Goal: Task Accomplishment & Management: Manage account settings

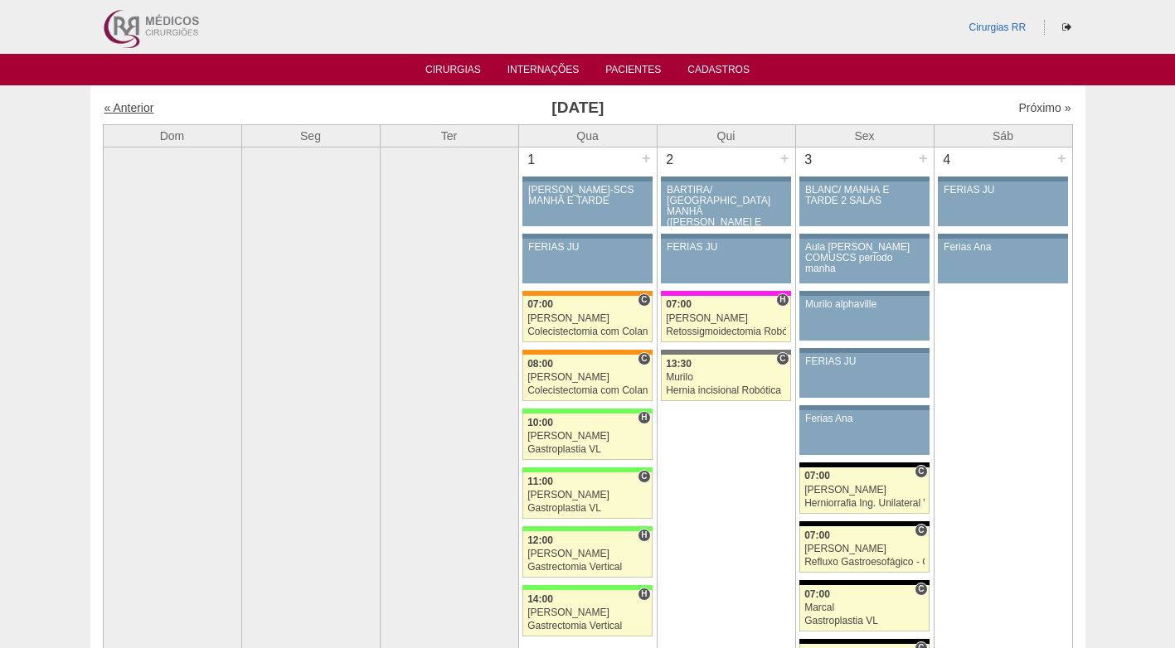
click at [144, 107] on link "« Anterior" at bounding box center [129, 107] width 50 height 13
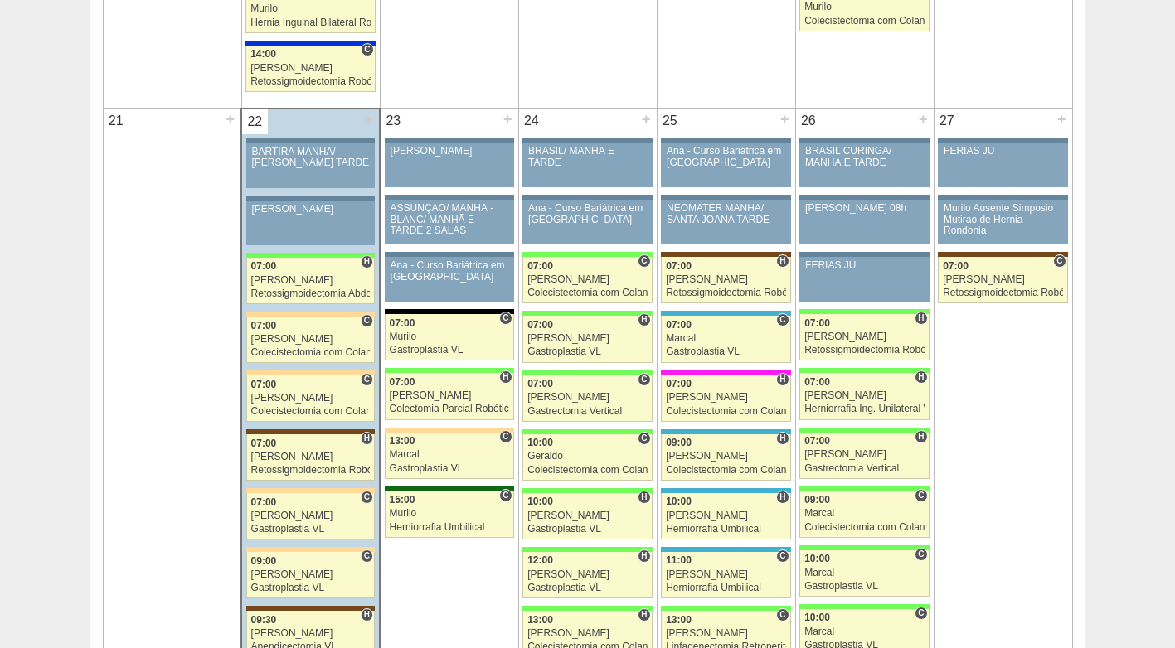
scroll to position [2405, 0]
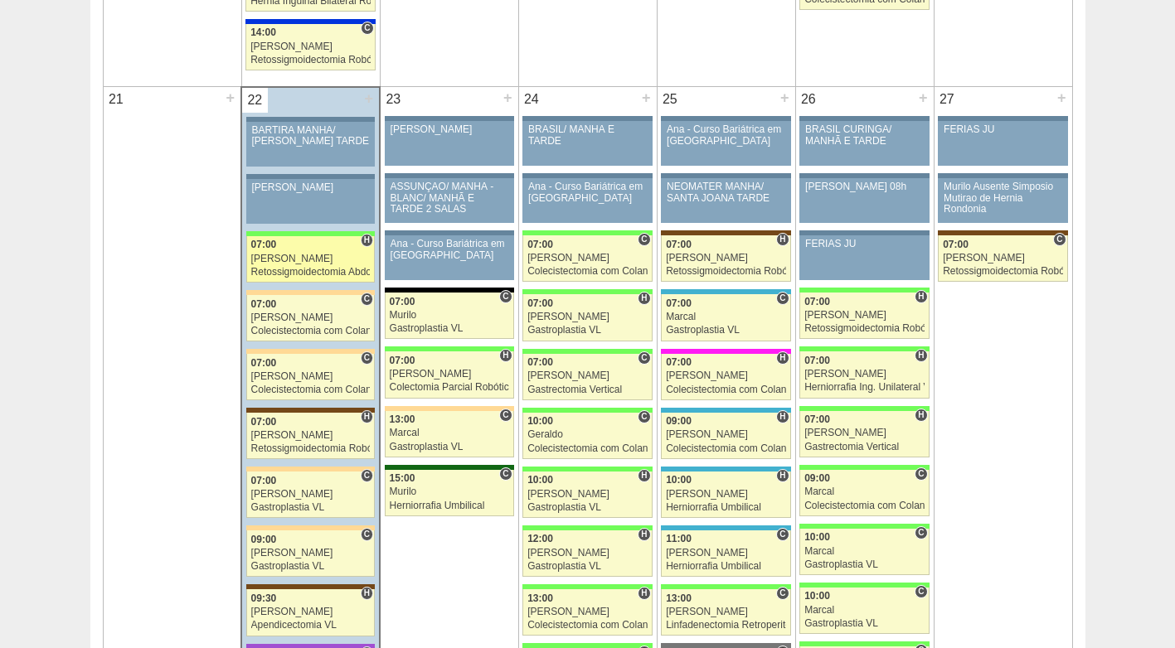
click at [296, 250] on div "07:00" at bounding box center [310, 245] width 119 height 11
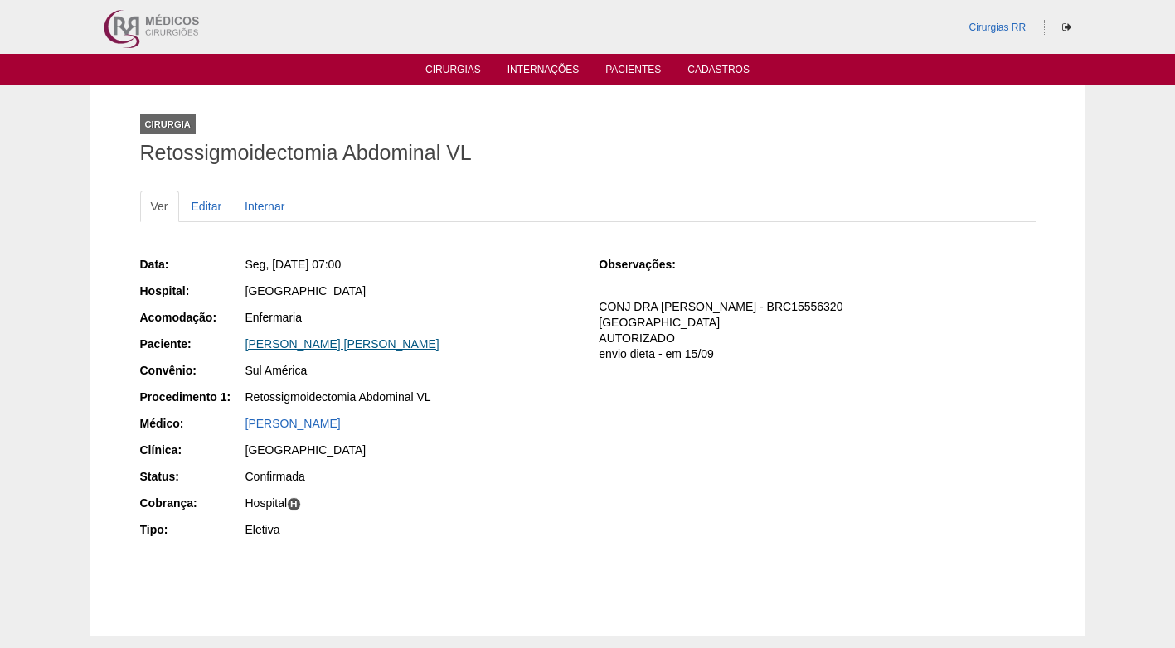
click at [368, 344] on link "IVY VIEIRA INACIO CUNHA" at bounding box center [342, 343] width 194 height 13
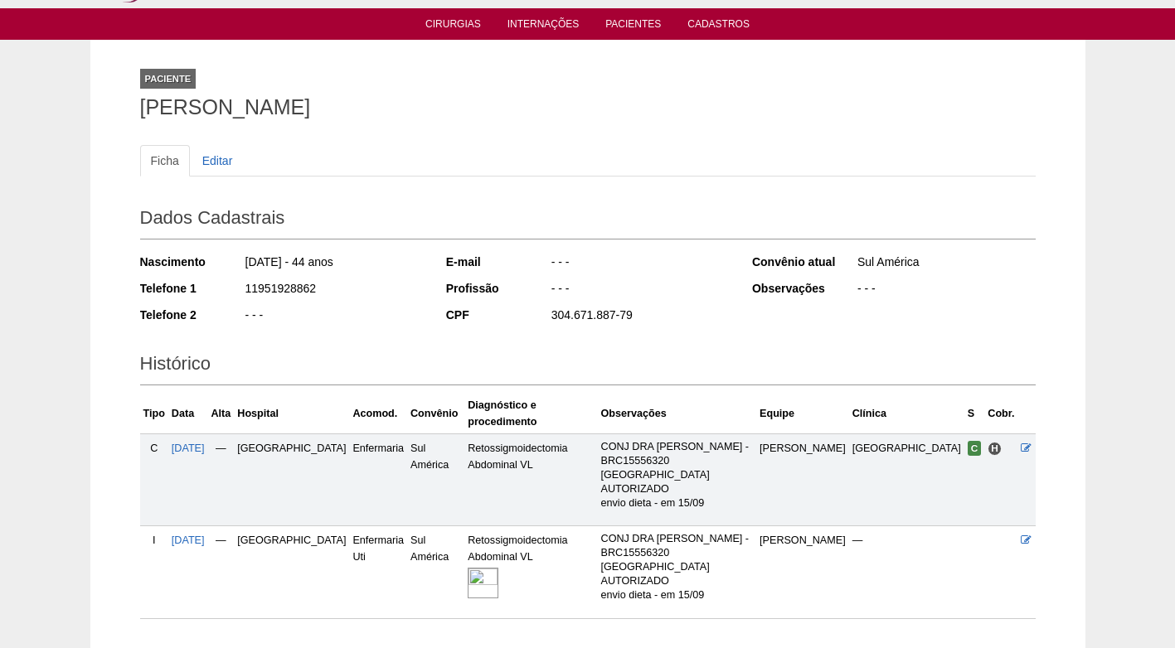
scroll to position [113, 0]
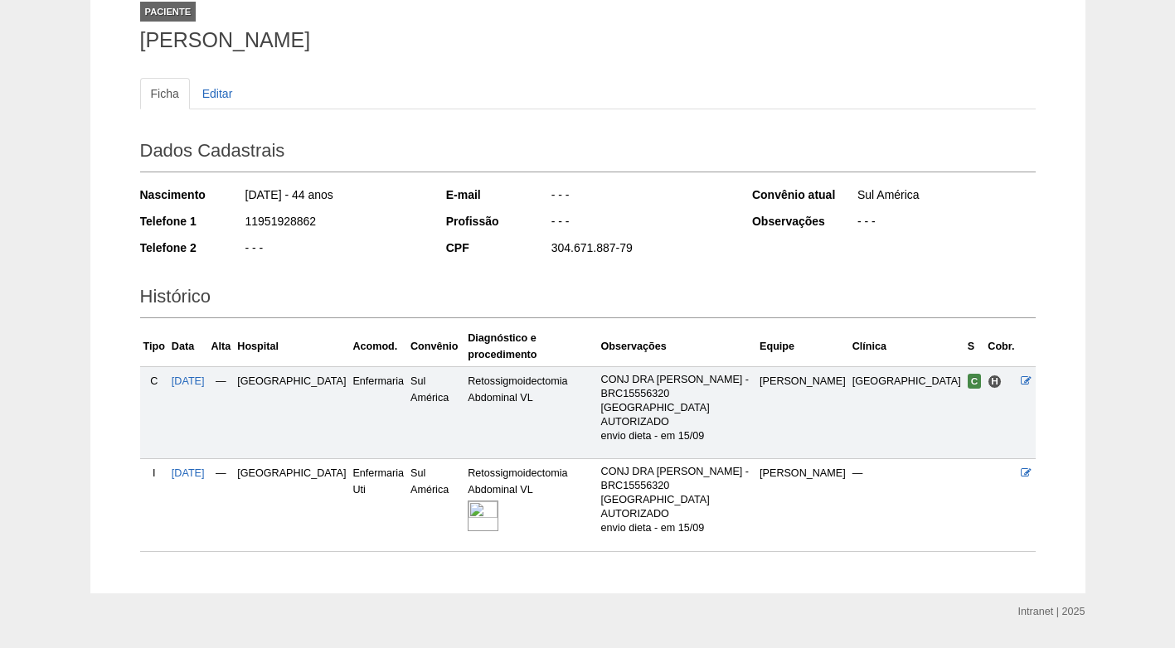
click at [480, 501] on img at bounding box center [483, 516] width 31 height 31
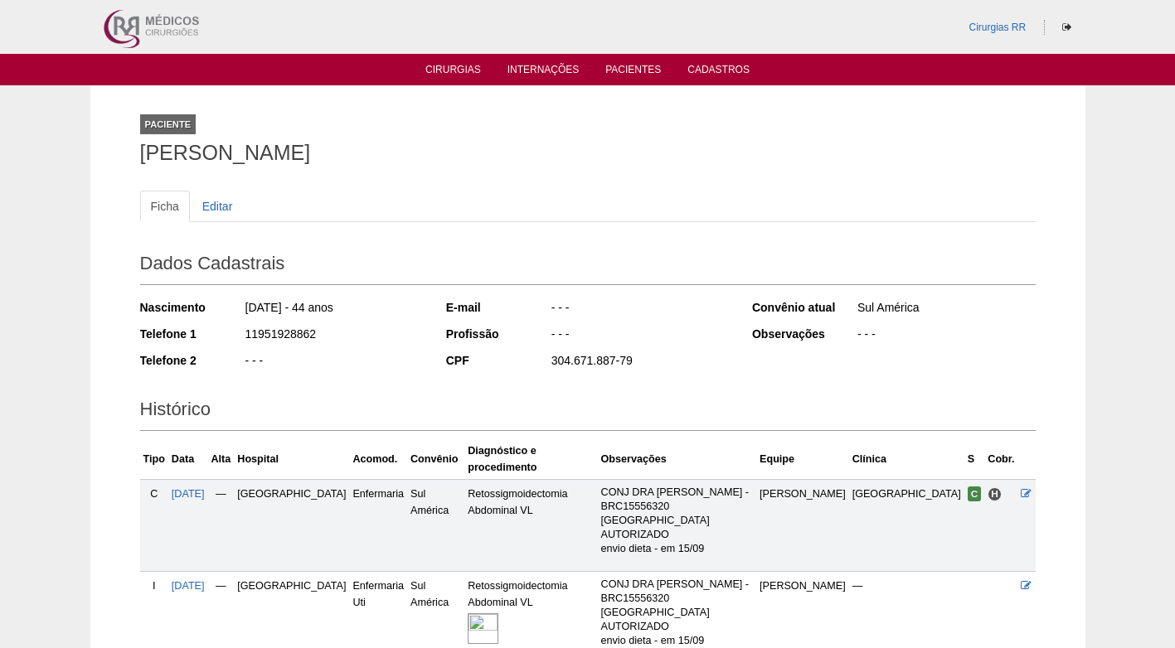
scroll to position [113, 0]
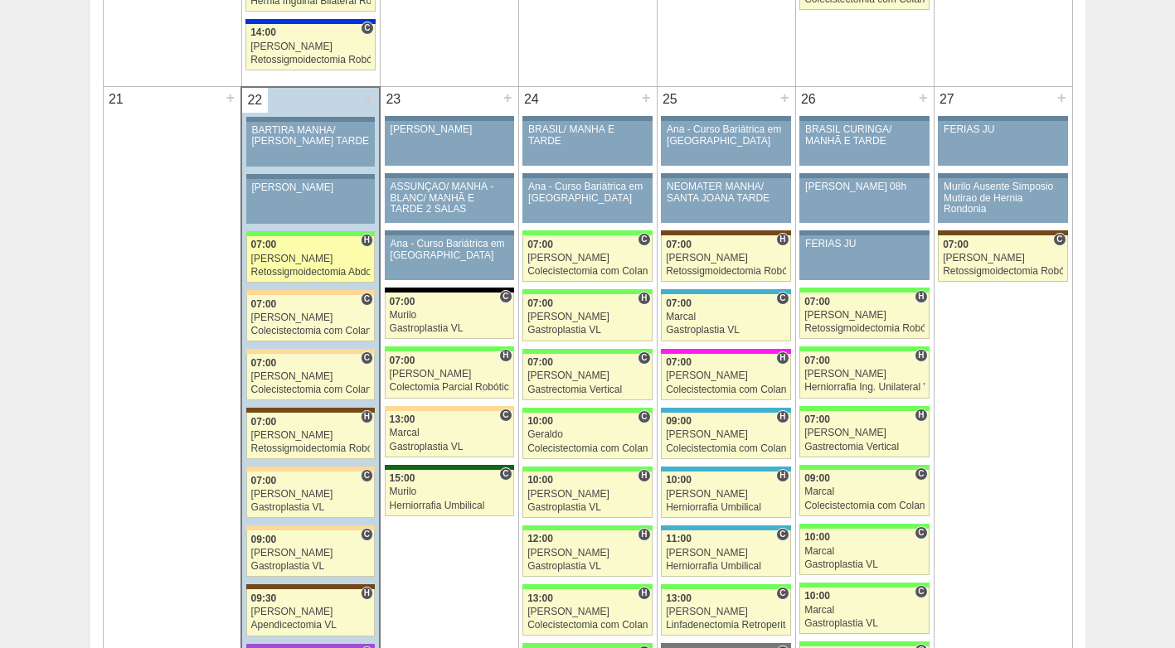
scroll to position [2405, 0]
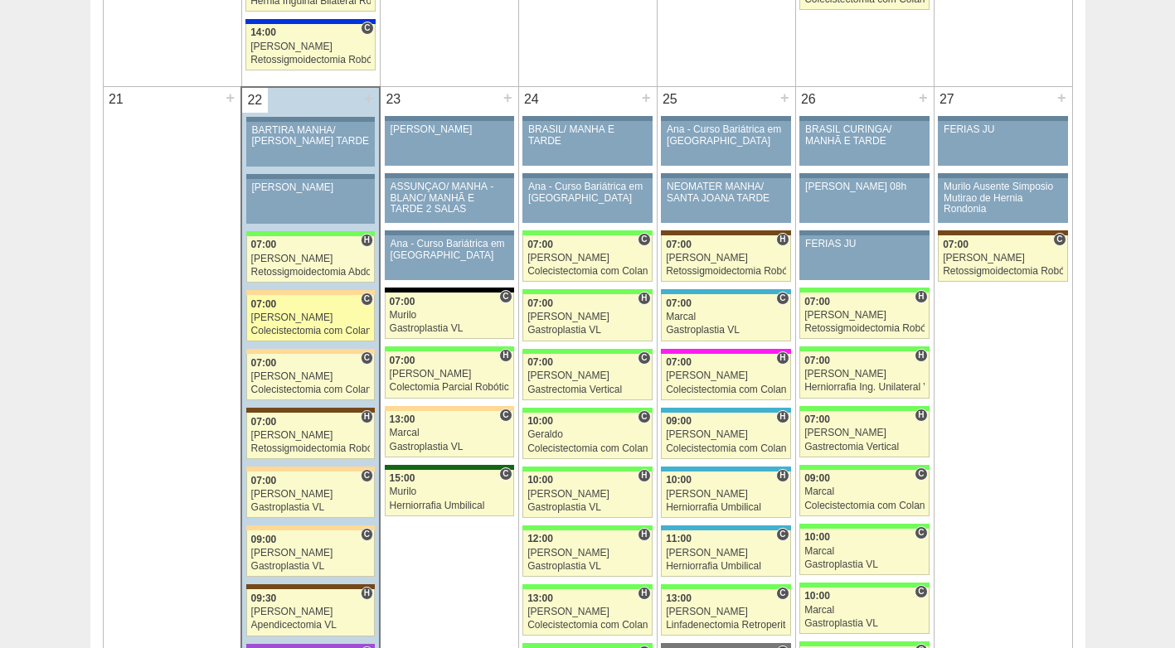
click at [289, 335] on div "Colecistectomia com Colangiografia VL" at bounding box center [310, 331] width 119 height 11
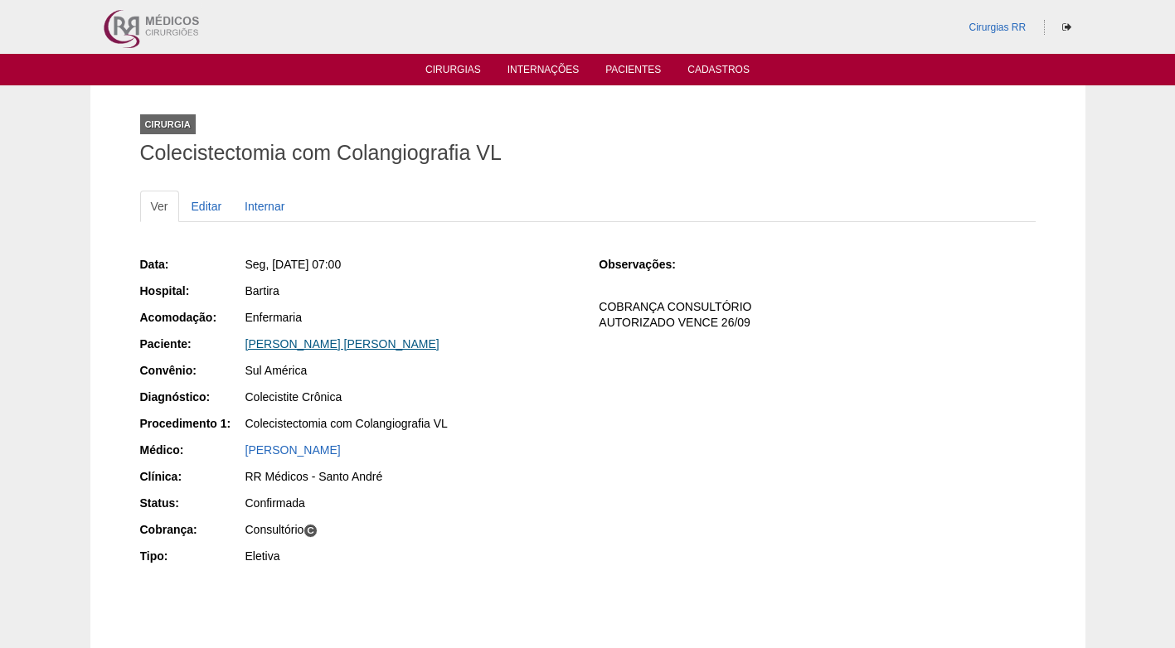
click at [294, 342] on link "GARDENIA ALVES FERREIRA DA CRUZ" at bounding box center [342, 343] width 194 height 13
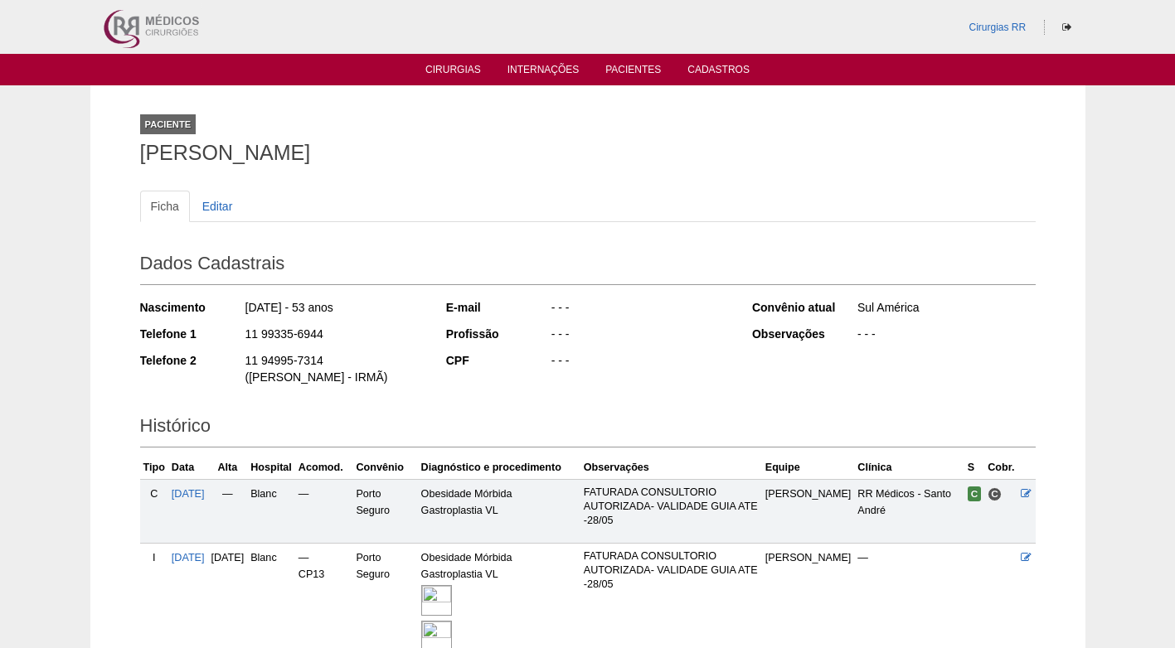
drag, startPoint x: 323, startPoint y: 336, endPoint x: 234, endPoint y: 337, distance: 89.6
click at [234, 337] on div "Telefone 1 11 99335-6944" at bounding box center [282, 336] width 284 height 21
copy div "11 99335-6944"
click at [357, 332] on div "11 99335-6944" at bounding box center [334, 336] width 180 height 21
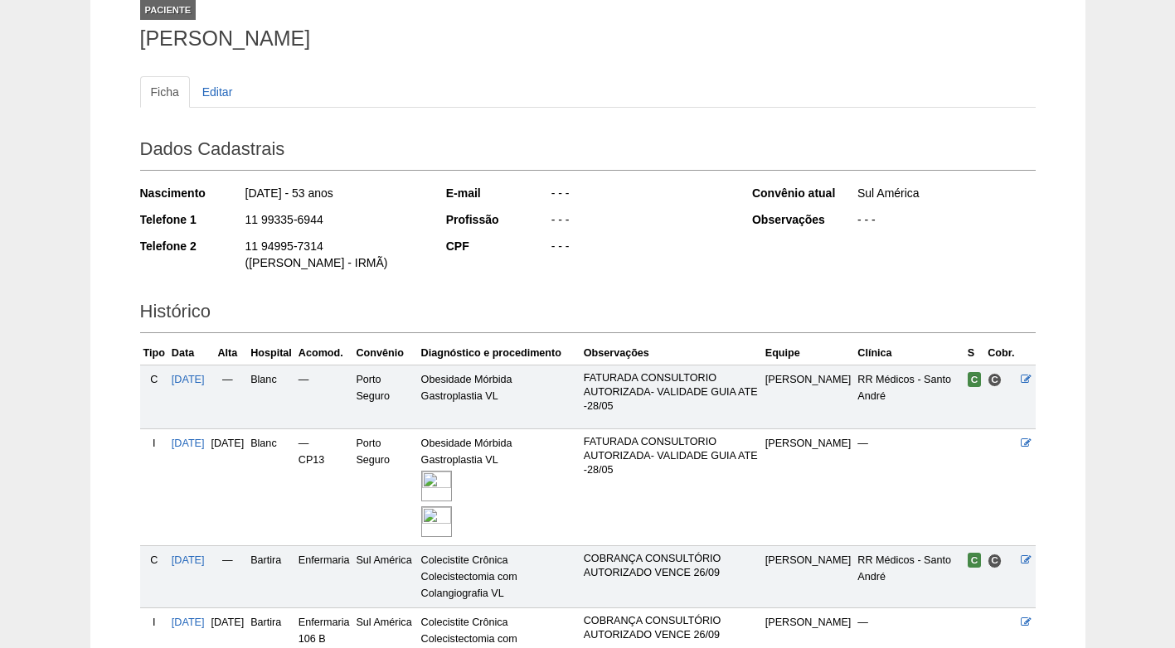
scroll to position [332, 0]
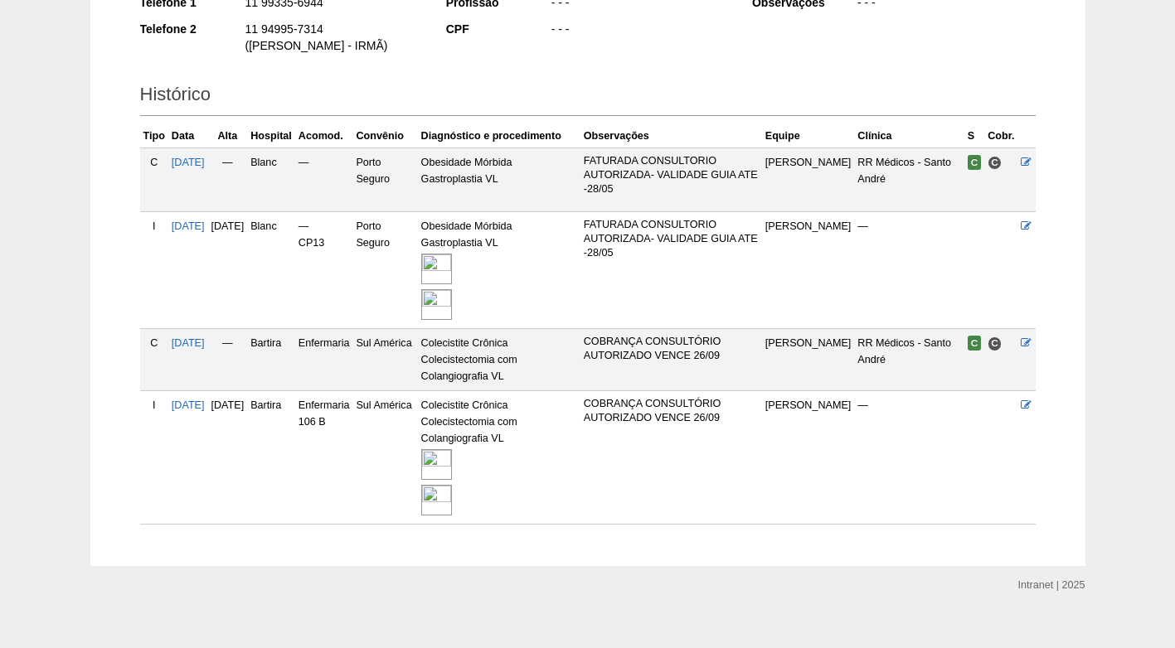
click at [452, 452] on img at bounding box center [436, 464] width 31 height 31
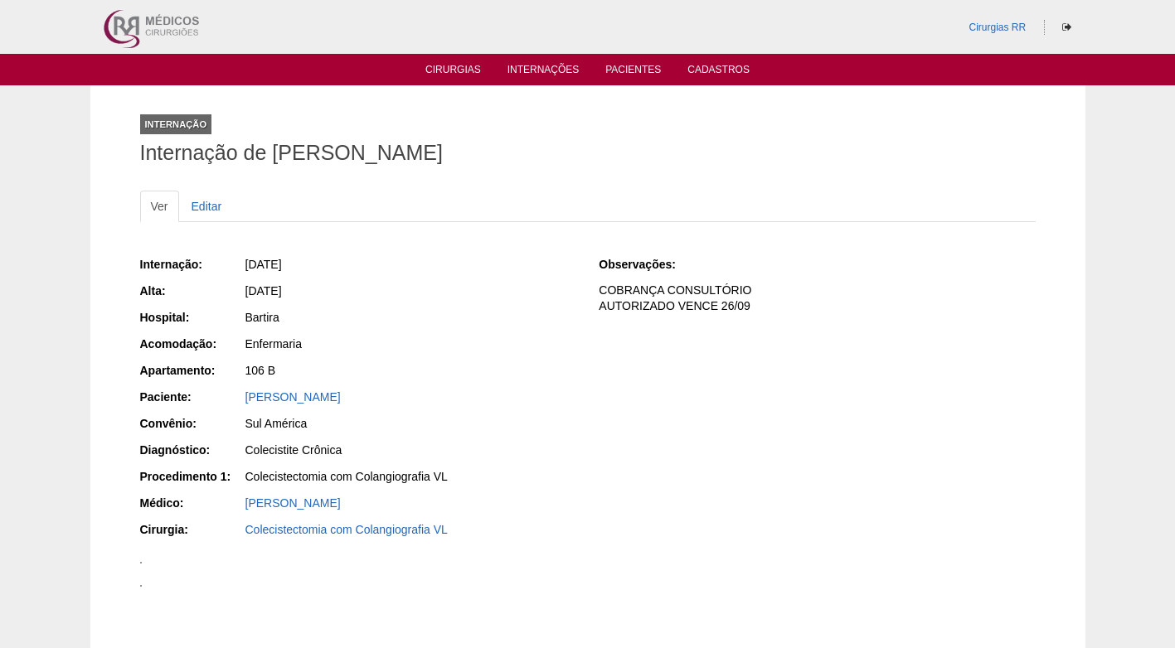
click at [465, 273] on div "[DATE]" at bounding box center [410, 266] width 332 height 21
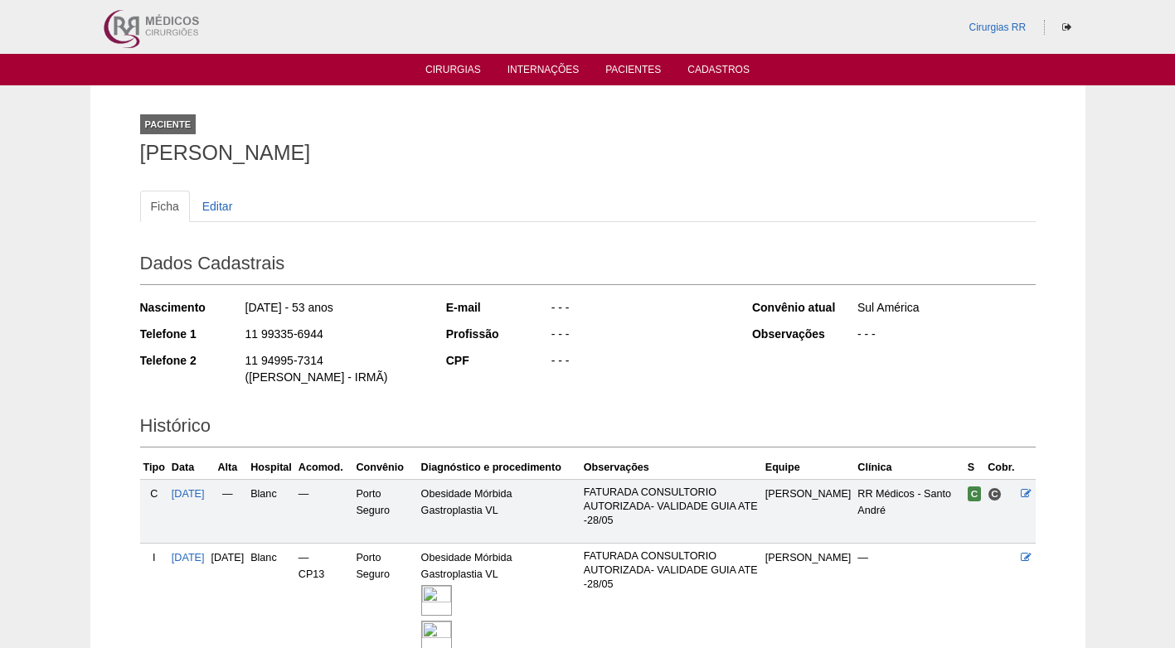
scroll to position [330, 0]
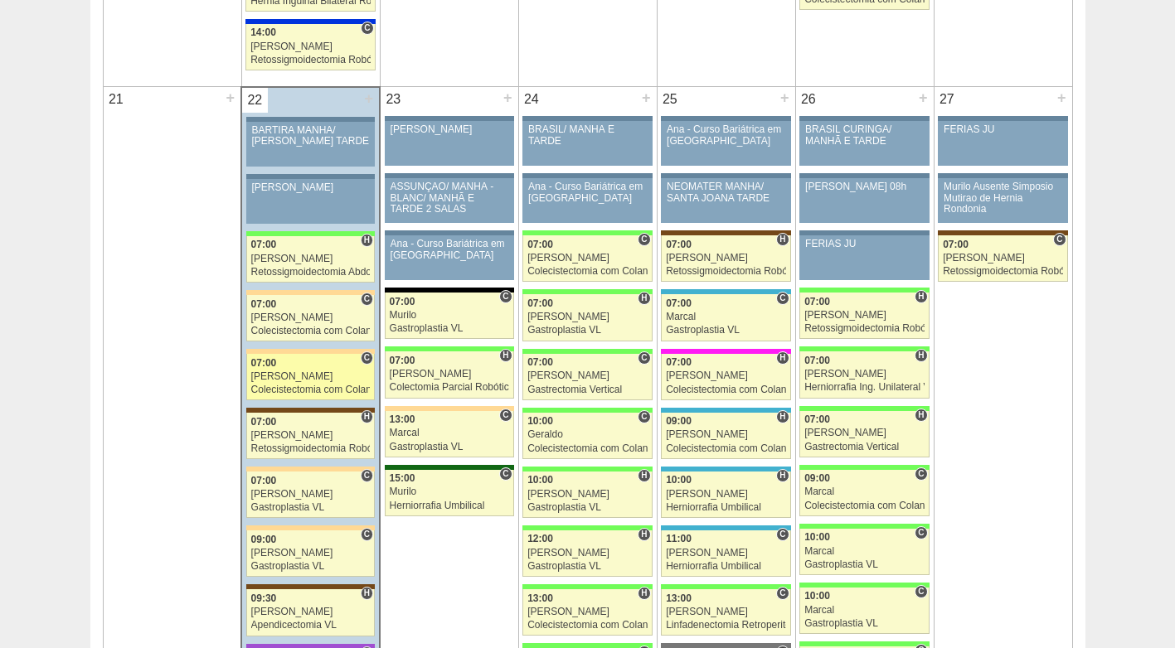
scroll to position [2405, 0]
click at [293, 380] on div "[PERSON_NAME]" at bounding box center [310, 376] width 119 height 11
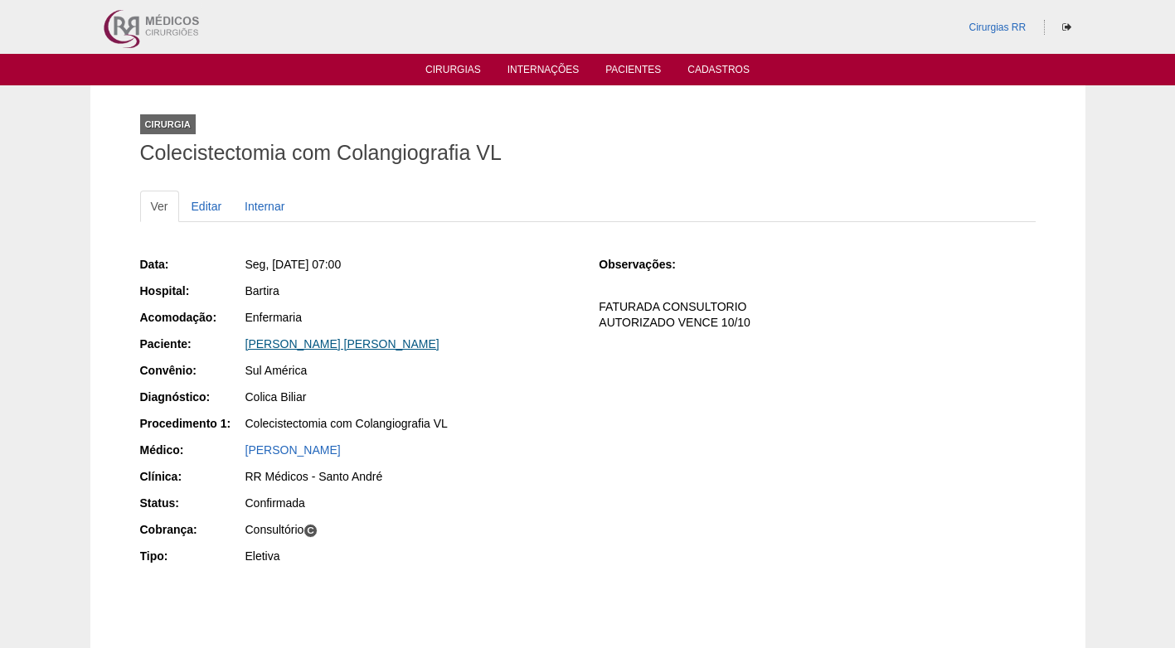
click at [298, 343] on link "[PERSON_NAME] [PERSON_NAME]" at bounding box center [342, 343] width 194 height 13
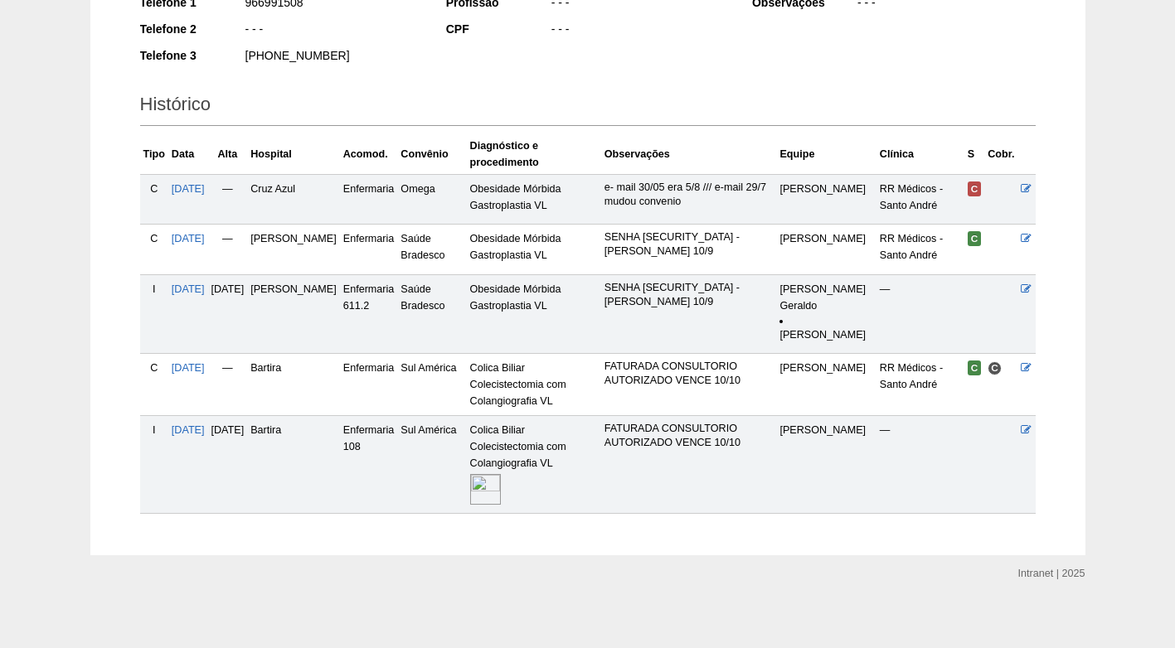
scroll to position [351, 0]
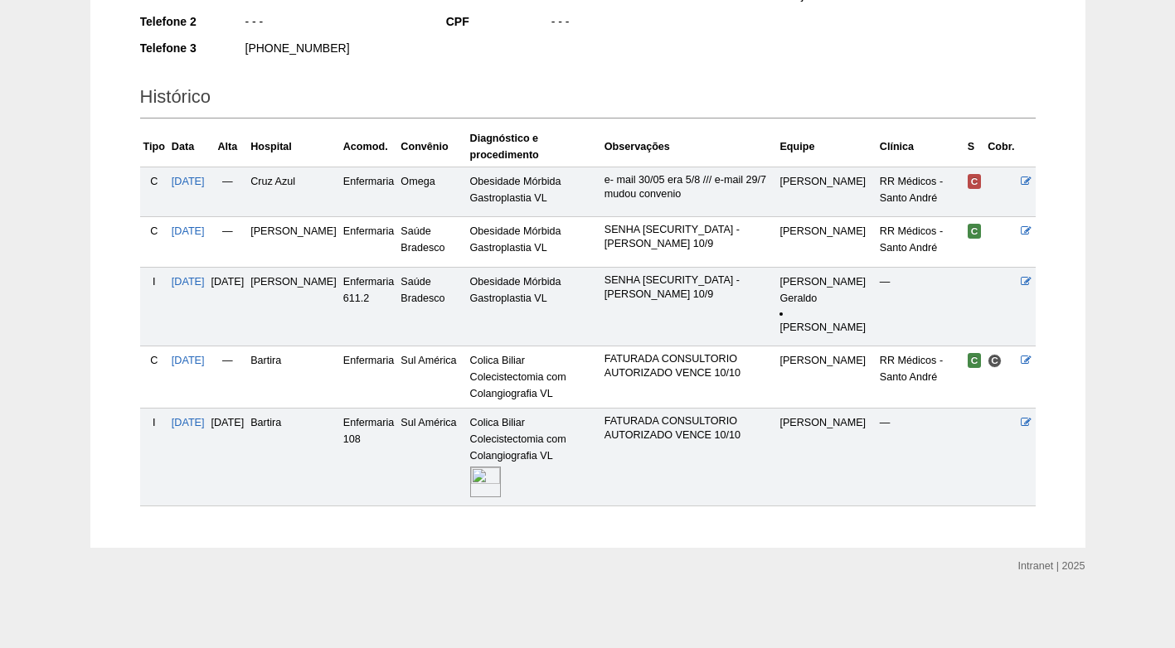
click at [501, 483] on img at bounding box center [485, 482] width 31 height 31
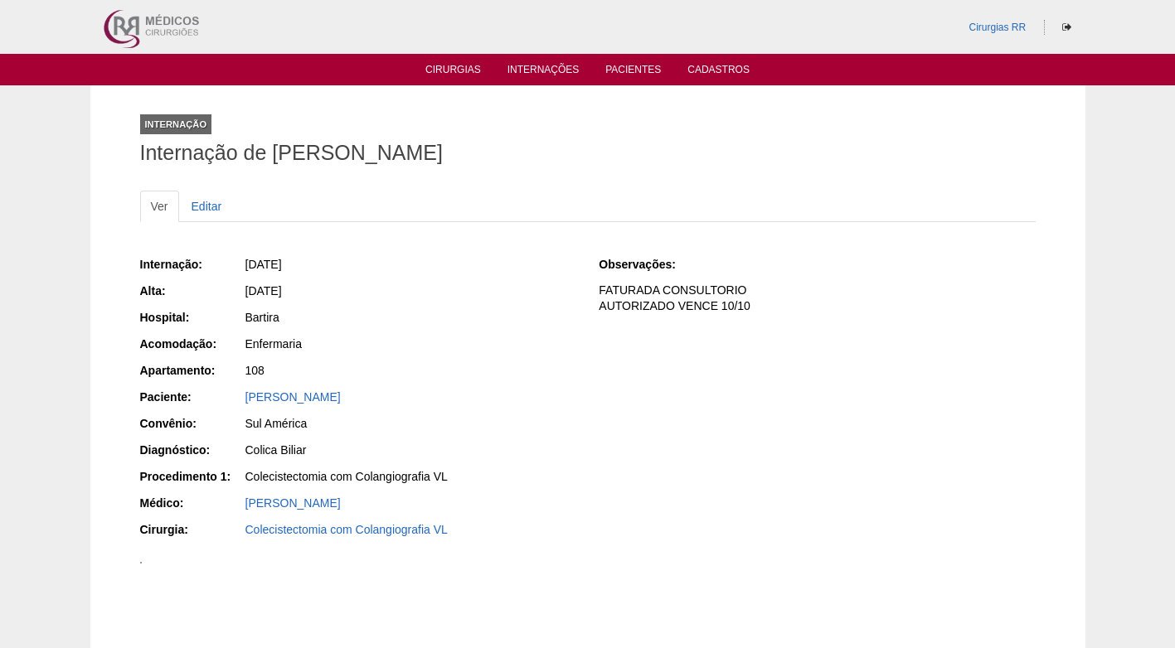
click at [464, 331] on div "Internação: [DATE] [GEOGRAPHIC_DATA]: [DATE] Hospital: [GEOGRAPHIC_DATA] Acomod…" at bounding box center [358, 399] width 436 height 298
drag, startPoint x: 353, startPoint y: 391, endPoint x: 248, endPoint y: 404, distance: 106.1
click at [248, 404] on div "[PERSON_NAME]" at bounding box center [410, 397] width 331 height 17
copy link "[PERSON_NAME]"
click at [459, 358] on div "Internação: [DATE] [GEOGRAPHIC_DATA]: [DATE] Hospital: [GEOGRAPHIC_DATA] Acomod…" at bounding box center [358, 399] width 436 height 298
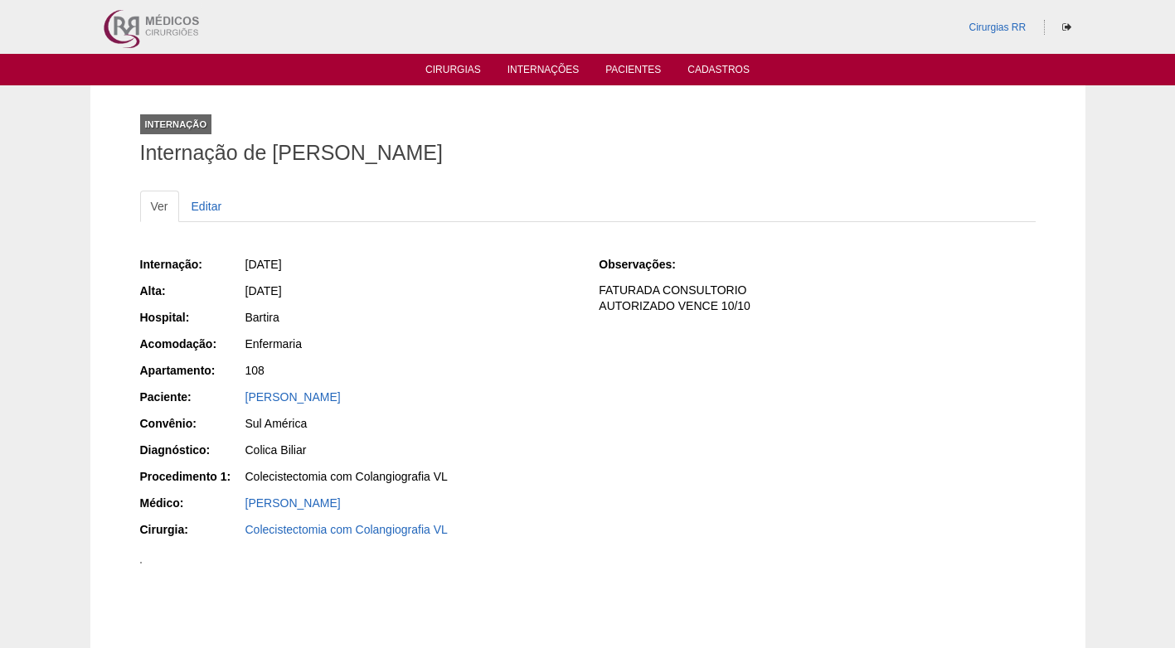
click at [508, 356] on div "Enfermaria" at bounding box center [410, 346] width 332 height 21
click at [431, 322] on div "Bartira" at bounding box center [410, 317] width 331 height 17
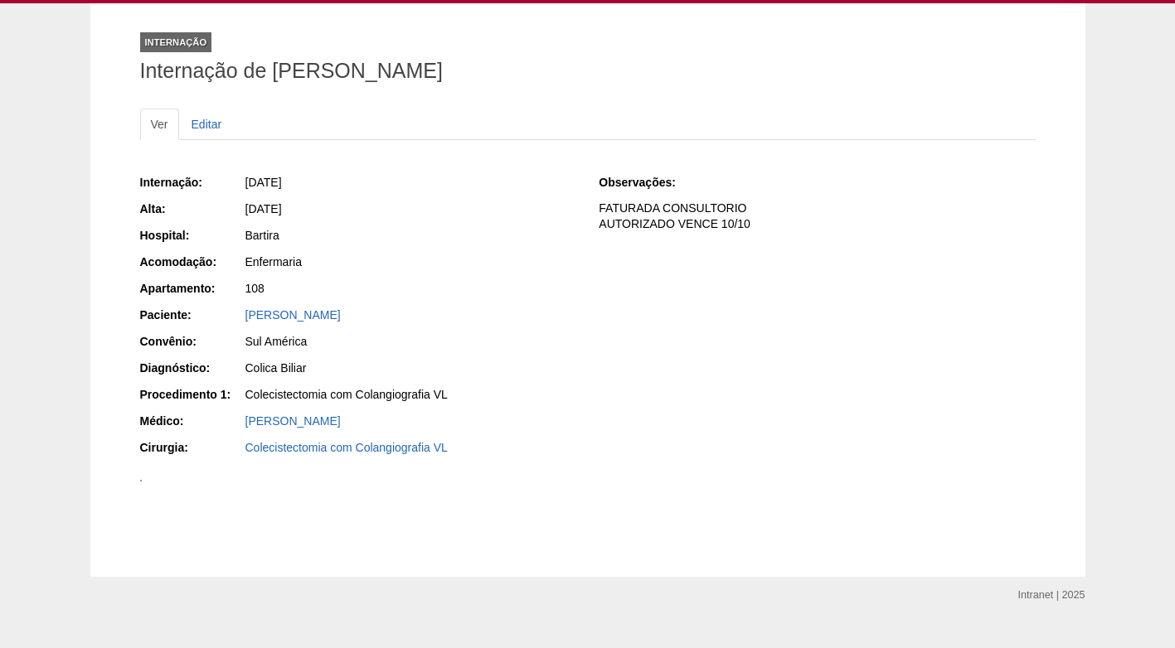
scroll to position [83, 0]
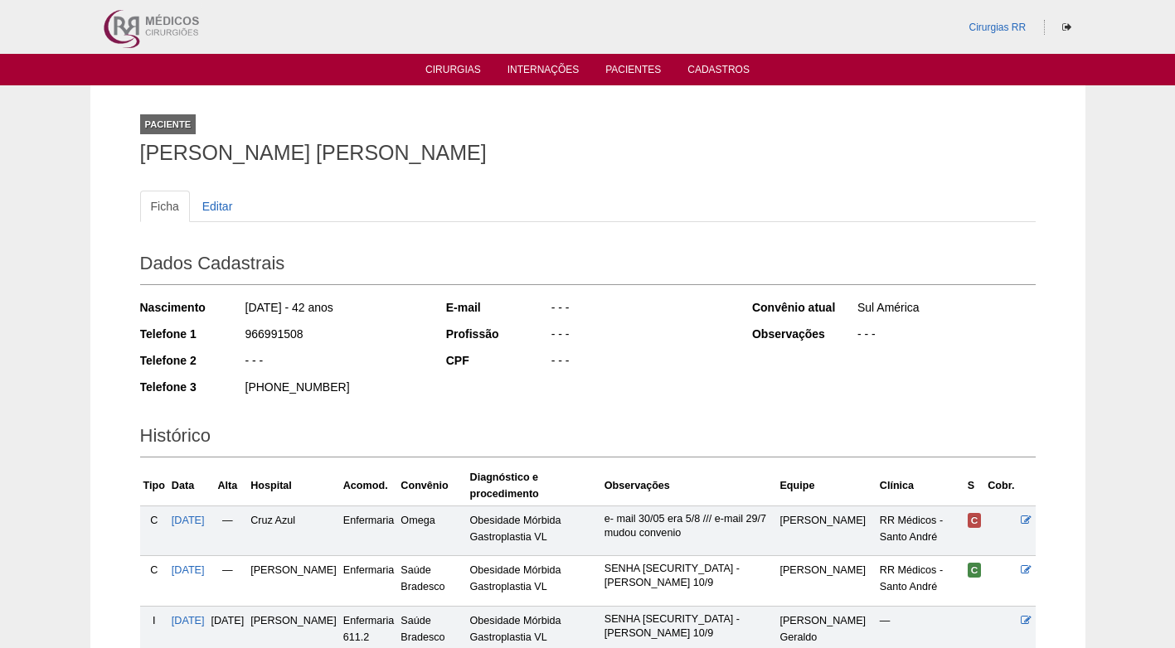
drag, startPoint x: 306, startPoint y: 337, endPoint x: 243, endPoint y: 339, distance: 63.0
click at [243, 339] on div "Telefone 1 966991508" at bounding box center [282, 336] width 284 height 21
copy div "966991508"
click at [332, 333] on div "966991508" at bounding box center [334, 336] width 180 height 21
click at [315, 352] on div "- - -" at bounding box center [334, 362] width 180 height 21
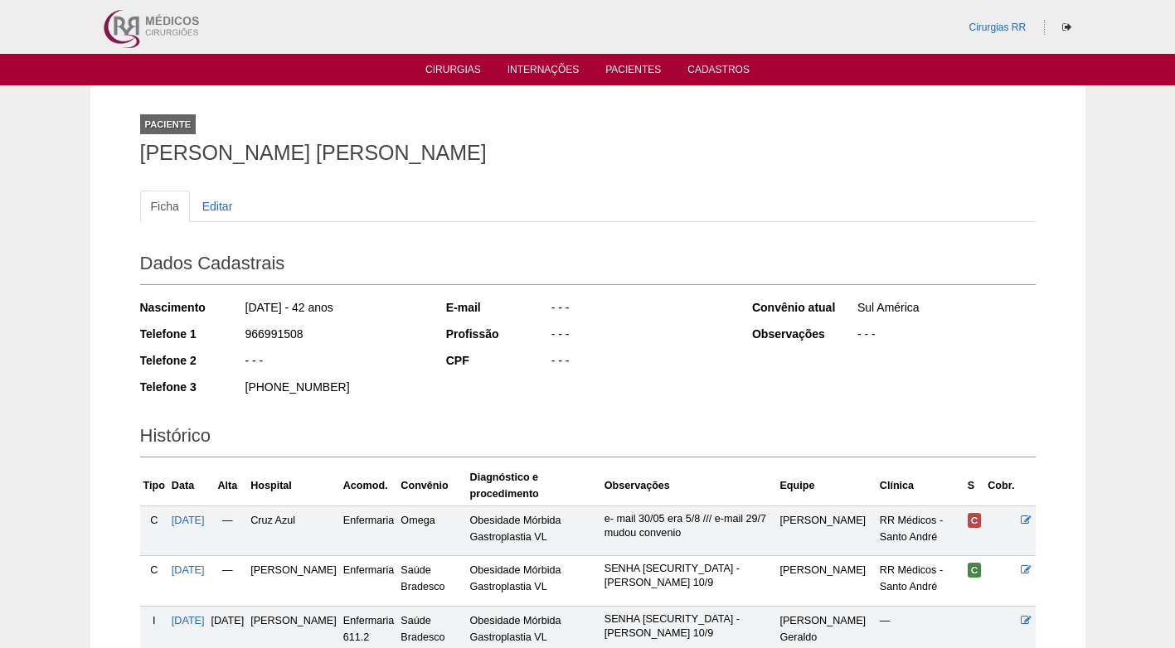
click at [387, 213] on ul "Ficha Editar" at bounding box center [587, 207] width 895 height 32
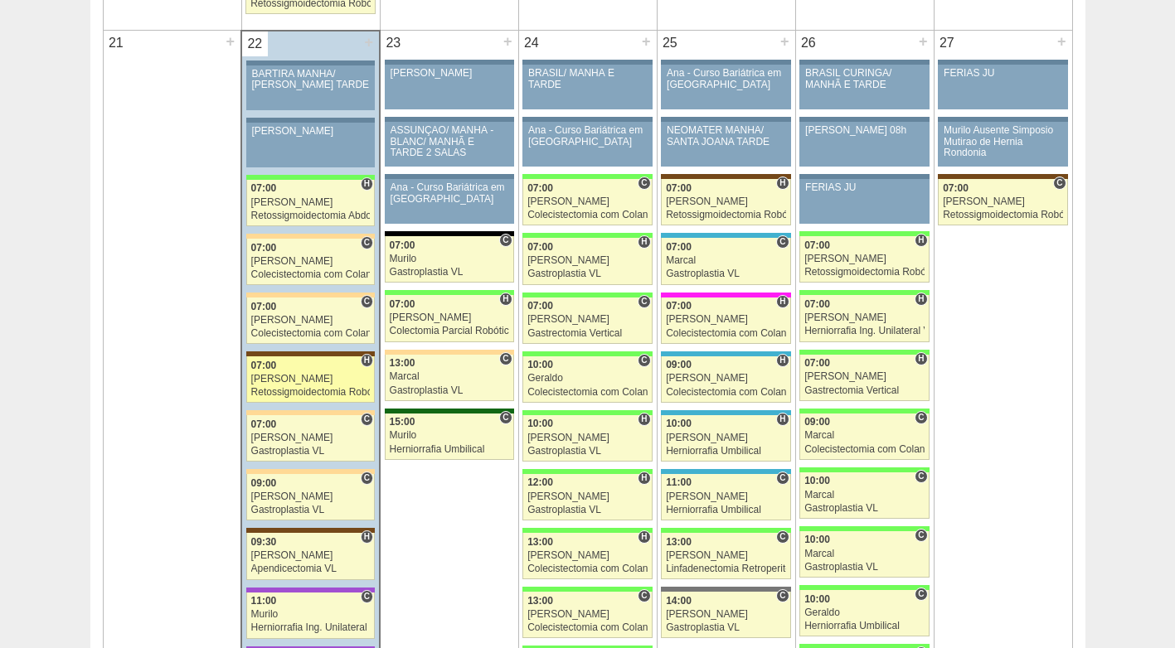
scroll to position [2487, 0]
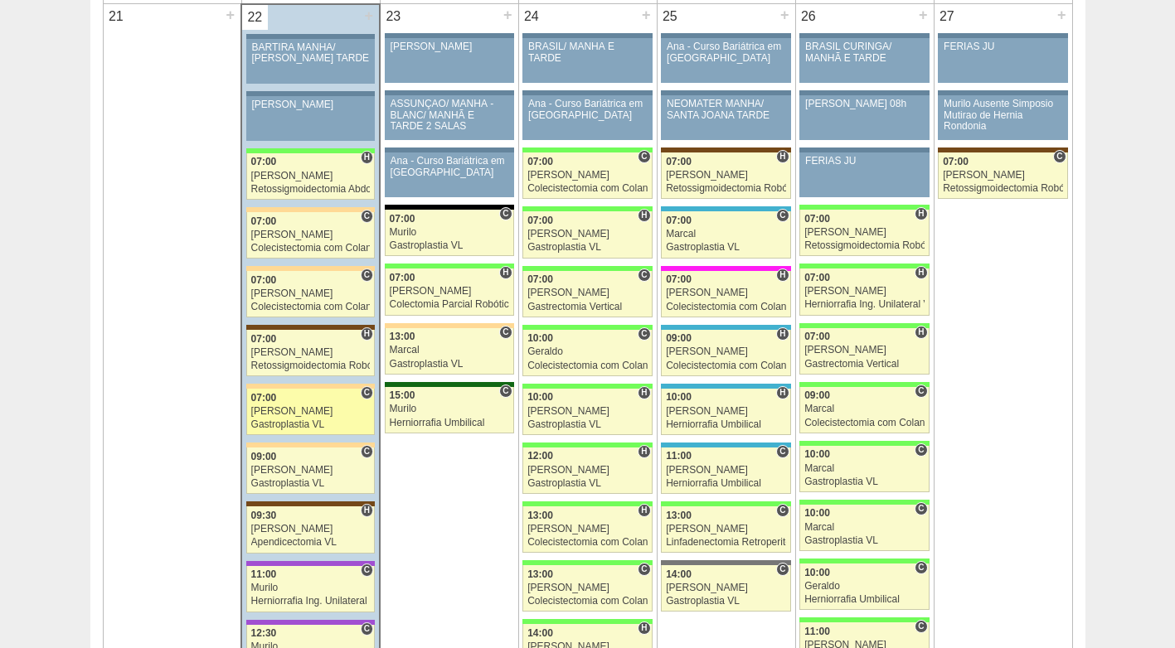
click at [303, 416] on div "[PERSON_NAME]" at bounding box center [310, 411] width 119 height 11
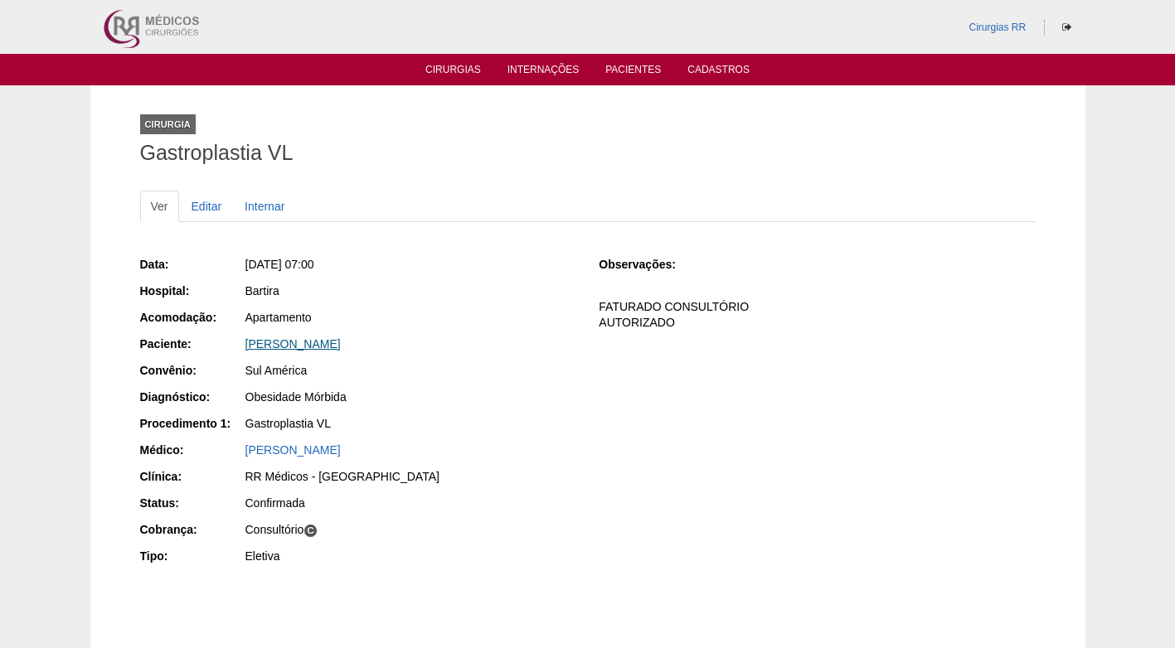
click at [317, 338] on link "CAMILA RODRIGUES DE CARVALHO" at bounding box center [292, 343] width 95 height 13
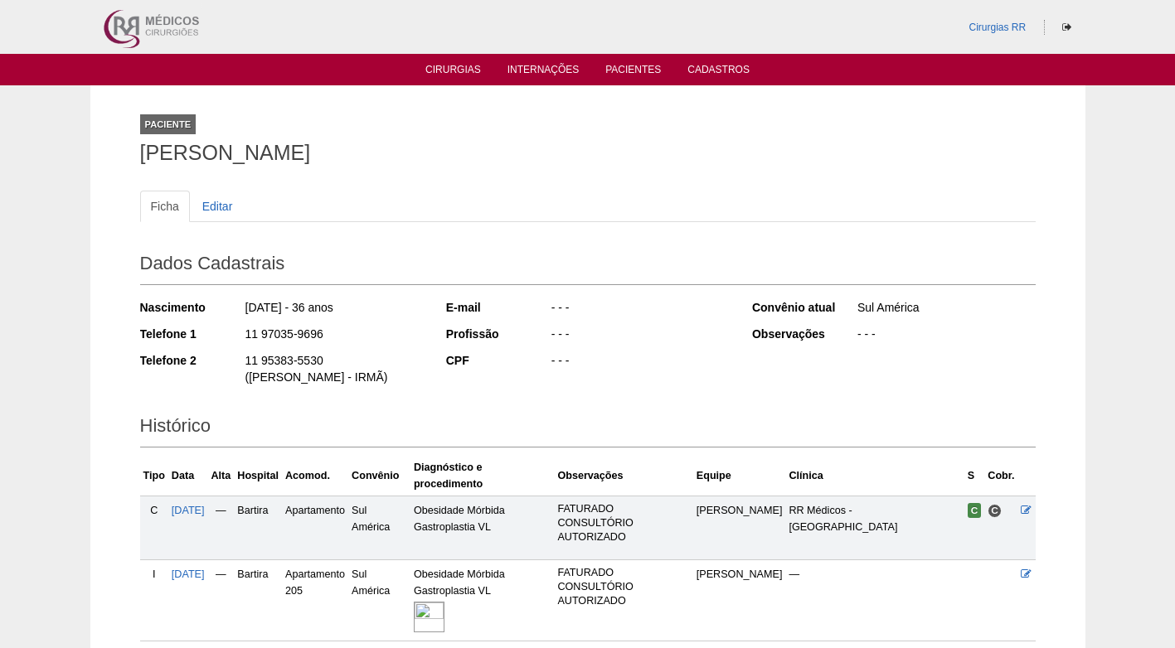
drag, startPoint x: 322, startPoint y: 334, endPoint x: 240, endPoint y: 337, distance: 82.2
click at [240, 337] on div "Telefone 1 11 97035-9696" at bounding box center [282, 336] width 284 height 21
copy div "11 97035-9696"
click at [363, 340] on div "11 97035-9696" at bounding box center [334, 336] width 180 height 21
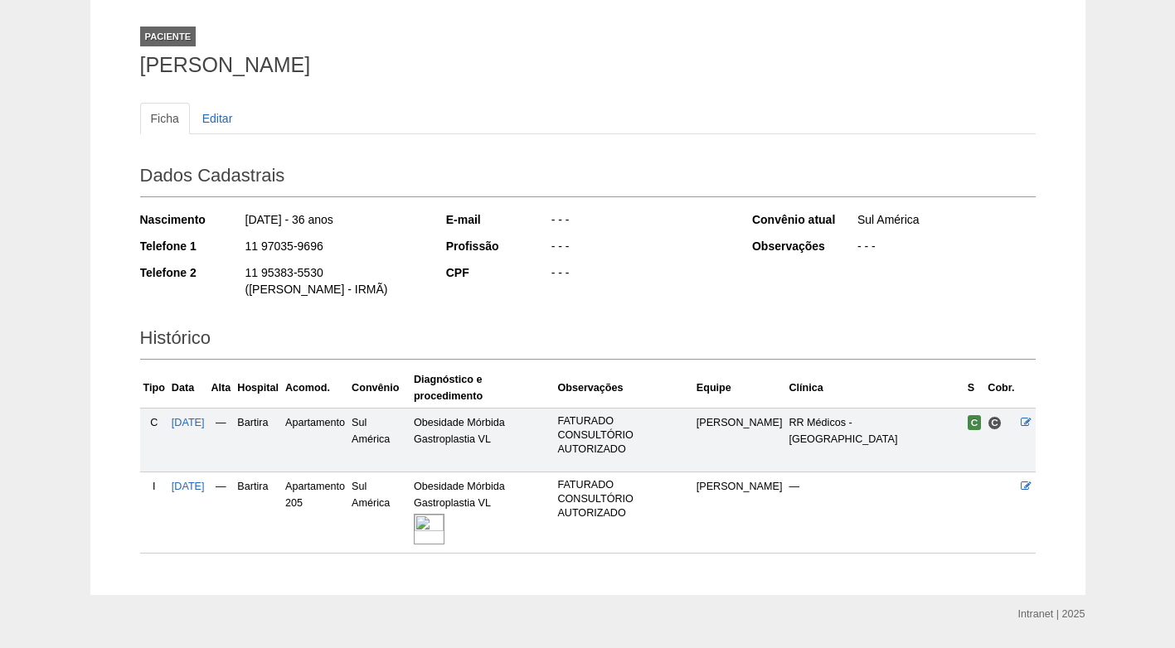
click at [444, 514] on img at bounding box center [429, 529] width 31 height 31
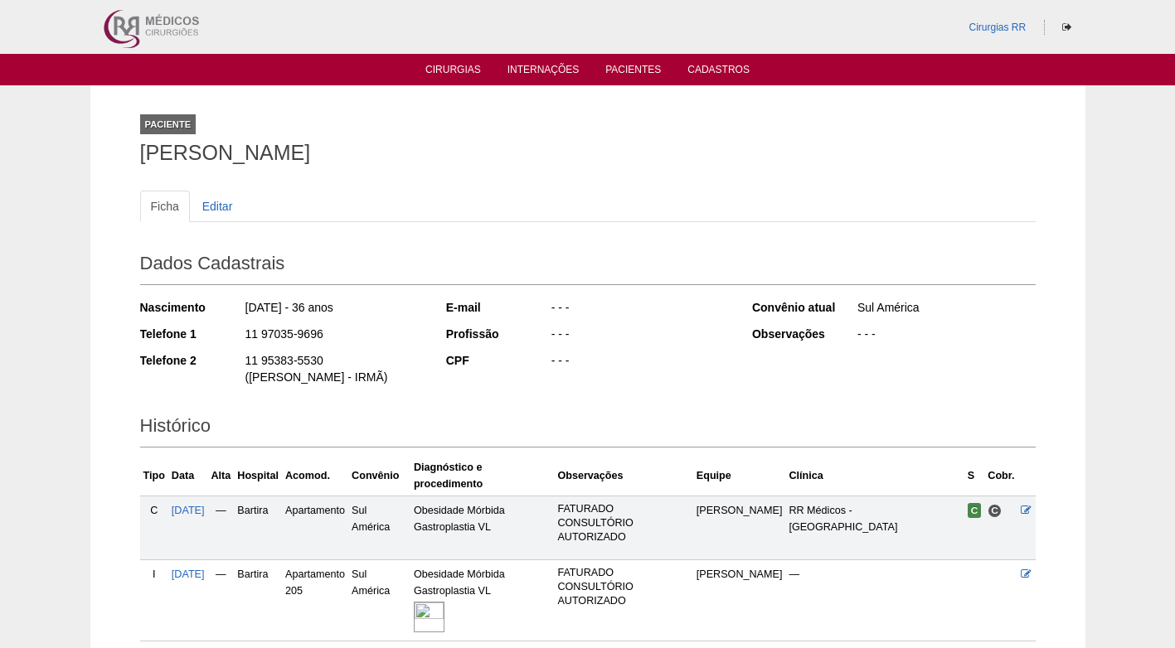
scroll to position [88, 0]
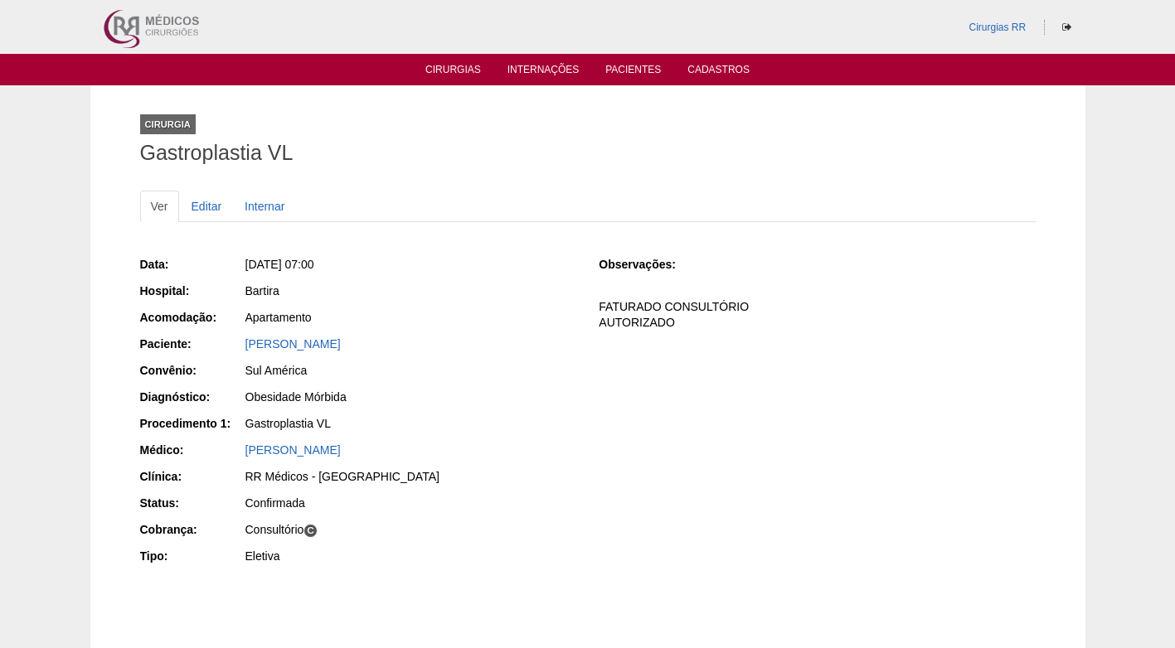
click at [531, 237] on div "Ver Editar Internar" at bounding box center [587, 215] width 895 height 48
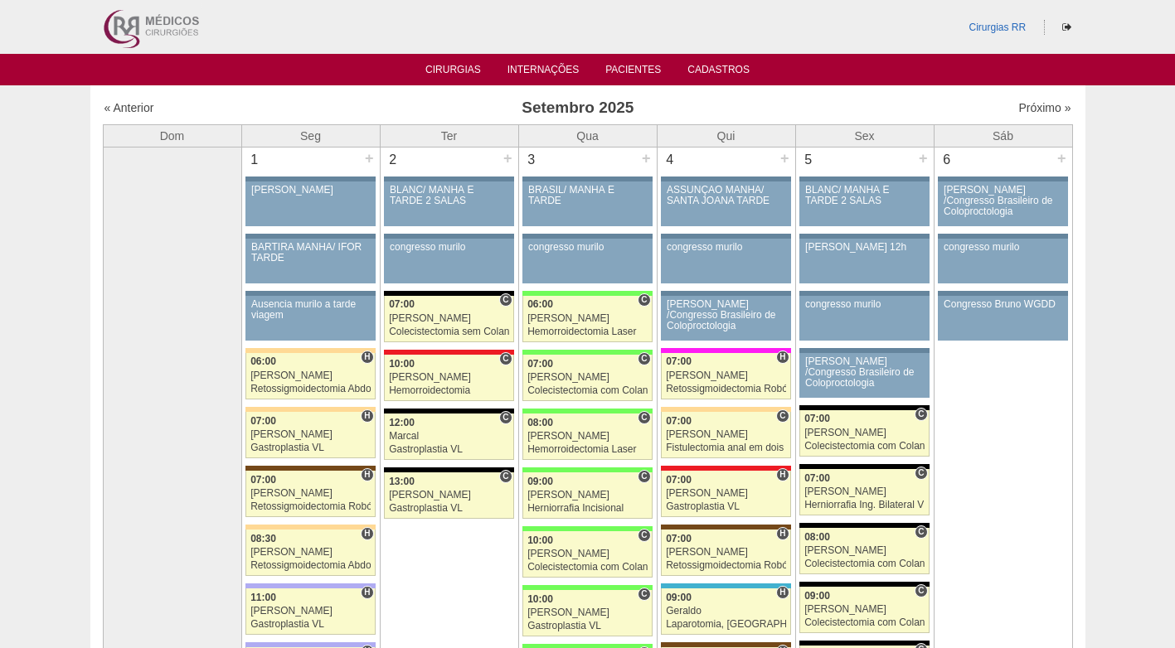
scroll to position [2487, 0]
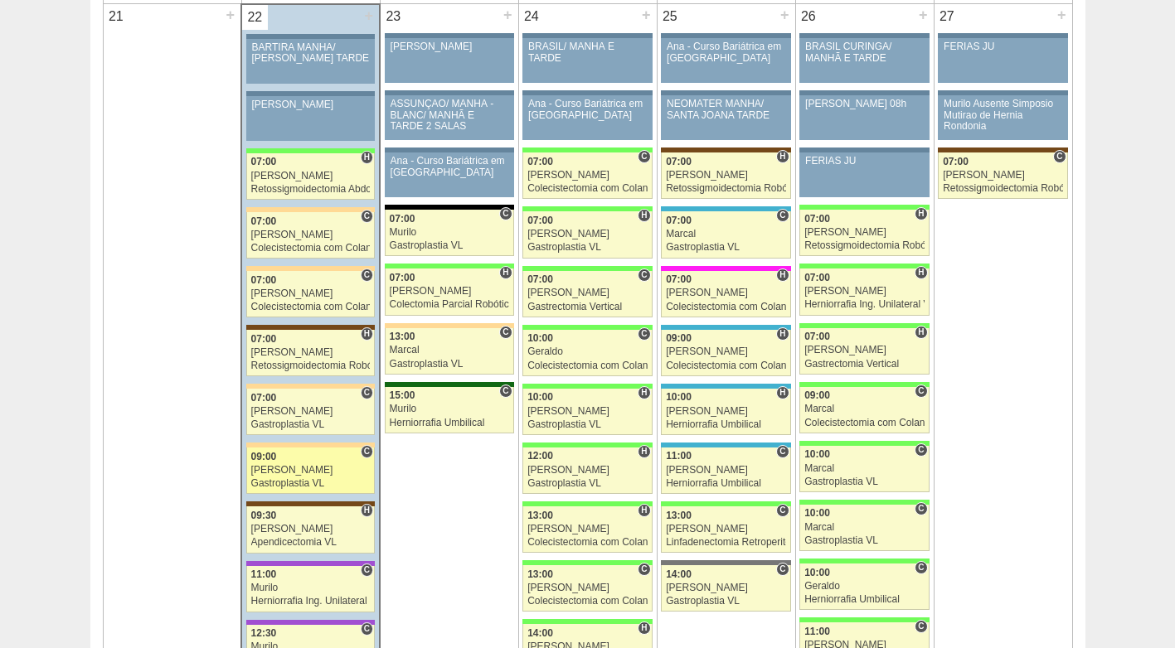
click at [294, 462] on div "09:00" at bounding box center [310, 457] width 119 height 11
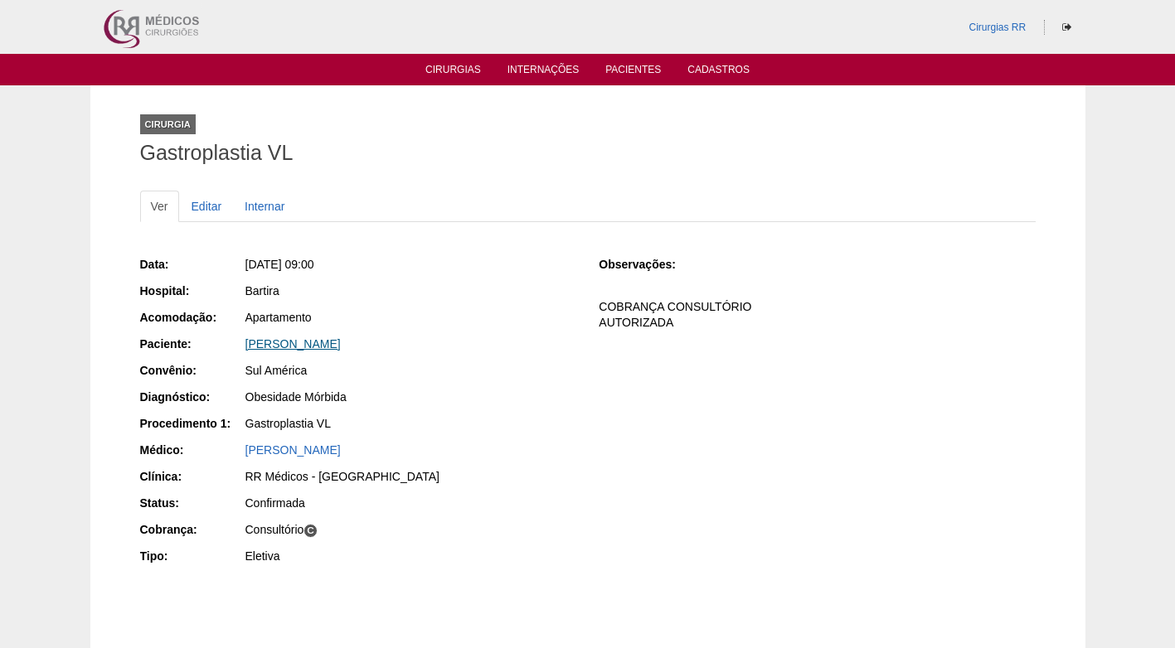
click at [303, 345] on link "[PERSON_NAME]" at bounding box center [292, 343] width 95 height 13
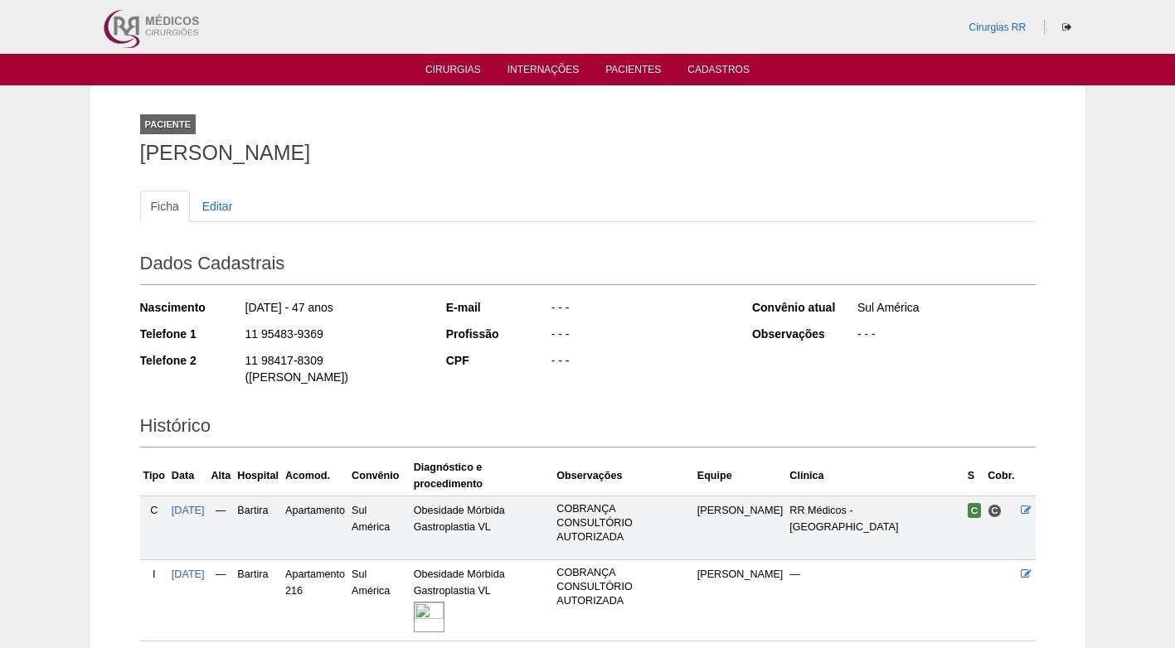
drag, startPoint x: 314, startPoint y: 334, endPoint x: 244, endPoint y: 337, distance: 70.6
click at [244, 337] on div "11 95483-9369" at bounding box center [334, 336] width 180 height 21
copy div "11 95483-9369"
drag, startPoint x: 397, startPoint y: 327, endPoint x: 415, endPoint y: 321, distance: 18.4
click at [399, 327] on div "11 95483-9369" at bounding box center [334, 336] width 180 height 21
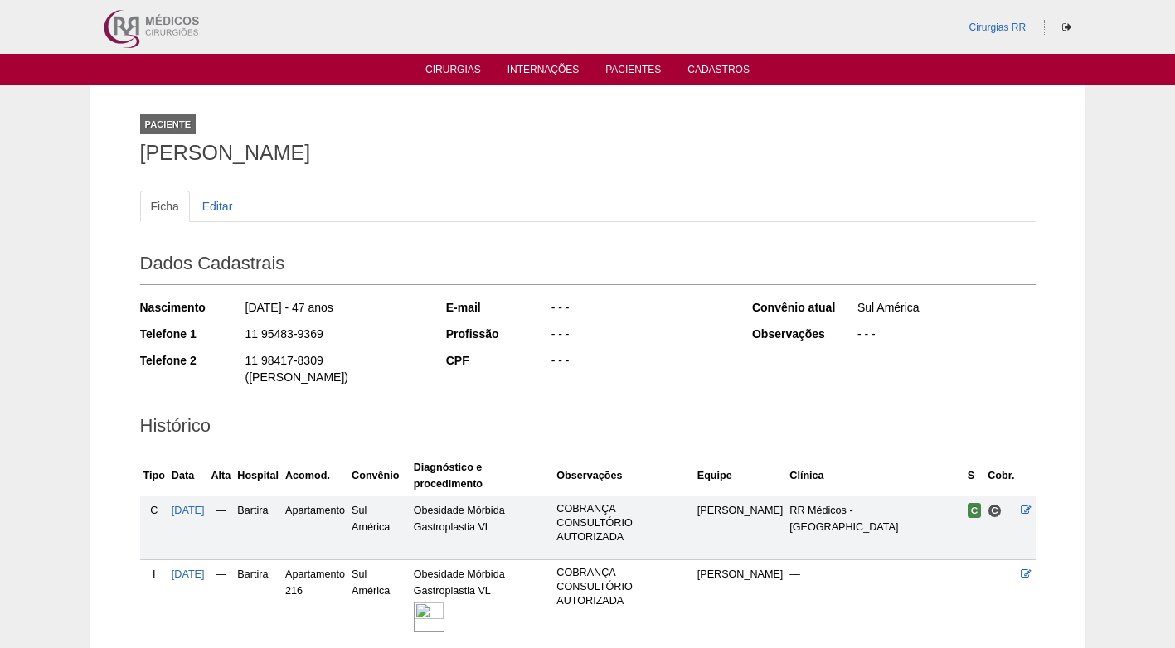
click at [402, 339] on div "11 95483-9369" at bounding box center [334, 336] width 180 height 21
click at [354, 363] on div "11 98417-8309 ([PERSON_NAME])" at bounding box center [334, 370] width 180 height 37
click at [602, 367] on div "- - -" at bounding box center [640, 362] width 180 height 21
click at [546, 161] on h1 "[PERSON_NAME]" at bounding box center [587, 153] width 895 height 21
click at [597, 181] on div "Ficha Editar Dados Cadastrais Nascimento [DATE] - 47 anos Telefone 1 11 95483-9…" at bounding box center [587, 408] width 895 height 468
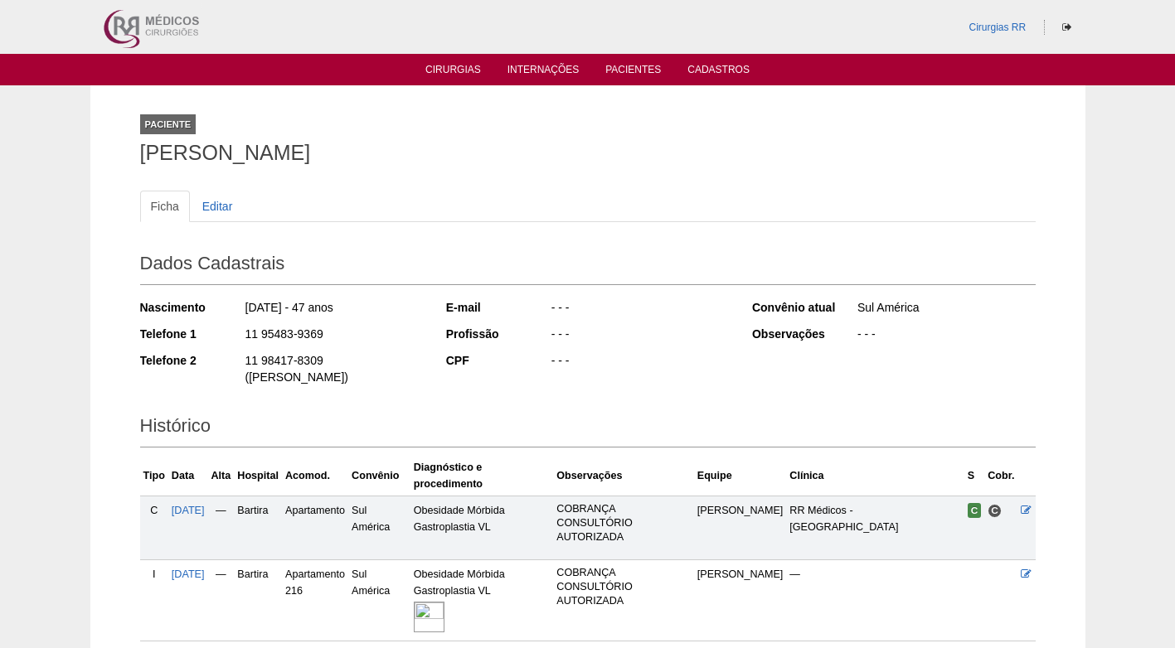
click at [614, 151] on h1 "[PERSON_NAME]" at bounding box center [587, 153] width 895 height 21
click at [549, 175] on div "Ficha Editar Dados Cadastrais Nascimento [DATE] - 47 anos Telefone 1 11 95483-9…" at bounding box center [587, 408] width 895 height 468
click at [608, 328] on div "- - -" at bounding box center [640, 336] width 180 height 21
click at [444, 602] on img at bounding box center [429, 617] width 31 height 31
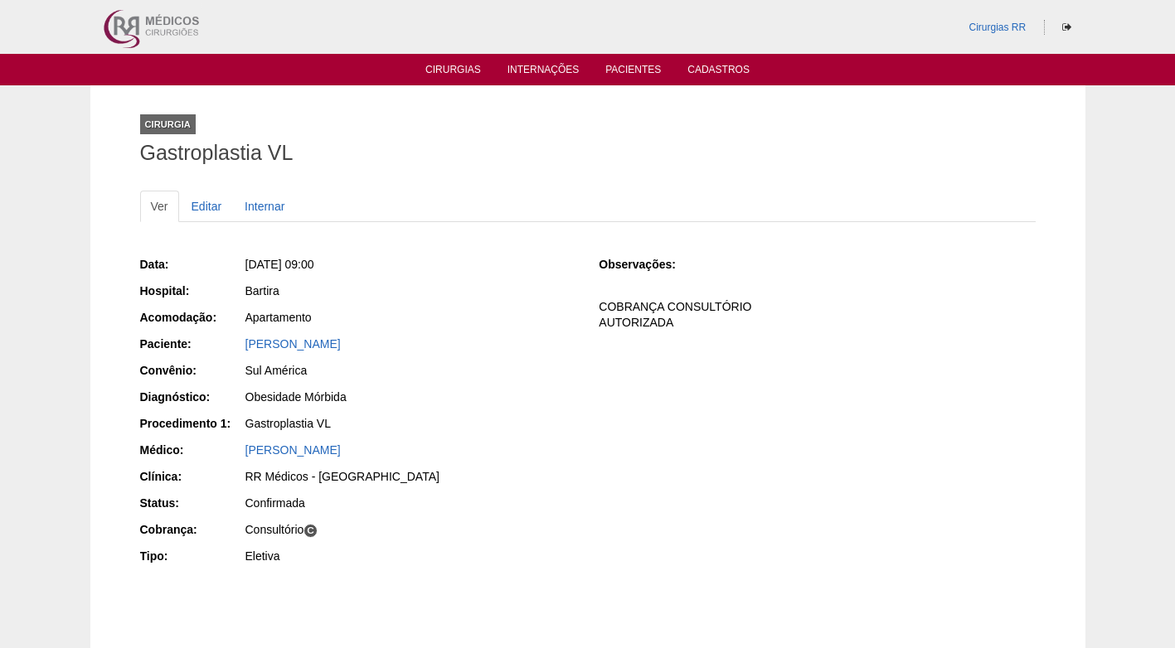
click at [482, 294] on div "Bartira" at bounding box center [410, 291] width 331 height 17
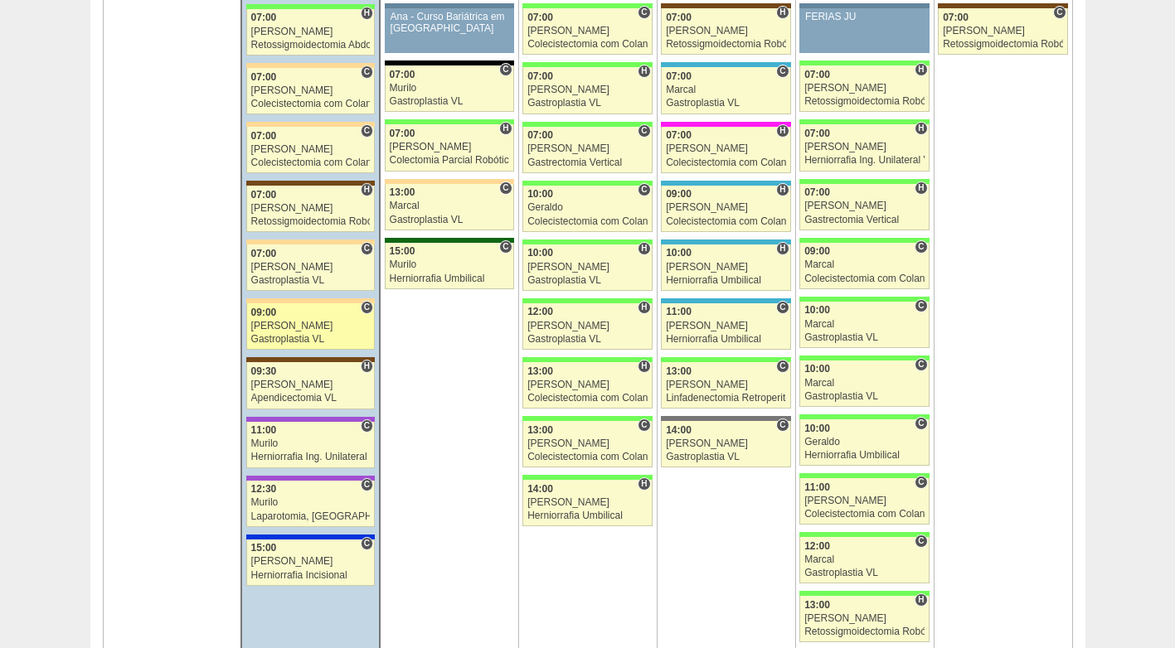
scroll to position [2653, 0]
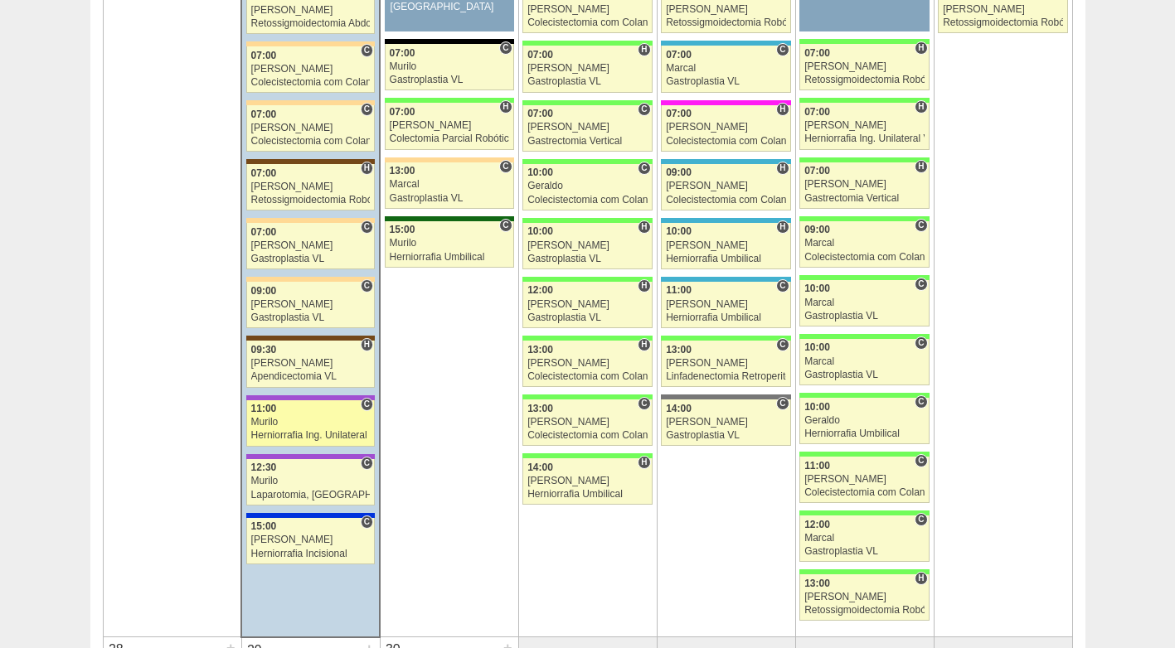
click at [284, 424] on div "Murilo" at bounding box center [310, 422] width 119 height 11
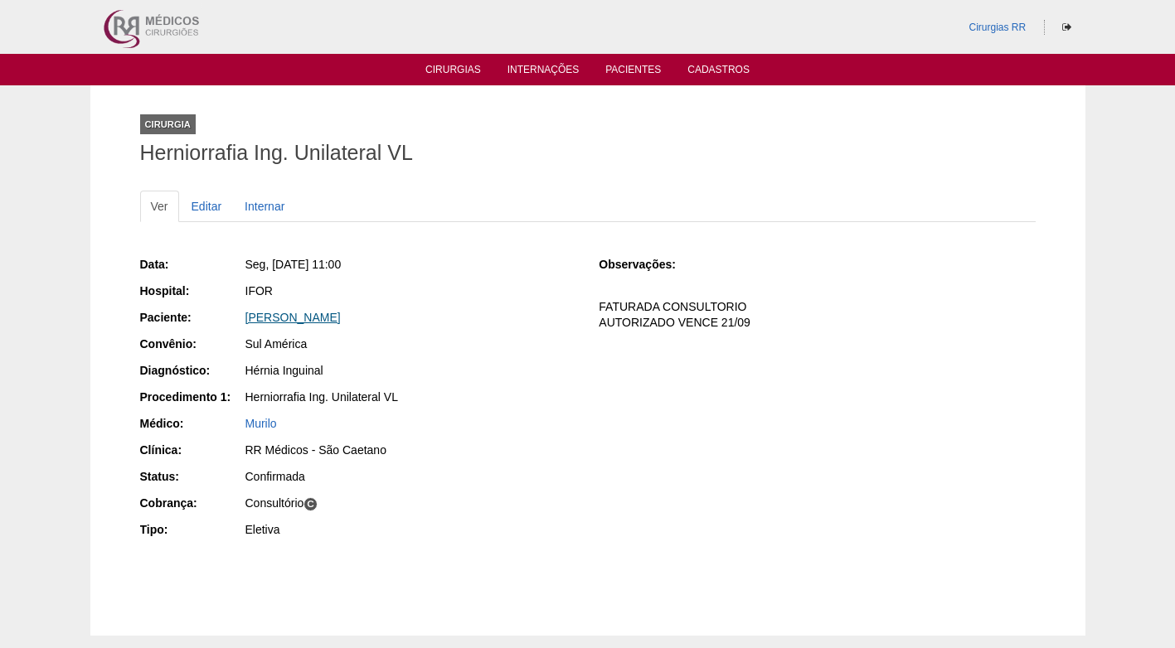
click at [297, 318] on link "[PERSON_NAME]" at bounding box center [292, 317] width 95 height 13
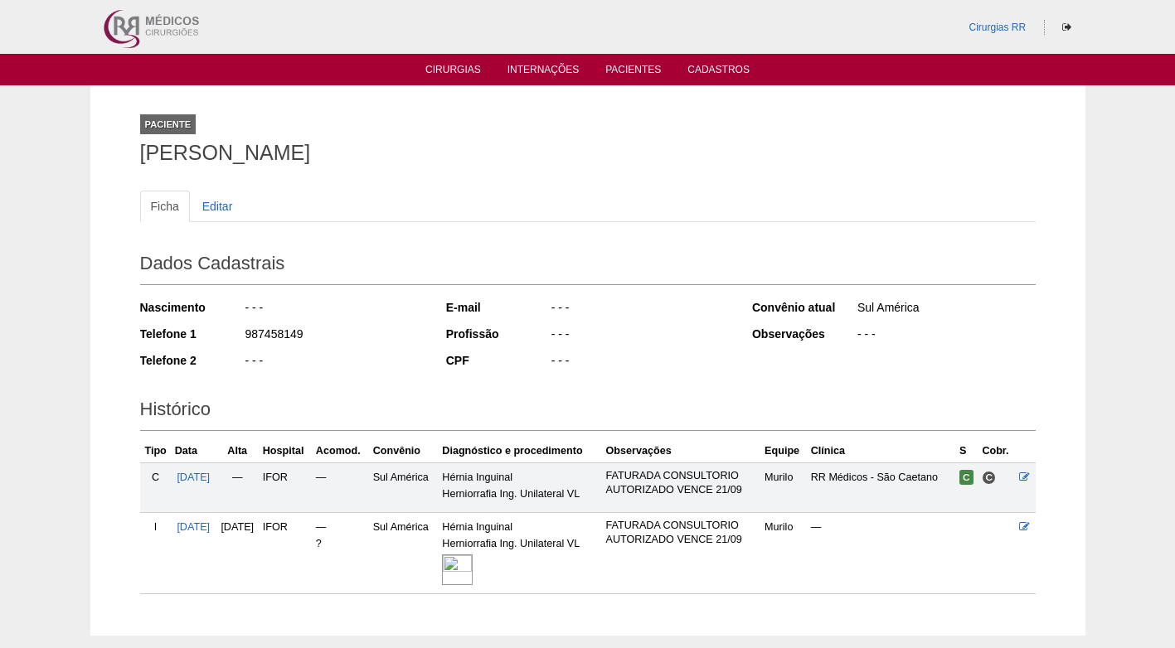
drag, startPoint x: 309, startPoint y: 333, endPoint x: 236, endPoint y: 337, distance: 73.1
click at [236, 337] on div "Telefone 1 987458149" at bounding box center [282, 336] width 284 height 21
copy div "987458149"
click at [354, 332] on div "987458149" at bounding box center [334, 336] width 180 height 21
click at [566, 618] on div "Paciente Rodnei Marcelino Marinho Ficha Editar Dados Cadastrais Nascimento - - …" at bounding box center [588, 360] width 920 height 551
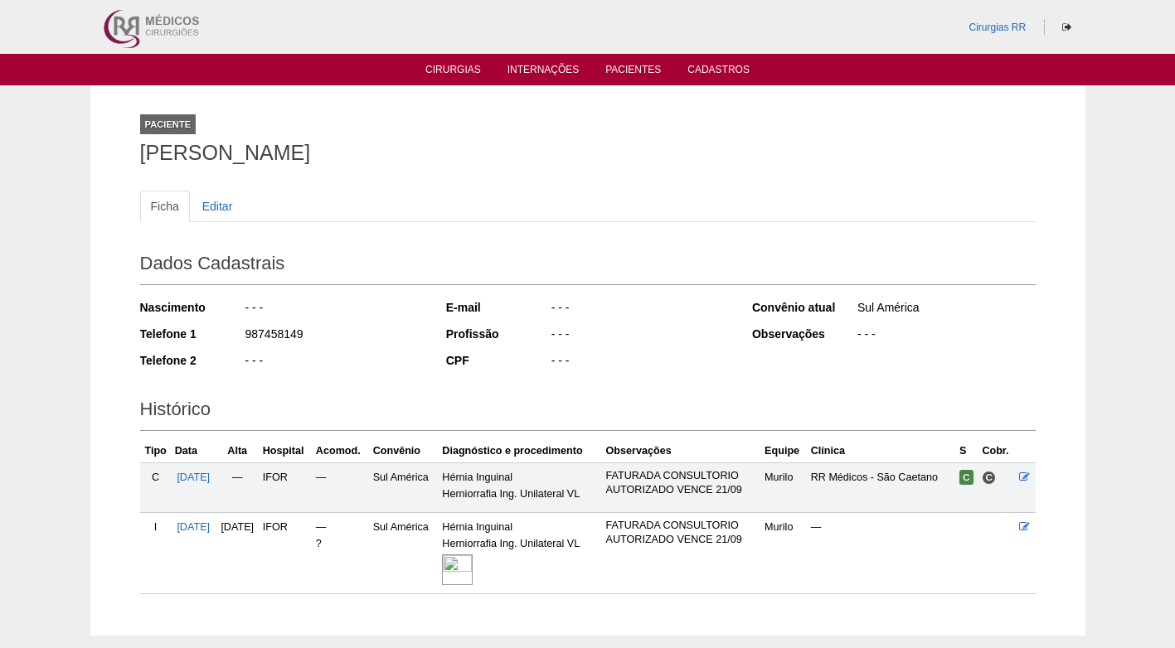
click at [464, 153] on h1 "[PERSON_NAME]" at bounding box center [587, 153] width 895 height 21
click at [585, 323] on div "E-mail - - - Profissão - - - CPF - - -" at bounding box center [588, 336] width 284 height 85
click at [549, 229] on div "Ficha Editar" at bounding box center [587, 215] width 895 height 48
click at [338, 332] on div "987458149" at bounding box center [334, 336] width 180 height 21
click at [390, 231] on div "Ficha Editar" at bounding box center [587, 215] width 895 height 48
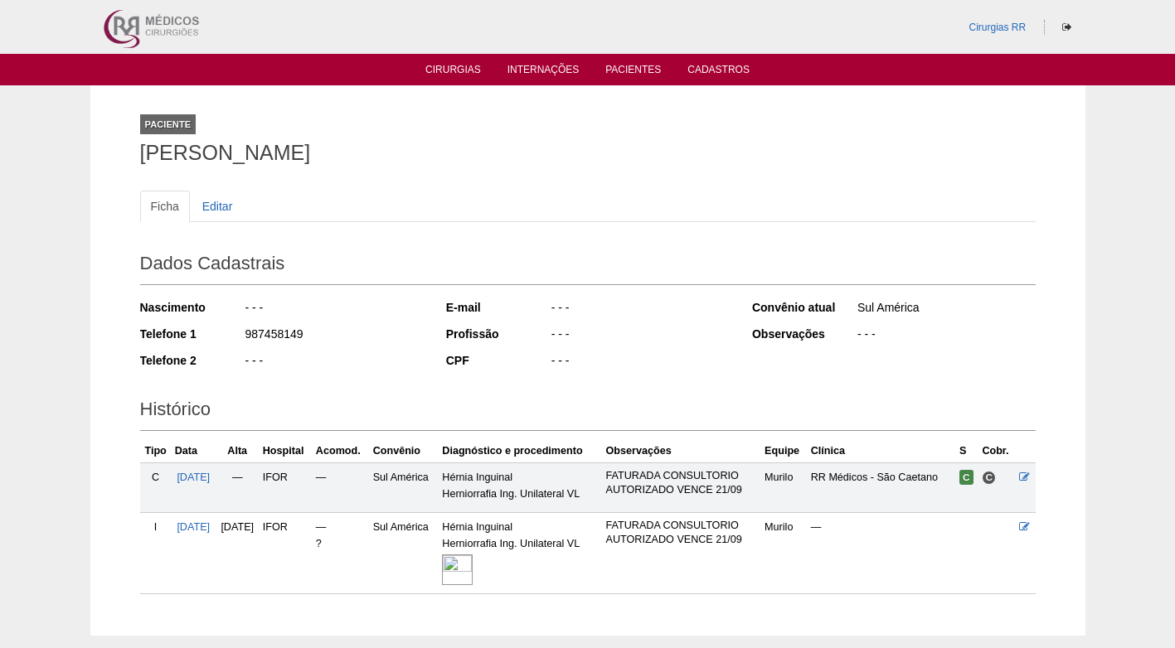
click at [485, 355] on div "CPF" at bounding box center [498, 360] width 104 height 17
click at [473, 570] on img at bounding box center [457, 570] width 31 height 31
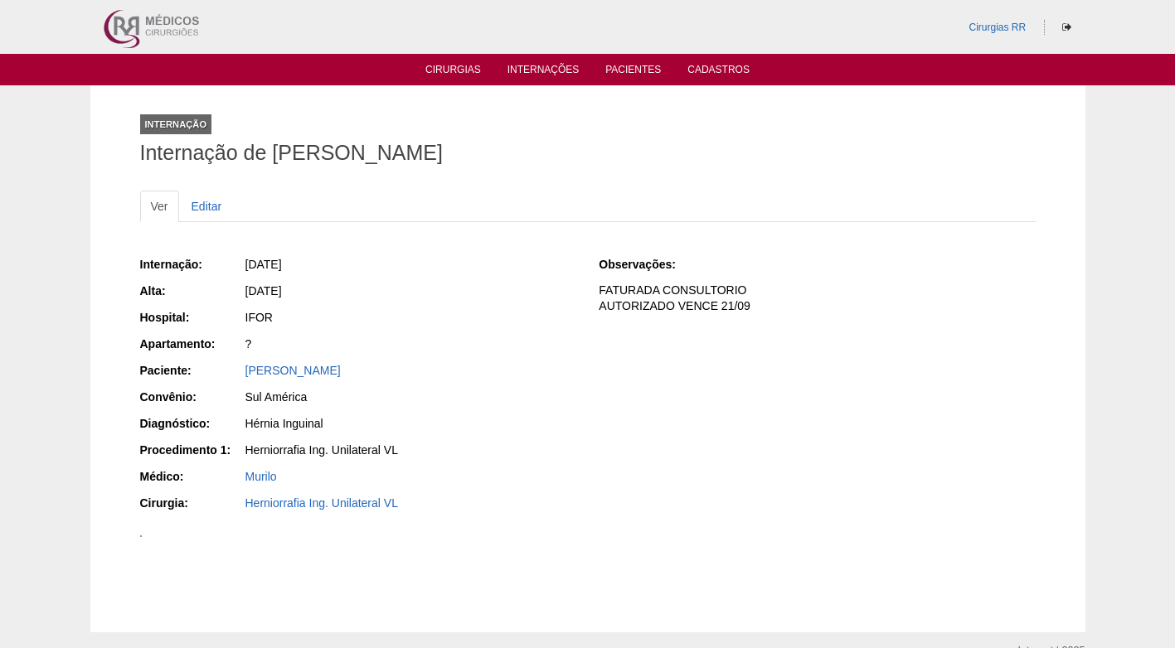
click at [521, 321] on div "IFOR" at bounding box center [410, 317] width 331 height 17
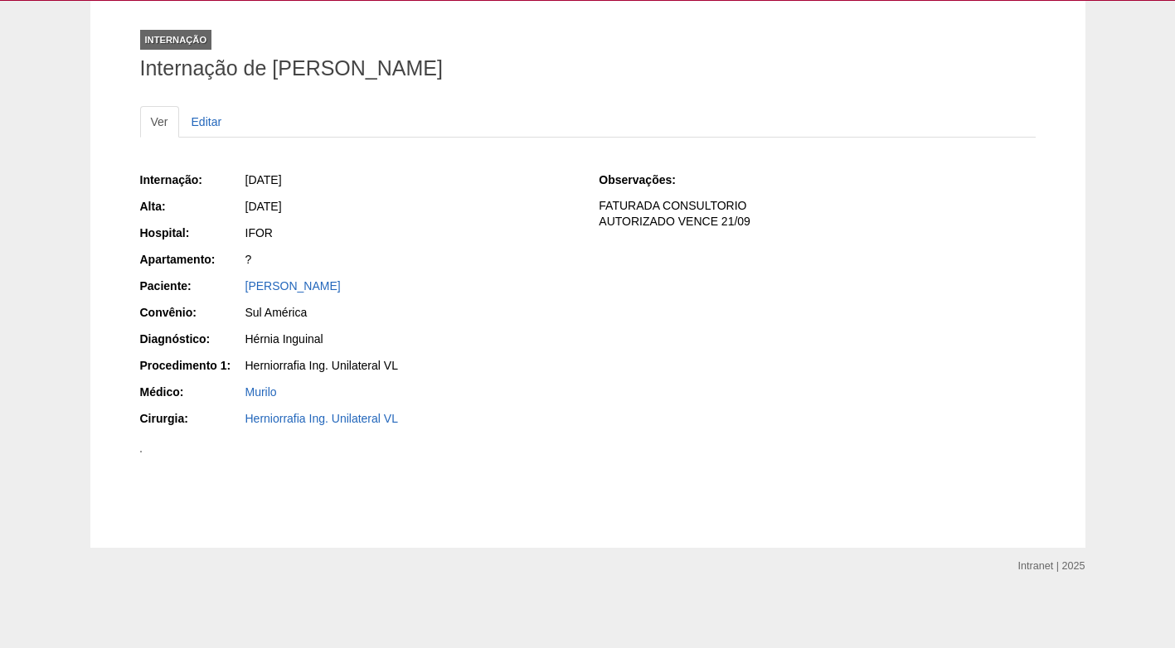
scroll to position [249, 0]
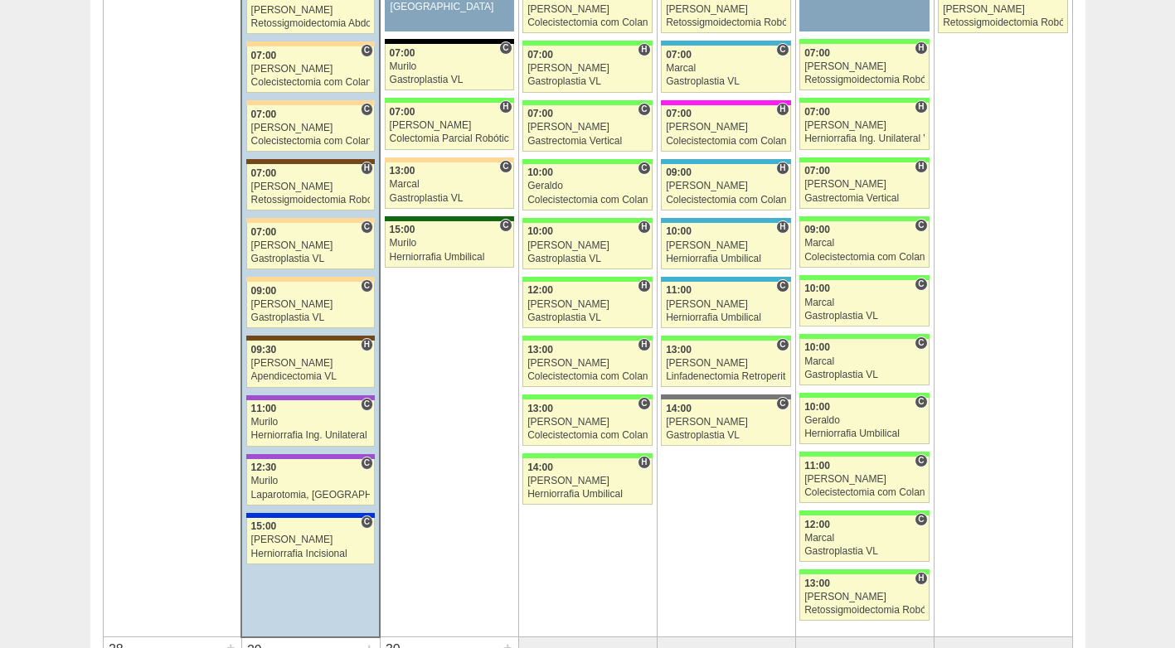
scroll to position [2653, 0]
click at [302, 488] on link "88320 Murilo C 12:30 Murilo Laparotomia, Biópsia, Drenagem, Bridas VL Hospital …" at bounding box center [310, 482] width 129 height 46
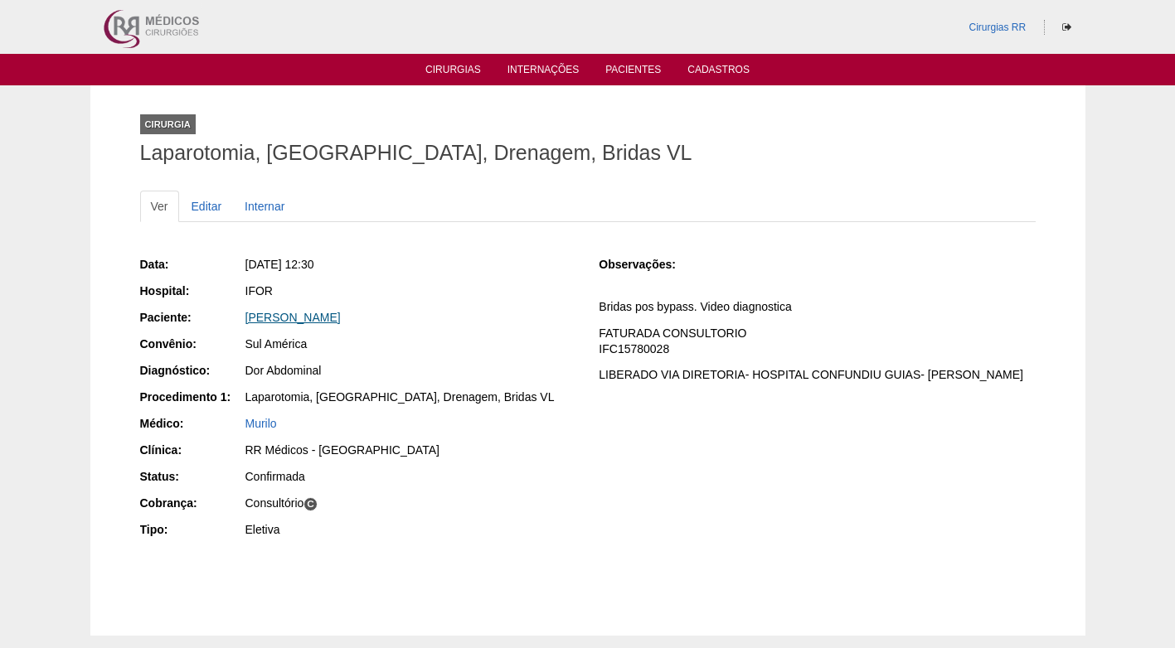
click at [326, 317] on link "Miriam Augusto Sanches" at bounding box center [292, 317] width 95 height 13
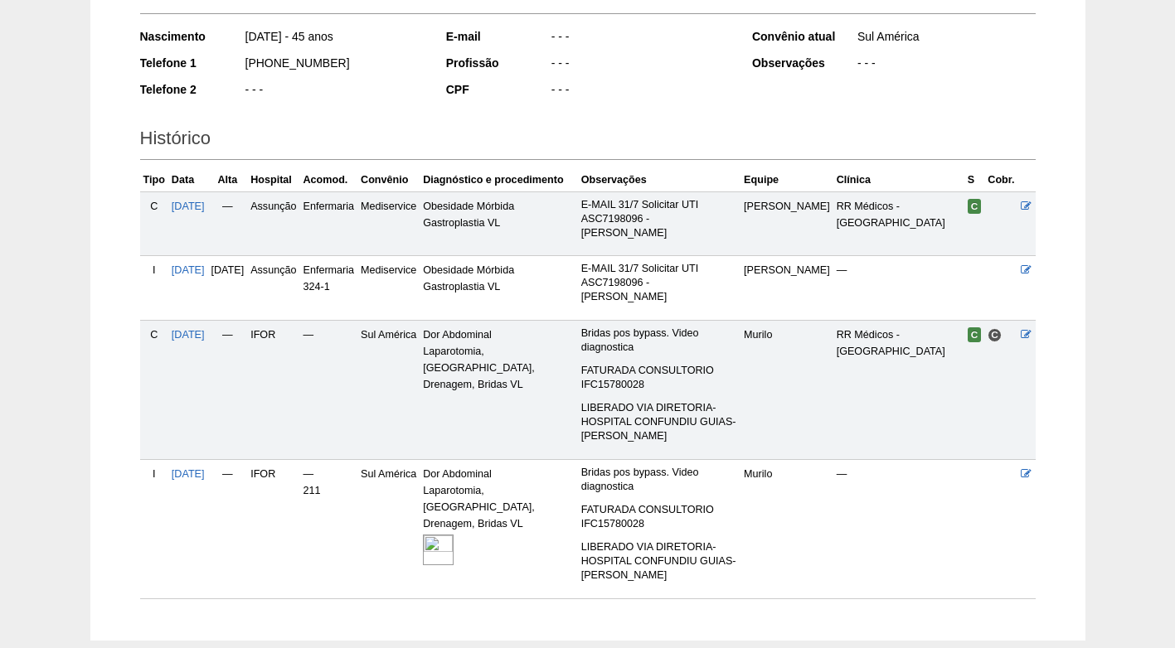
scroll to position [295, 0]
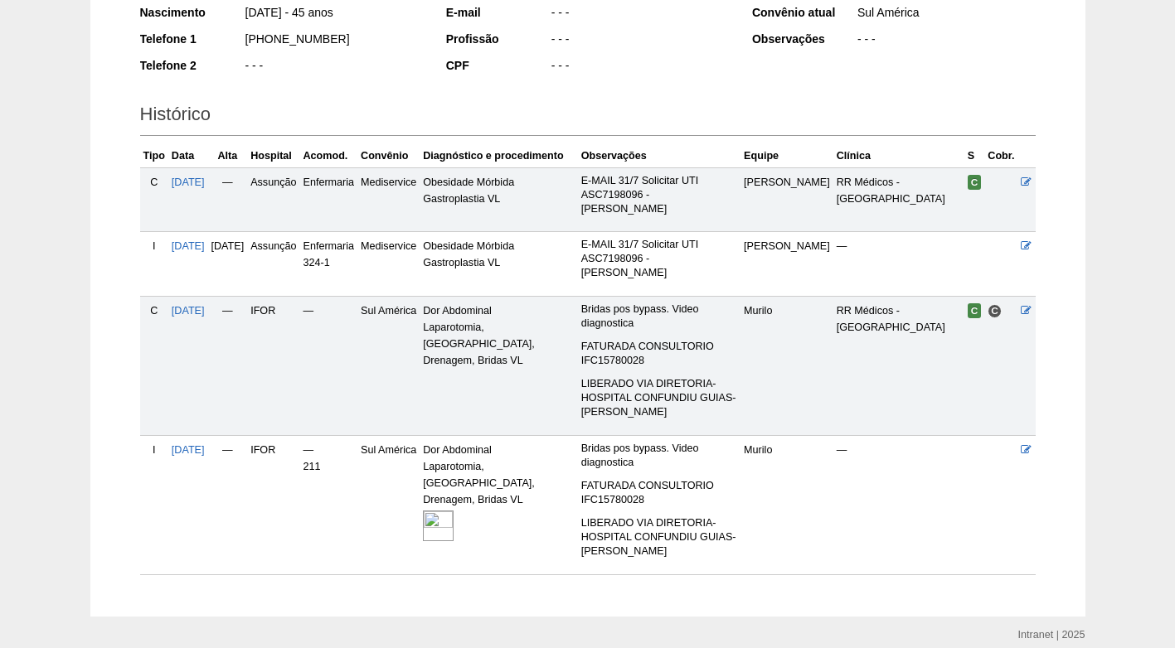
click at [454, 511] on img at bounding box center [438, 526] width 31 height 31
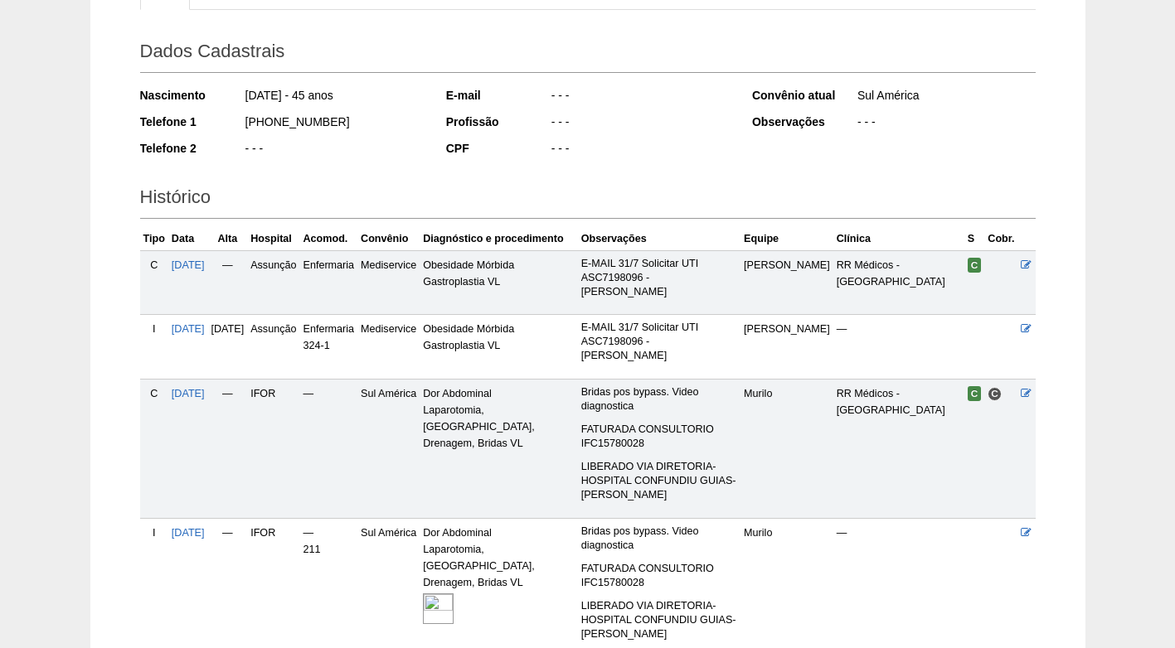
scroll to position [295, 0]
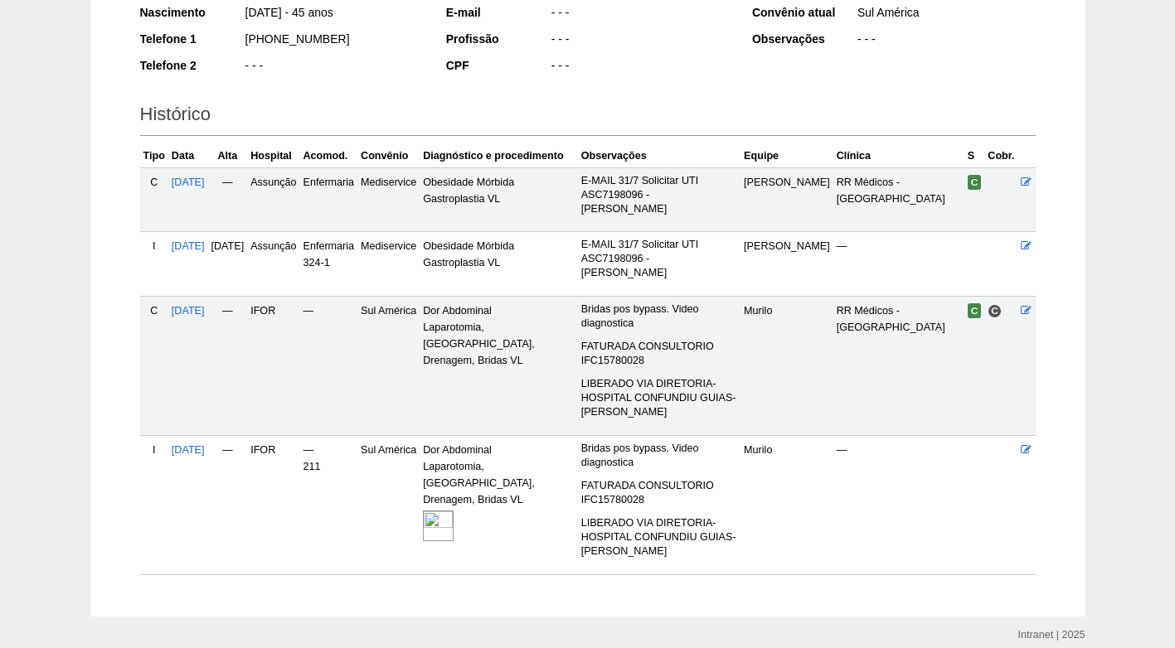
click at [454, 511] on img at bounding box center [438, 526] width 31 height 31
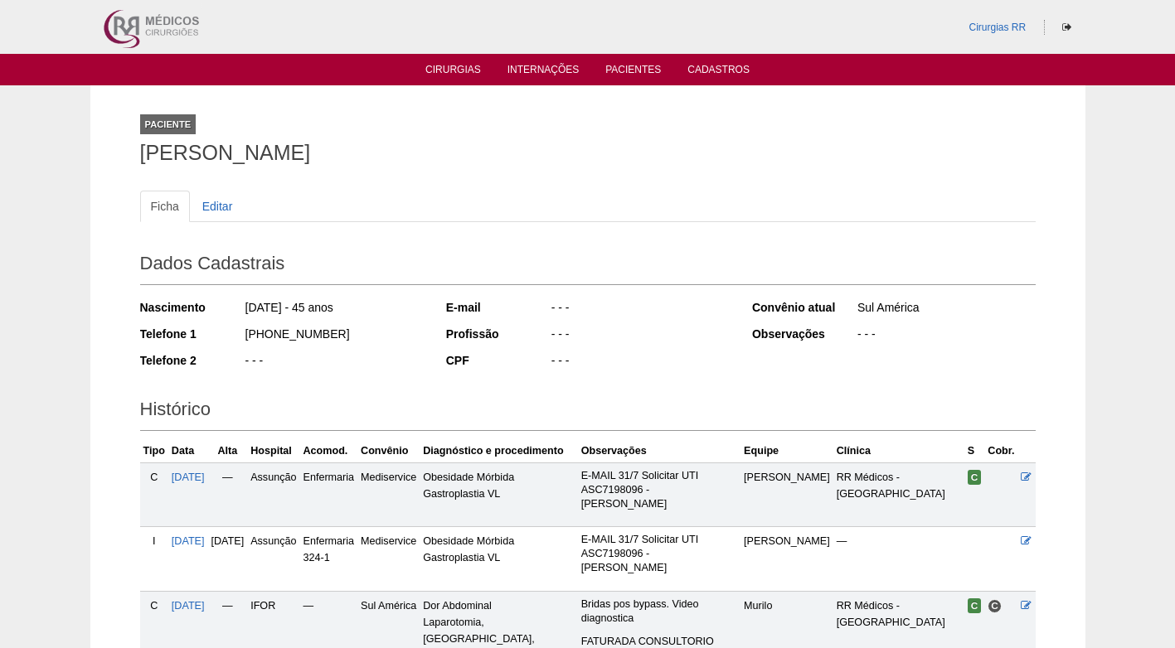
scroll to position [295, 0]
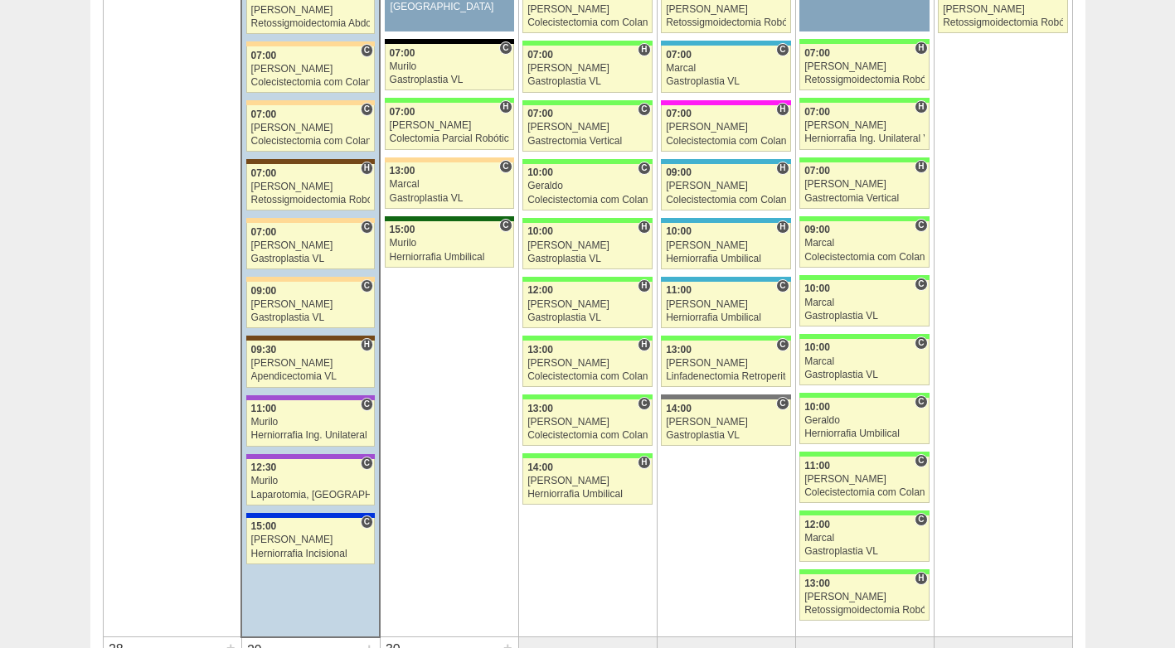
scroll to position [2653, 0]
click at [303, 410] on div "11:00" at bounding box center [310, 409] width 119 height 11
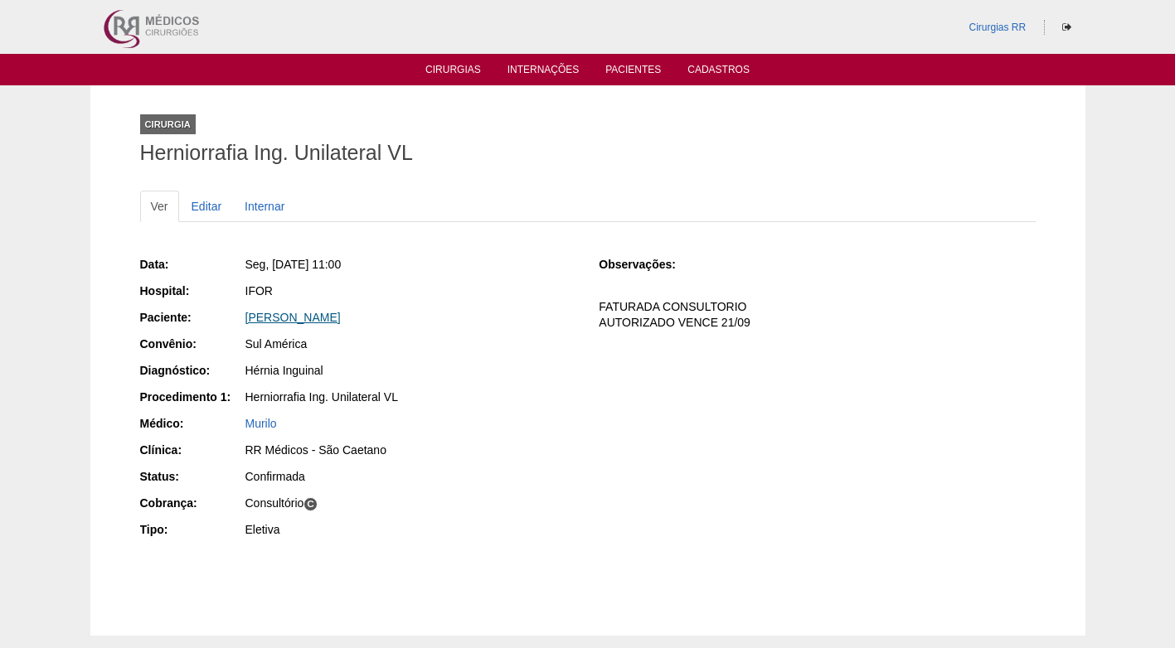
click at [298, 320] on link "Rodnei Marcelino Marinho" at bounding box center [292, 317] width 95 height 13
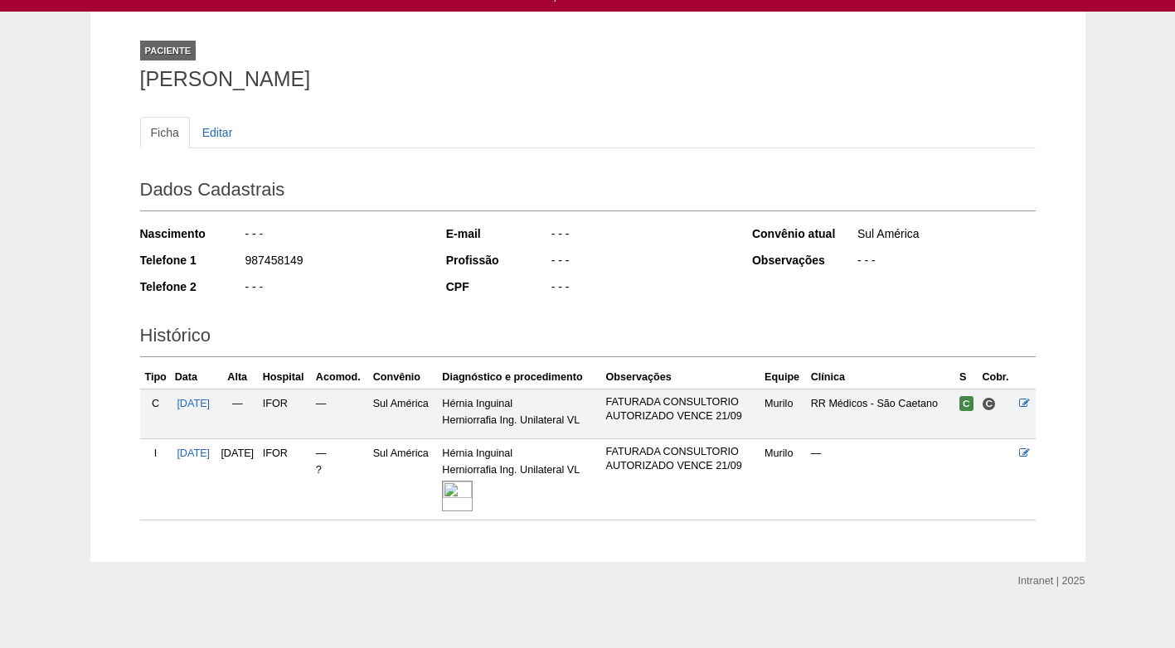
scroll to position [88, 0]
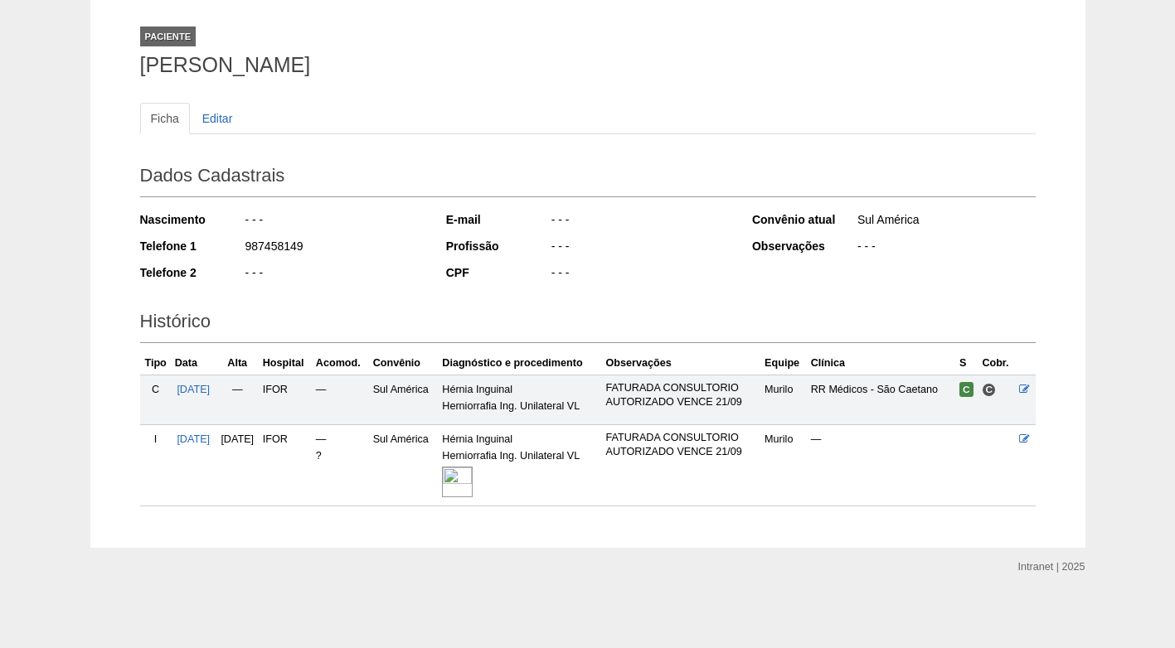
click at [473, 478] on img at bounding box center [457, 482] width 31 height 31
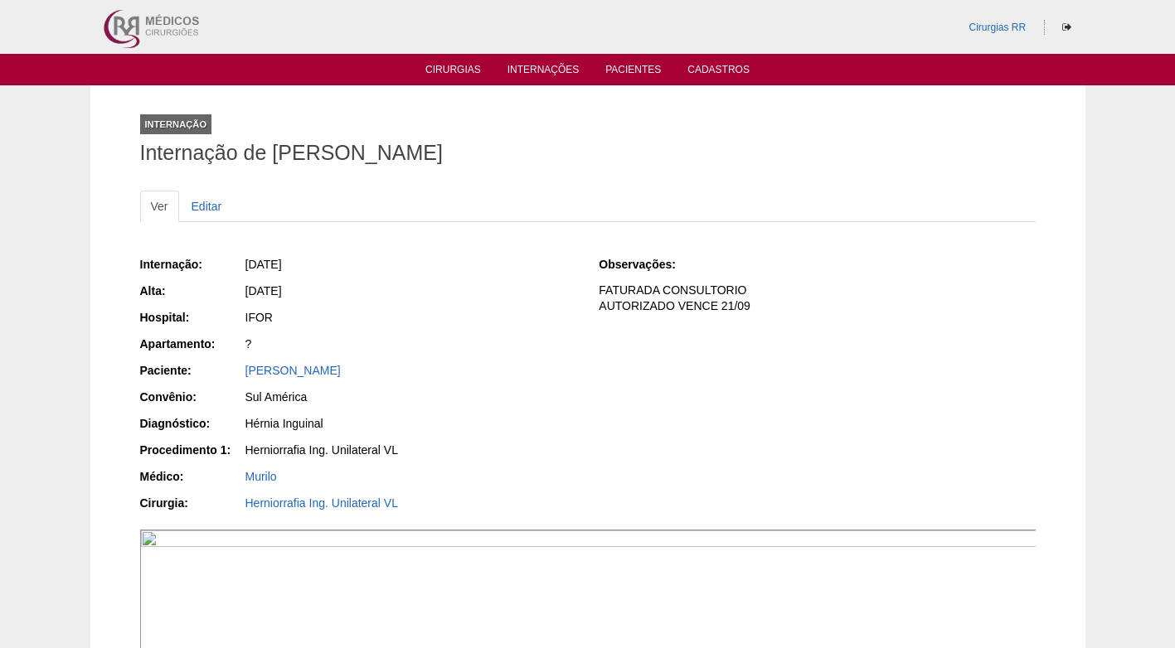
click at [570, 410] on div "Internação: 22/09/2025 Alta: 22/09/2025 Hospital: IFOR Apartamento: ? Paciente:…" at bounding box center [358, 385] width 436 height 271
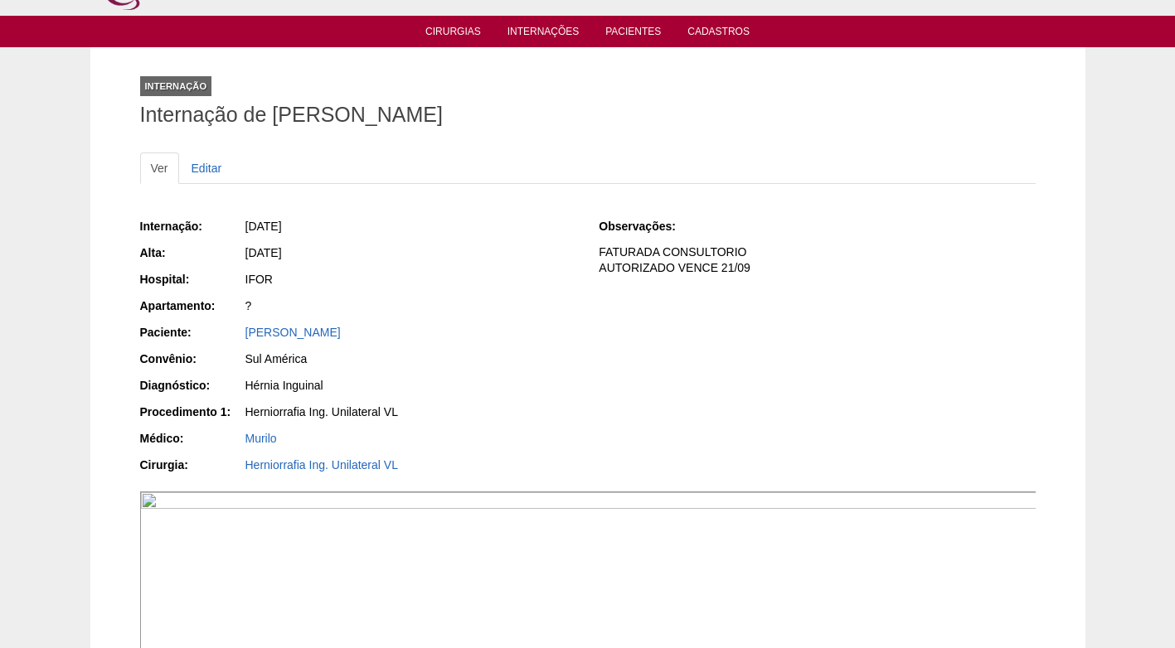
scroll to position [83, 0]
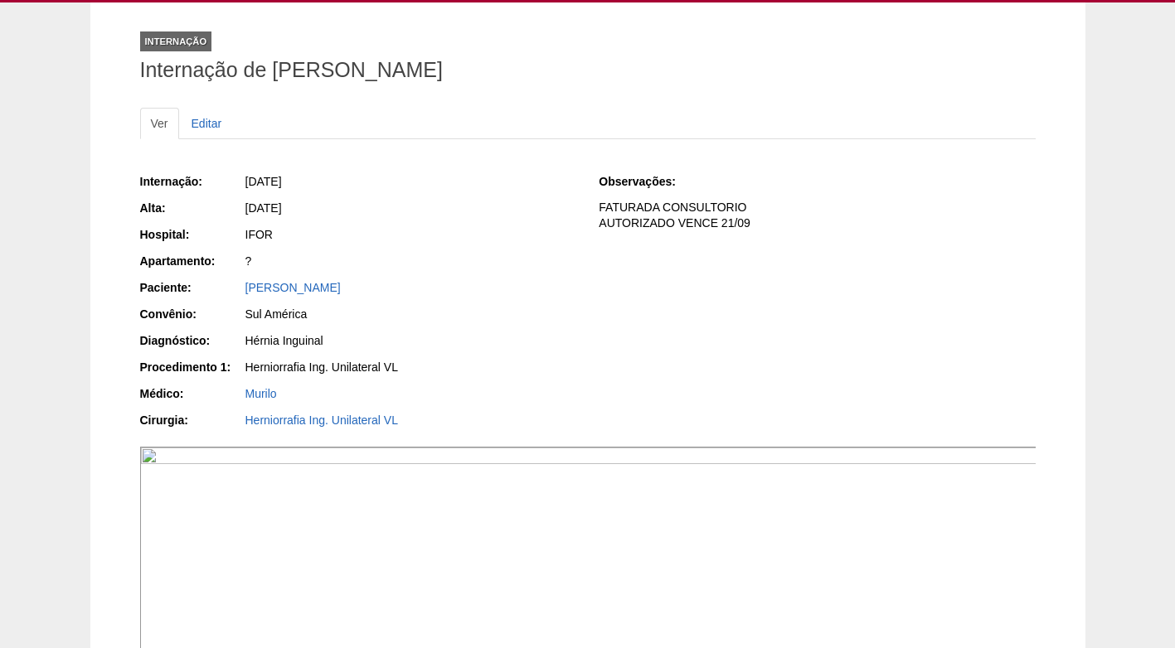
click at [501, 316] on div "Sul América" at bounding box center [410, 314] width 331 height 17
click at [504, 281] on div "Rodnei Marcelino Marinho" at bounding box center [410, 287] width 331 height 17
drag, startPoint x: 494, startPoint y: 210, endPoint x: 207, endPoint y: 48, distance: 329.3
click at [485, 197] on div "Internação: 22/09/2025 Alta: 22/09/2025 Hospital: IFOR Apartamento: ? Paciente:…" at bounding box center [358, 302] width 436 height 271
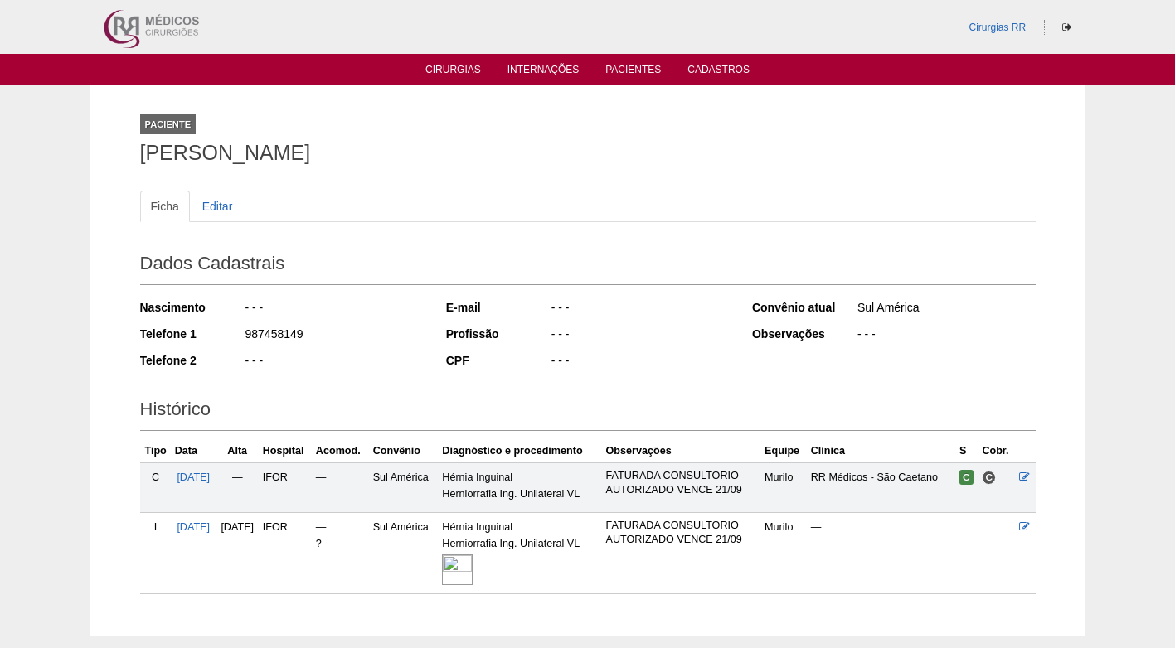
scroll to position [88, 0]
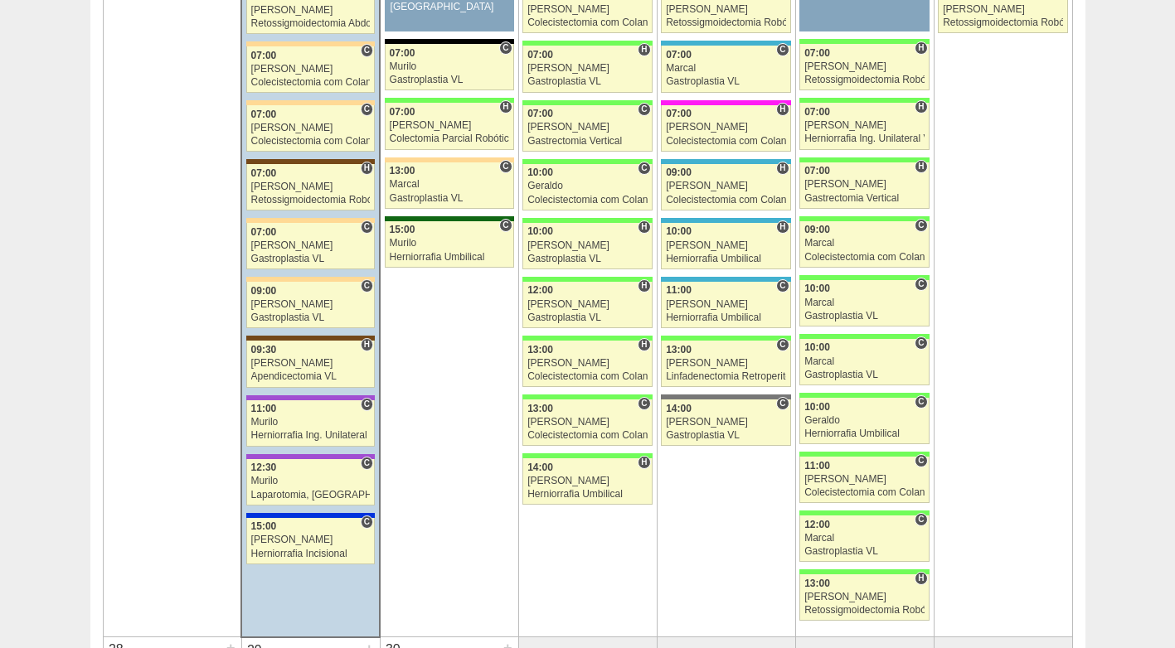
scroll to position [2653, 0]
click at [280, 489] on link "88320 Murilo C 12:30 Murilo Laparotomia, Biópsia, Drenagem, Bridas VL Hospital …" at bounding box center [310, 482] width 129 height 46
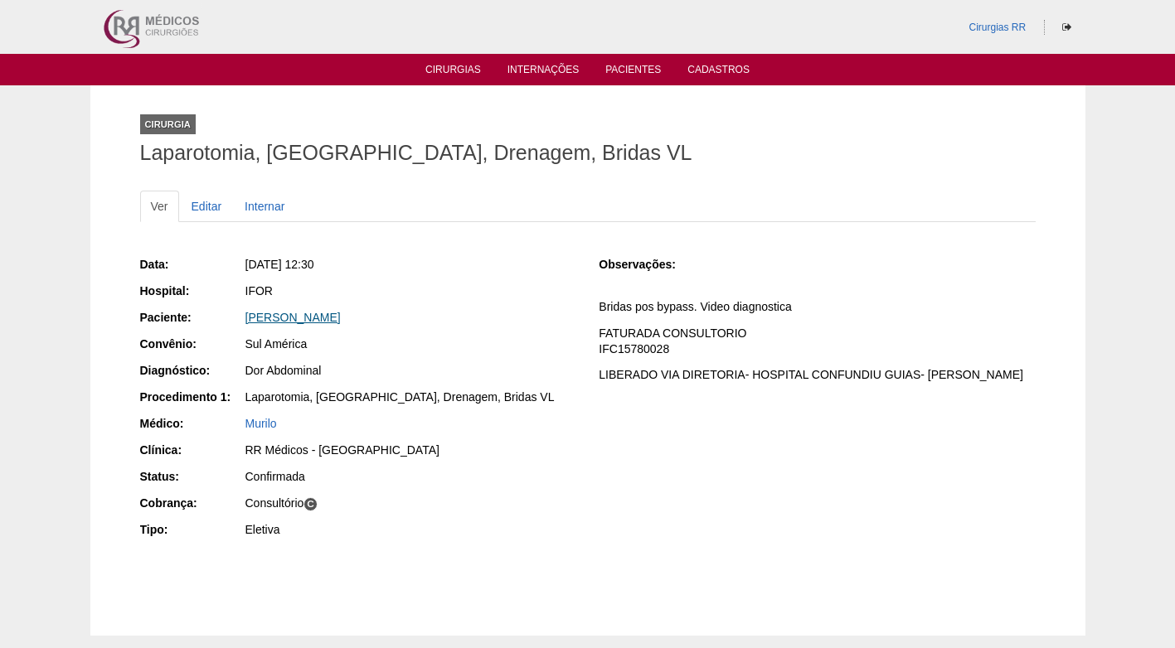
click at [294, 317] on link "[PERSON_NAME]" at bounding box center [292, 317] width 95 height 13
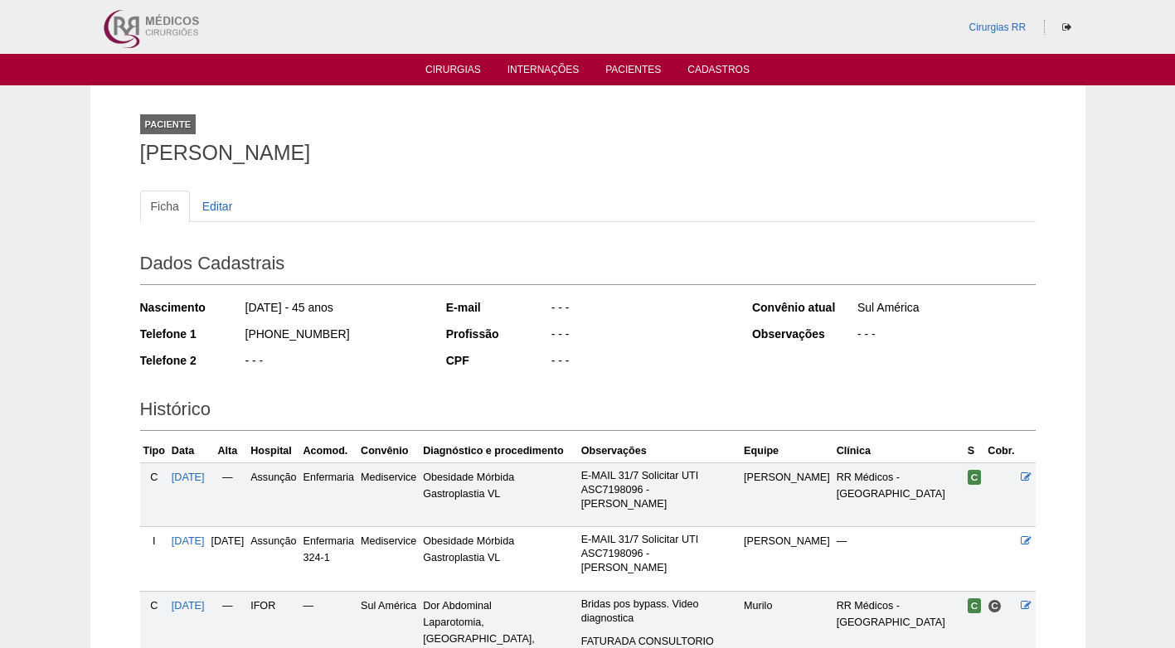
drag, startPoint x: 331, startPoint y: 334, endPoint x: 244, endPoint y: 341, distance: 87.3
click at [244, 341] on div "(11) 96861-4773" at bounding box center [334, 336] width 180 height 21
copy div "(11) 96861-4773"
click at [337, 340] on div "(11) 96861-4773" at bounding box center [334, 336] width 180 height 21
click at [595, 255] on h2 "Dados Cadastrais" at bounding box center [587, 266] width 895 height 38
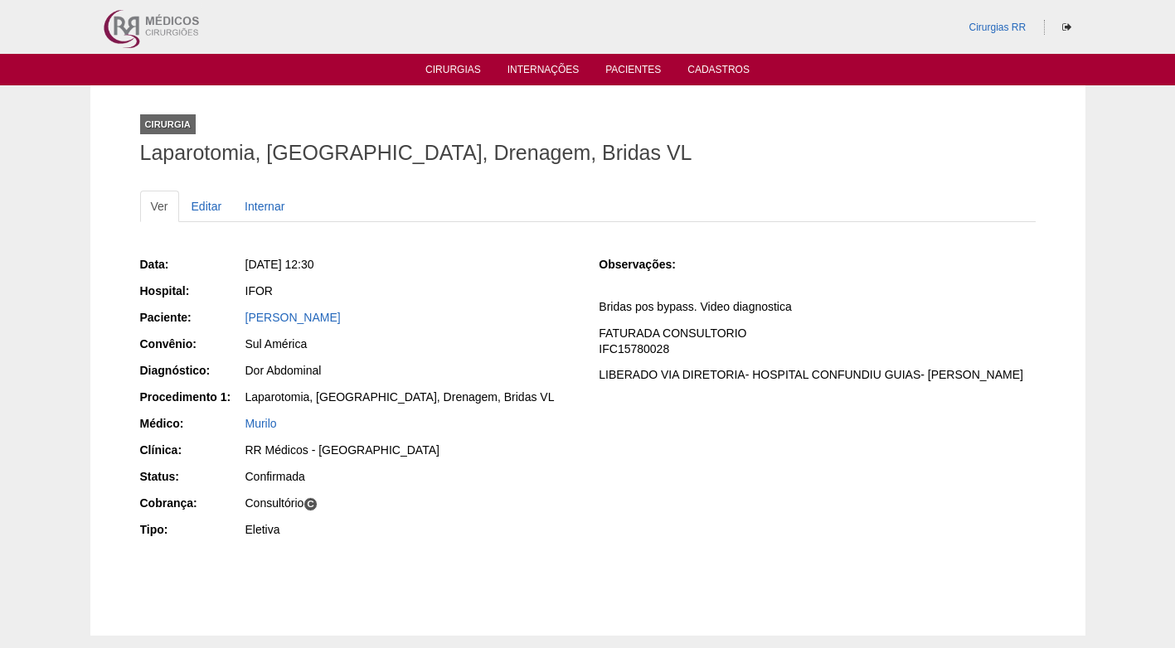
click at [442, 305] on div "Data: [DATE] 12:30 Hospital: IFOR Paciente: [PERSON_NAME] Convênio: Sul [GEOGRA…" at bounding box center [358, 399] width 436 height 298
drag, startPoint x: 402, startPoint y: 315, endPoint x: 236, endPoint y: 322, distance: 166.0
click at [236, 322] on div "Paciente: Miriam Augusto Sanches" at bounding box center [358, 319] width 436 height 21
copy div "Paciente: Miriam Augusto Sanches"
click at [507, 345] on div "Sul América" at bounding box center [410, 344] width 331 height 17
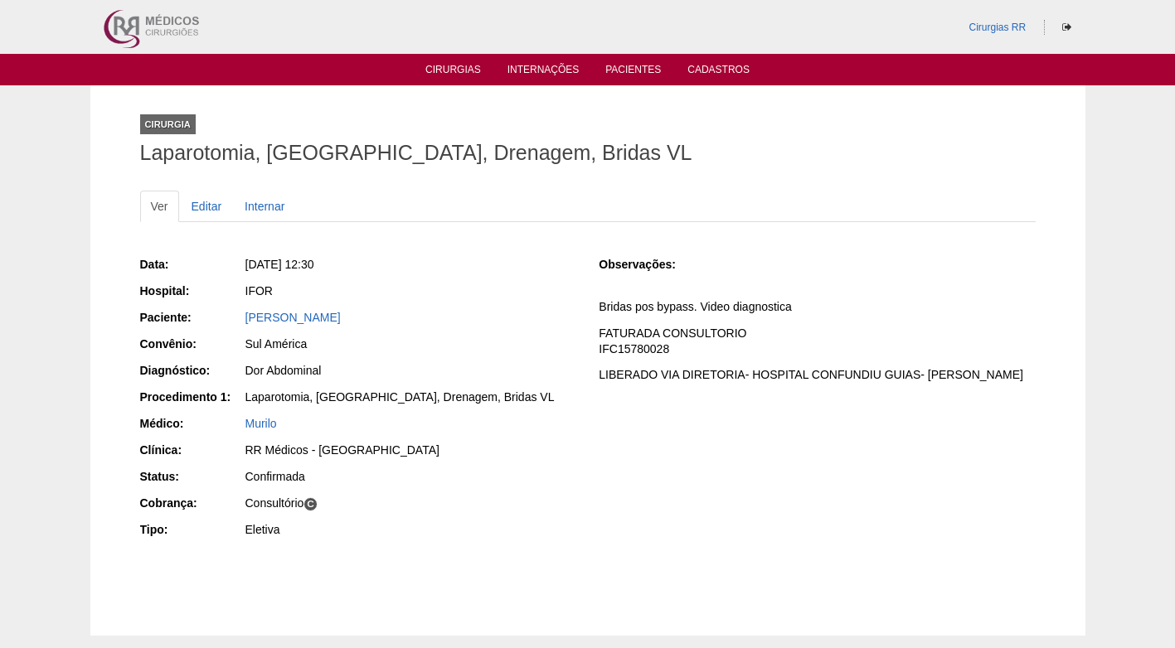
click at [465, 269] on div "Seg, 22/09/2025 - 12:30" at bounding box center [410, 264] width 331 height 17
click at [517, 286] on div "IFOR" at bounding box center [410, 291] width 331 height 17
click at [485, 289] on div "IFOR" at bounding box center [410, 291] width 331 height 17
click at [563, 379] on div "Dor Abdominal" at bounding box center [410, 372] width 332 height 21
click at [561, 438] on div "Data: Seg, 22/09/2025 - 12:30 Hospital: IFOR Paciente: Miriam Augusto Sanches C…" at bounding box center [358, 399] width 436 height 298
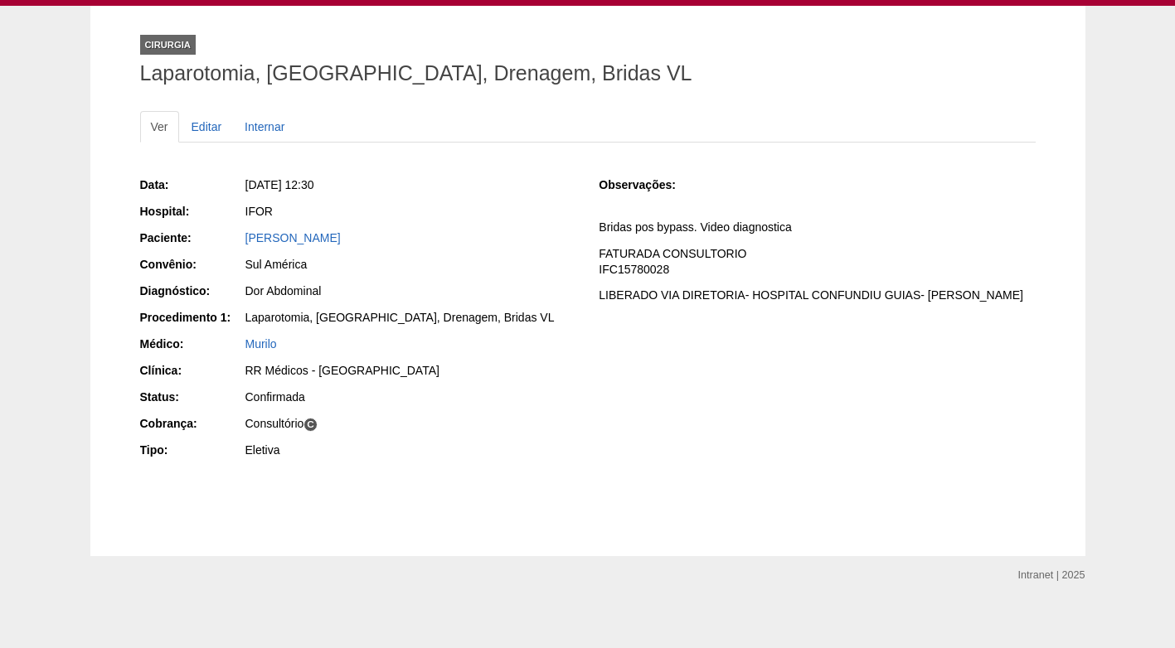
scroll to position [88, 0]
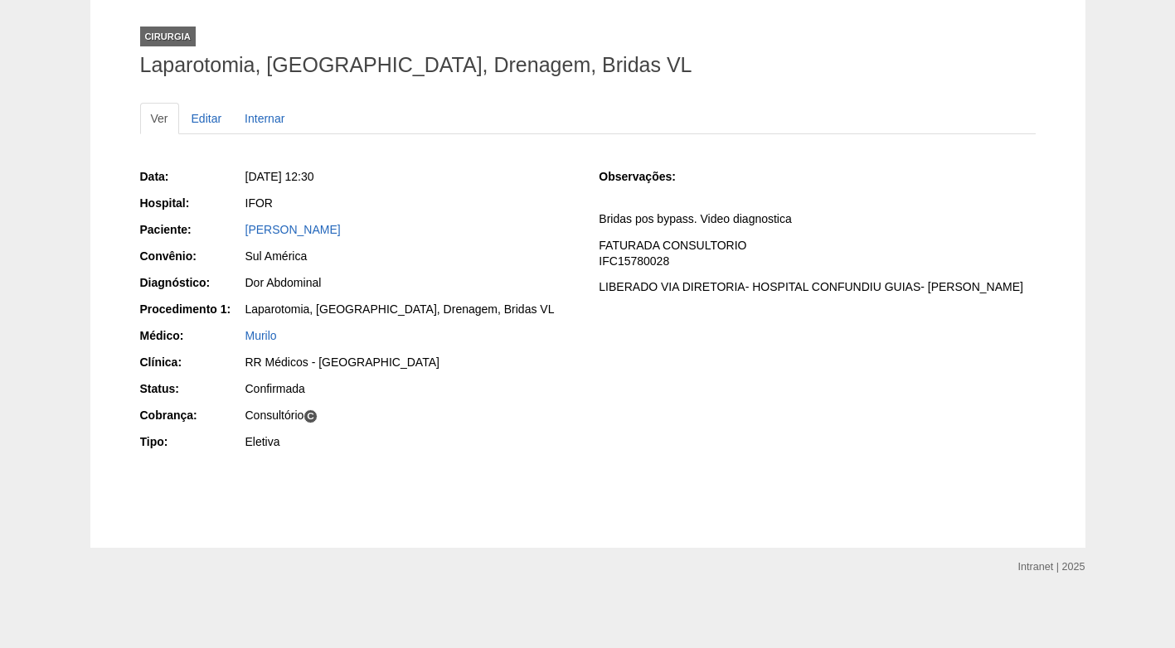
click at [541, 440] on div "Eletiva" at bounding box center [410, 442] width 331 height 17
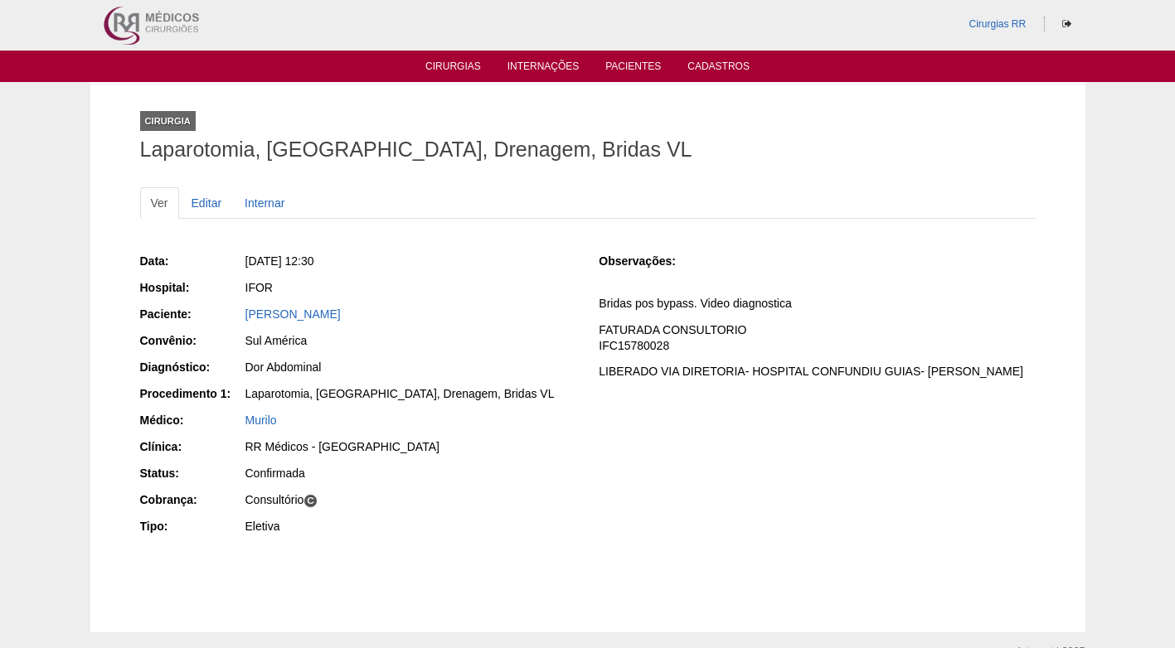
scroll to position [0, 0]
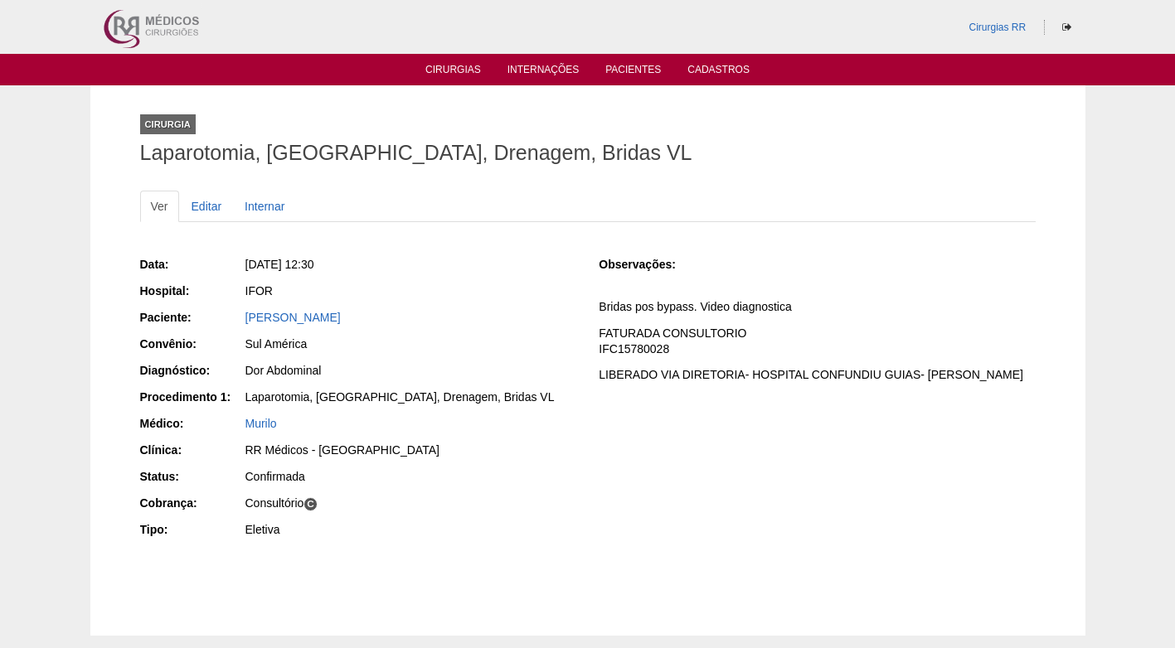
click at [549, 438] on div "Data: Seg, 22/09/2025 - 12:30 Hospital: IFOR Paciente: Miriam Augusto Sanches C…" at bounding box center [358, 399] width 436 height 298
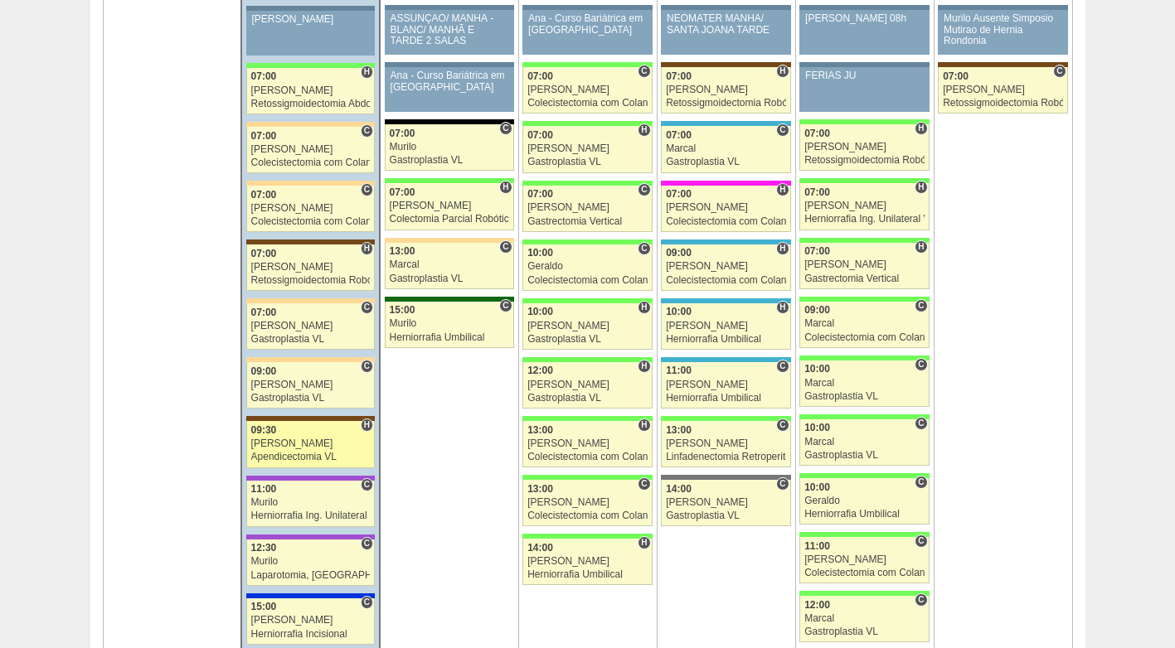
scroll to position [2570, 0]
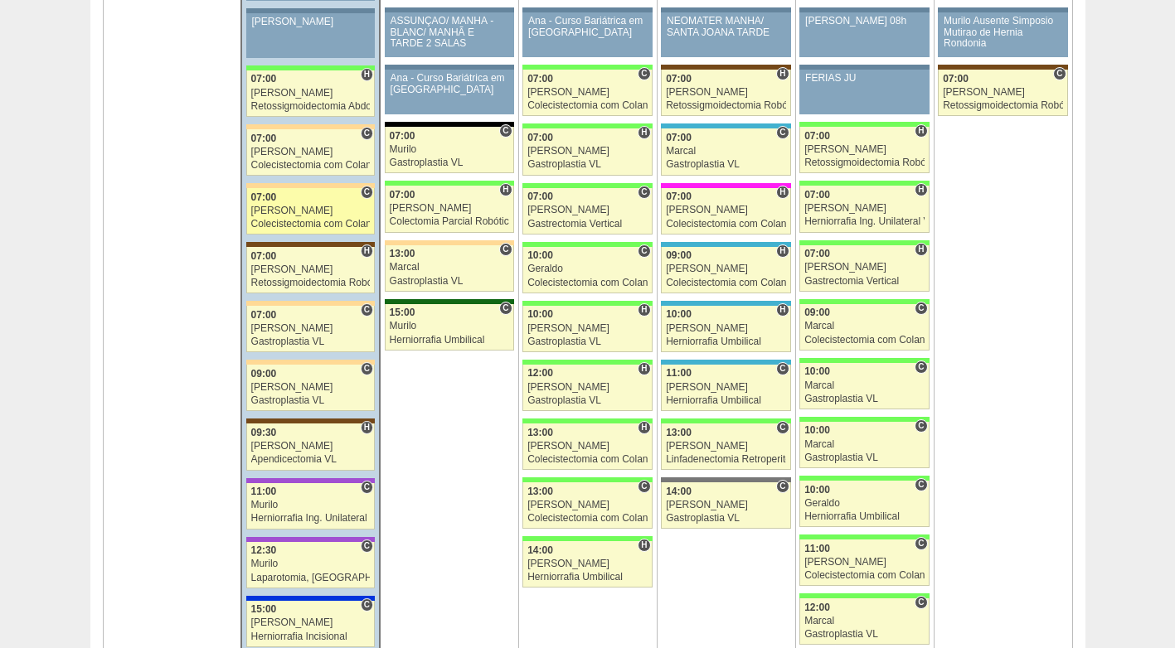
click at [305, 210] on div "Bruno" at bounding box center [310, 211] width 119 height 11
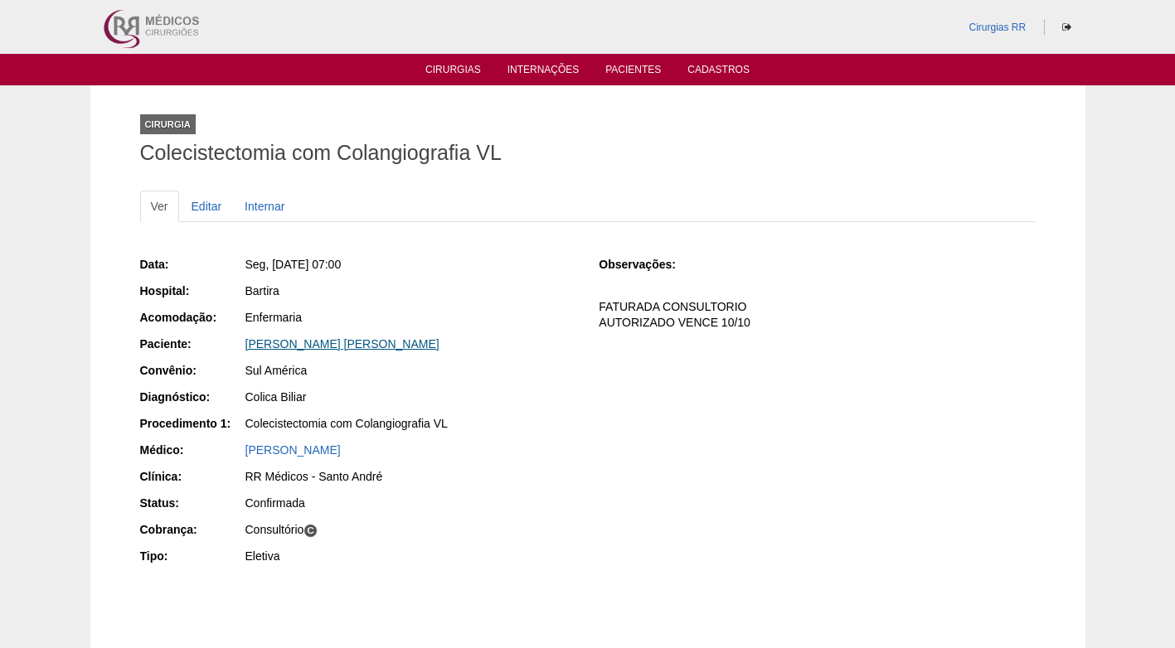
click at [281, 342] on link "Andrea Willik Copola" at bounding box center [342, 343] width 194 height 13
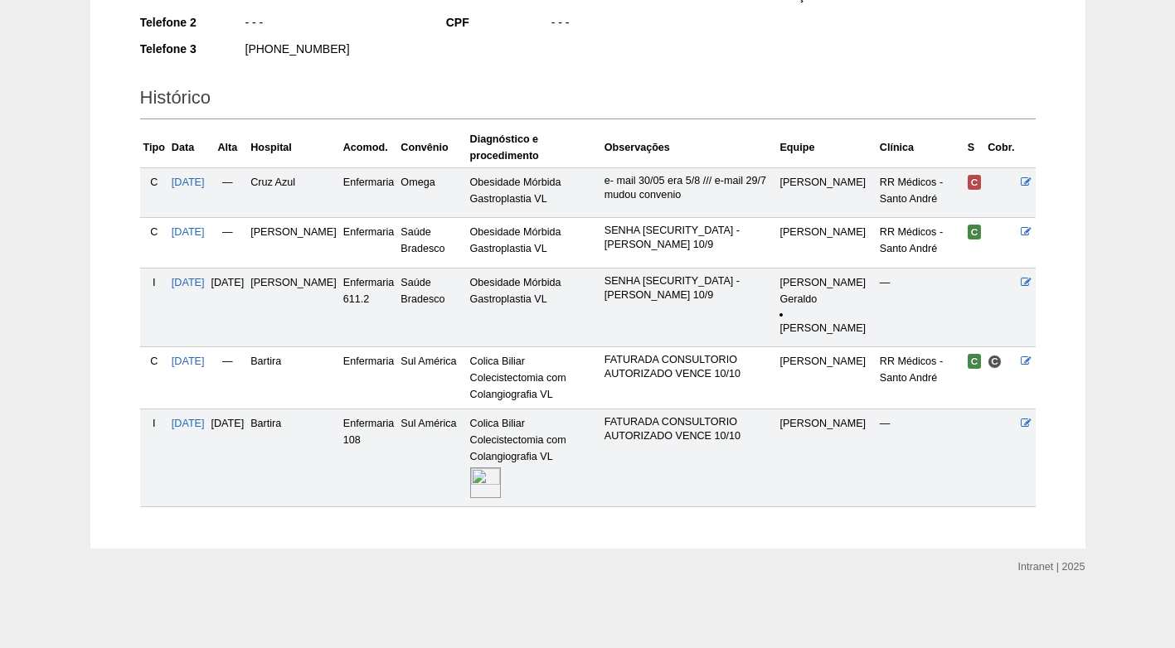
scroll to position [351, 0]
click at [501, 484] on img at bounding box center [485, 482] width 31 height 31
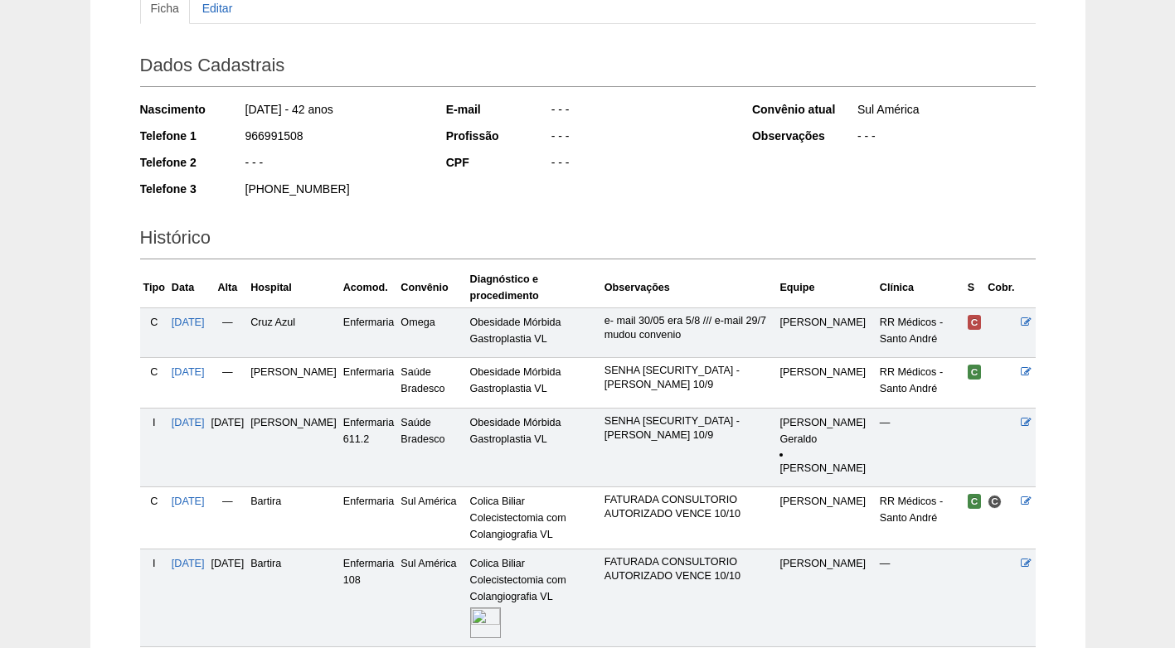
scroll to position [185, 0]
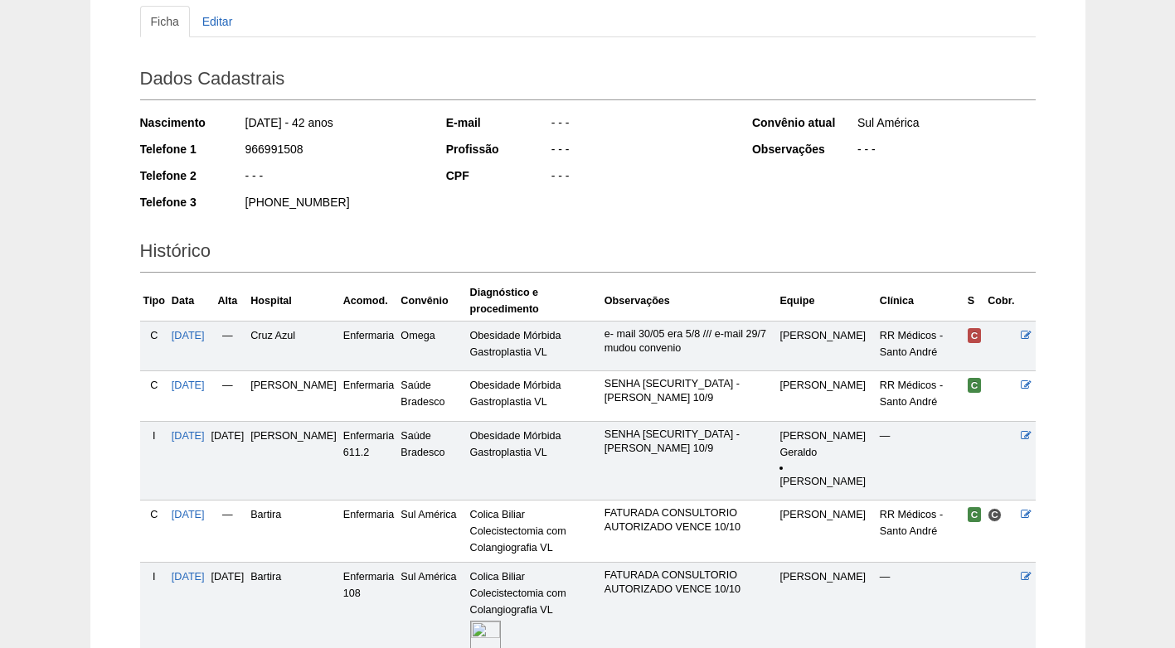
click at [380, 166] on div "Nascimento 12/11/1982 - 42 anos Telefone 1 966991508 Telefone 2 - - - Telefone …" at bounding box center [282, 168] width 284 height 118
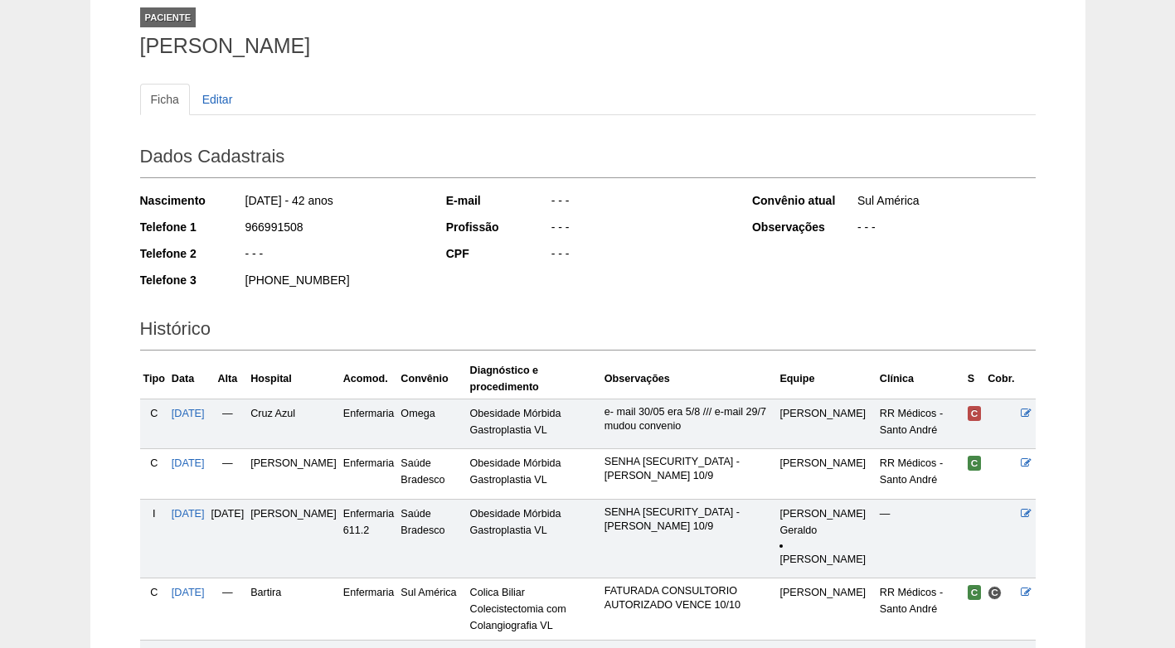
scroll to position [19, 0]
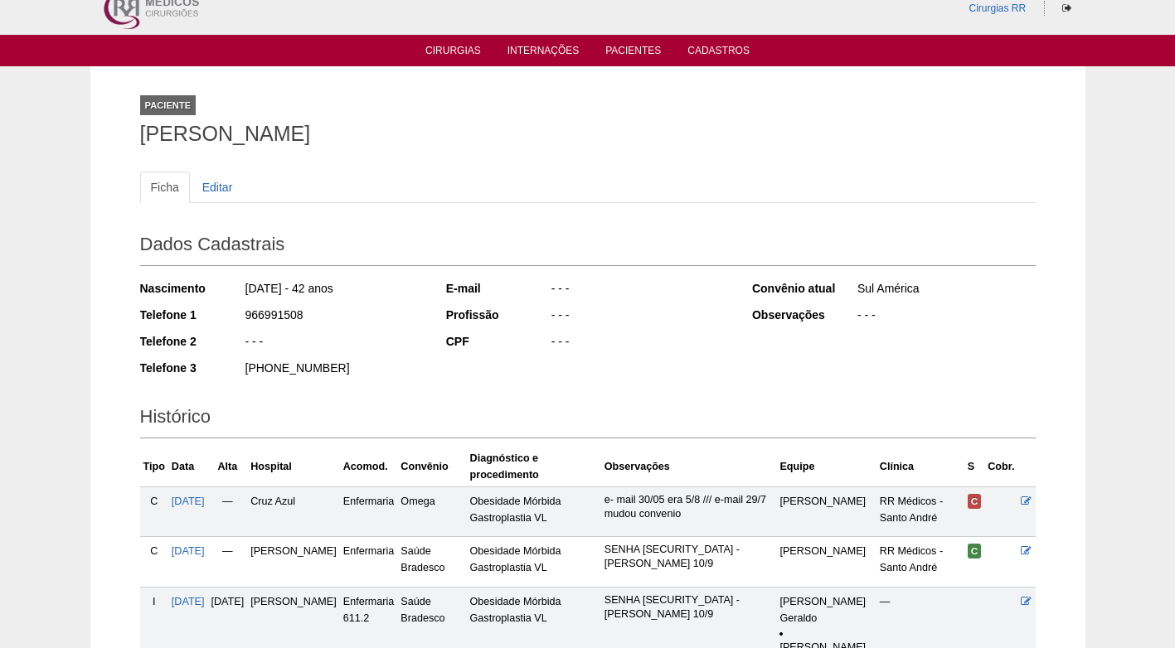
click at [358, 169] on div "Ficha Editar Dados Cadastrais Nascimento 12/11/1982 - 42 anos Telefone 1 966991…" at bounding box center [587, 491] width 895 height 672
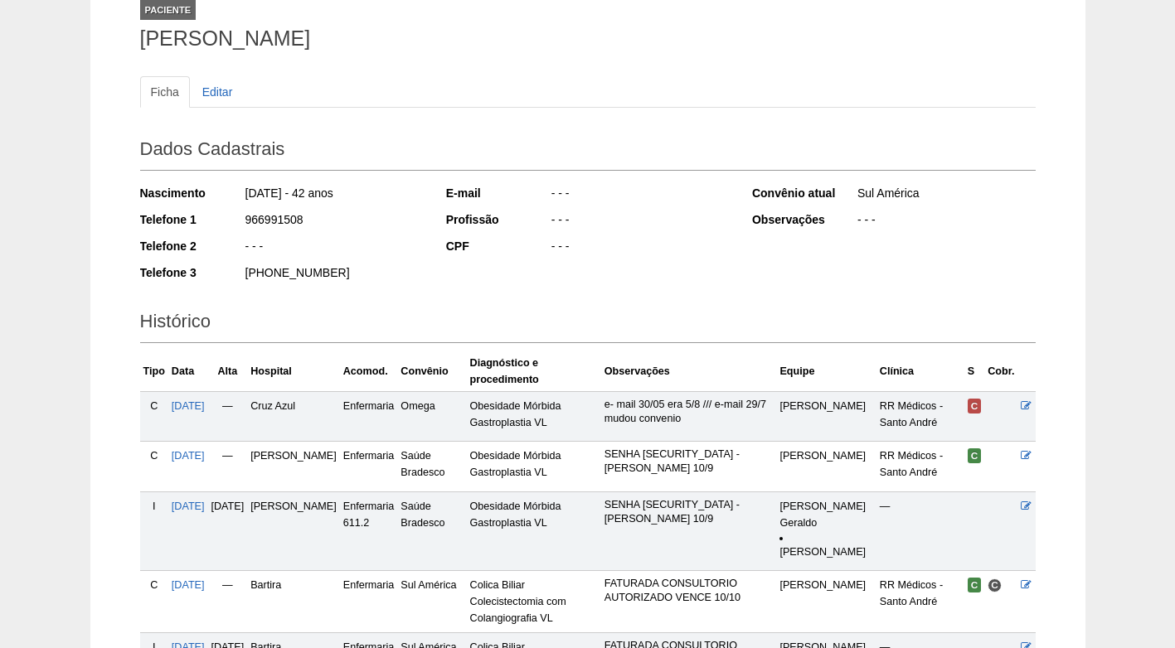
scroll to position [102, 0]
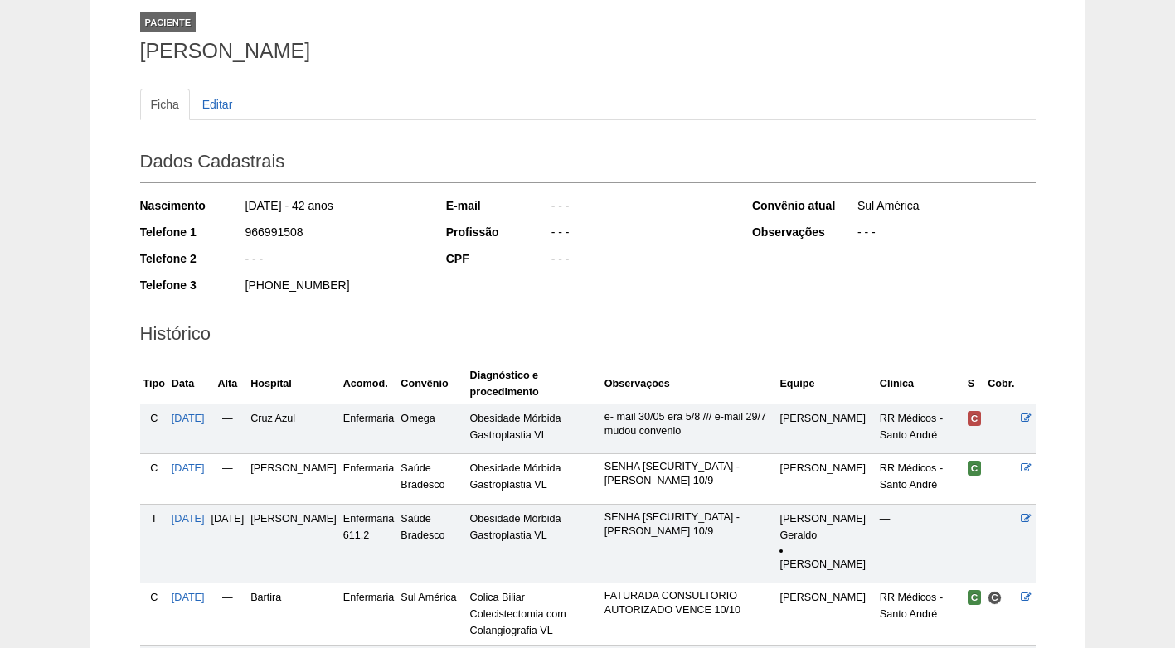
click at [493, 110] on ul "Ficha Editar" at bounding box center [587, 105] width 895 height 32
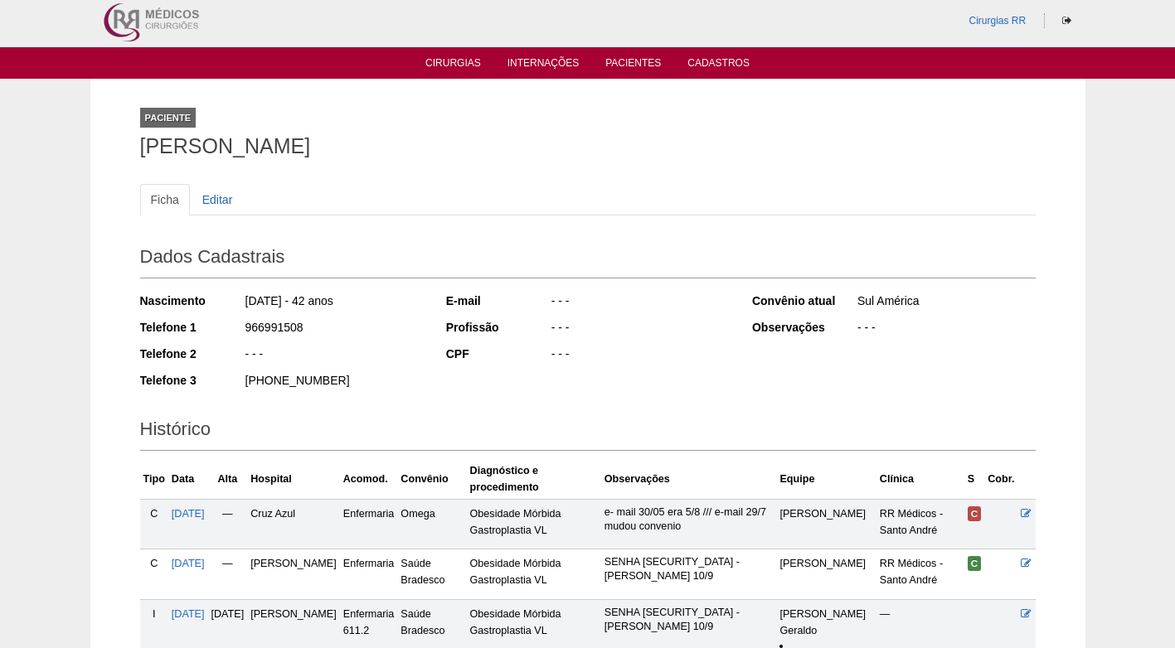
scroll to position [0, 0]
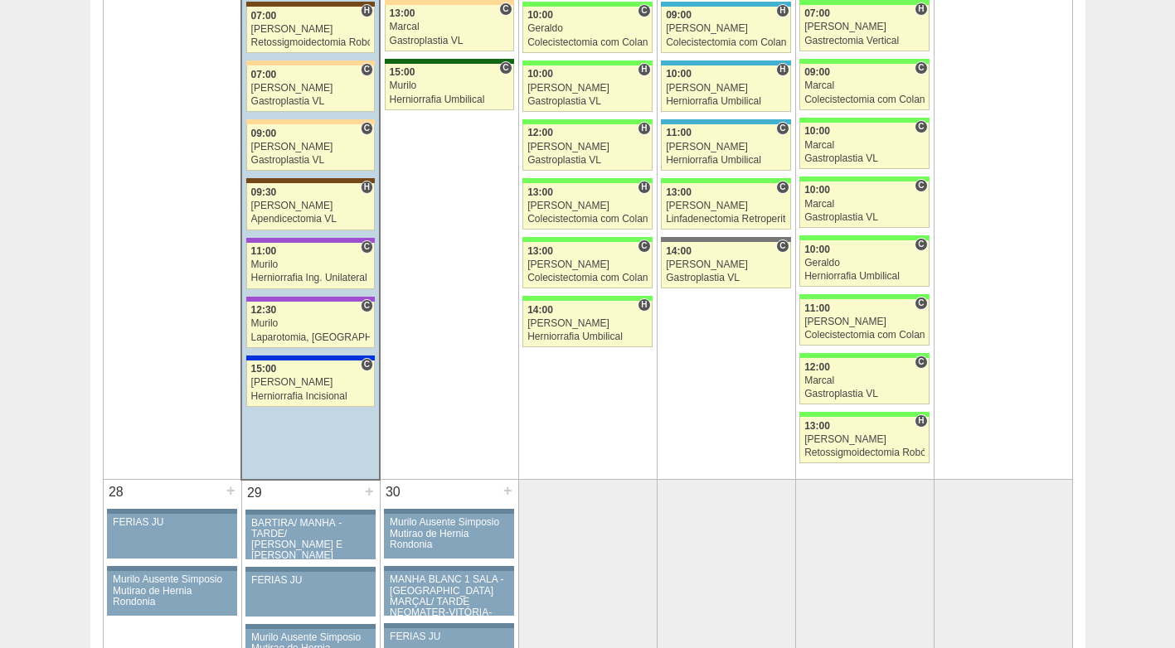
scroll to position [2819, 0]
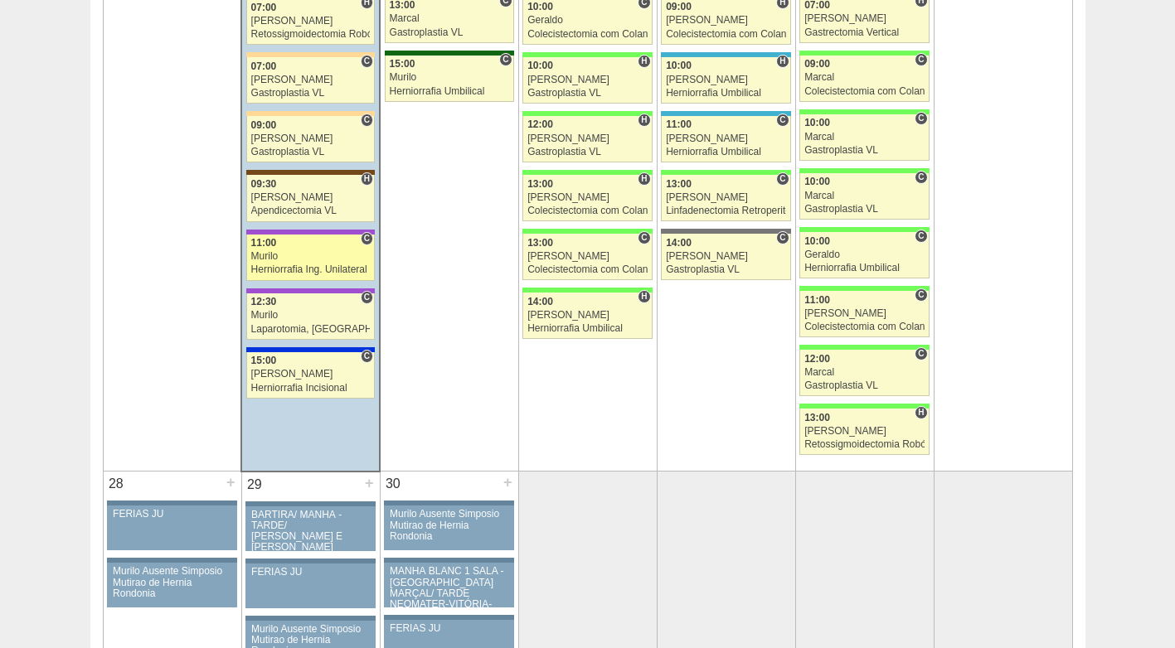
click at [310, 256] on div "Murilo" at bounding box center [310, 256] width 119 height 11
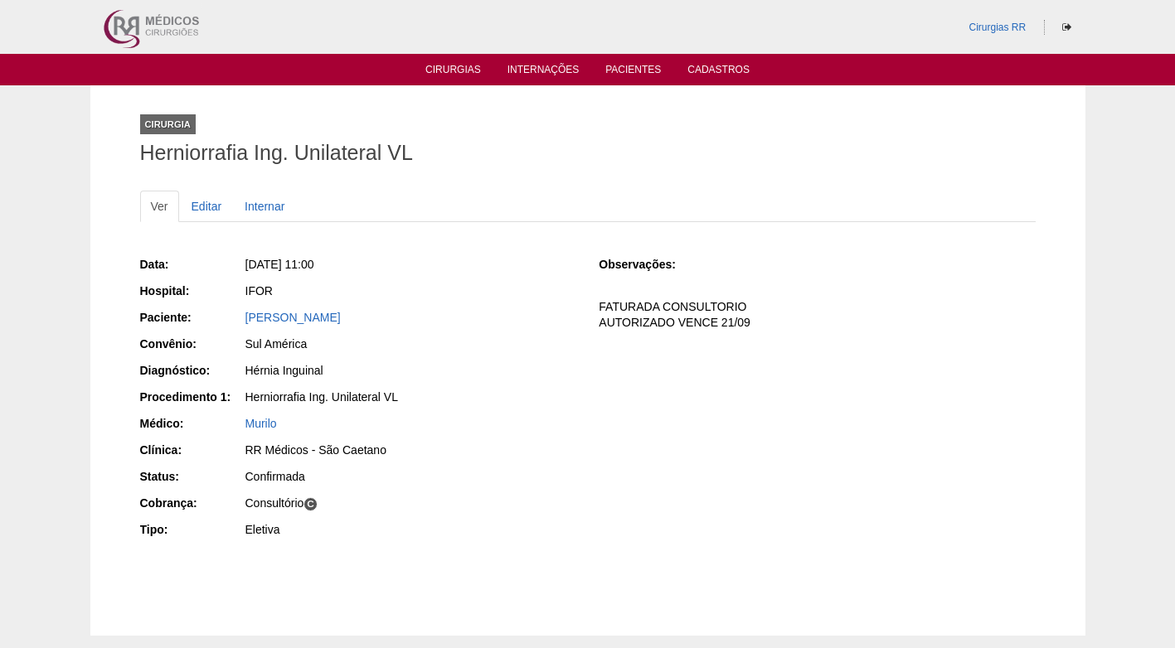
drag, startPoint x: 386, startPoint y: 317, endPoint x: 232, endPoint y: 317, distance: 153.4
click at [232, 317] on div "Paciente: [PERSON_NAME]" at bounding box center [358, 319] width 436 height 21
copy div "Paciente: [PERSON_NAME]"
click at [468, 351] on div "Sul América" at bounding box center [410, 344] width 331 height 17
click at [301, 318] on link "[PERSON_NAME]" at bounding box center [292, 317] width 95 height 13
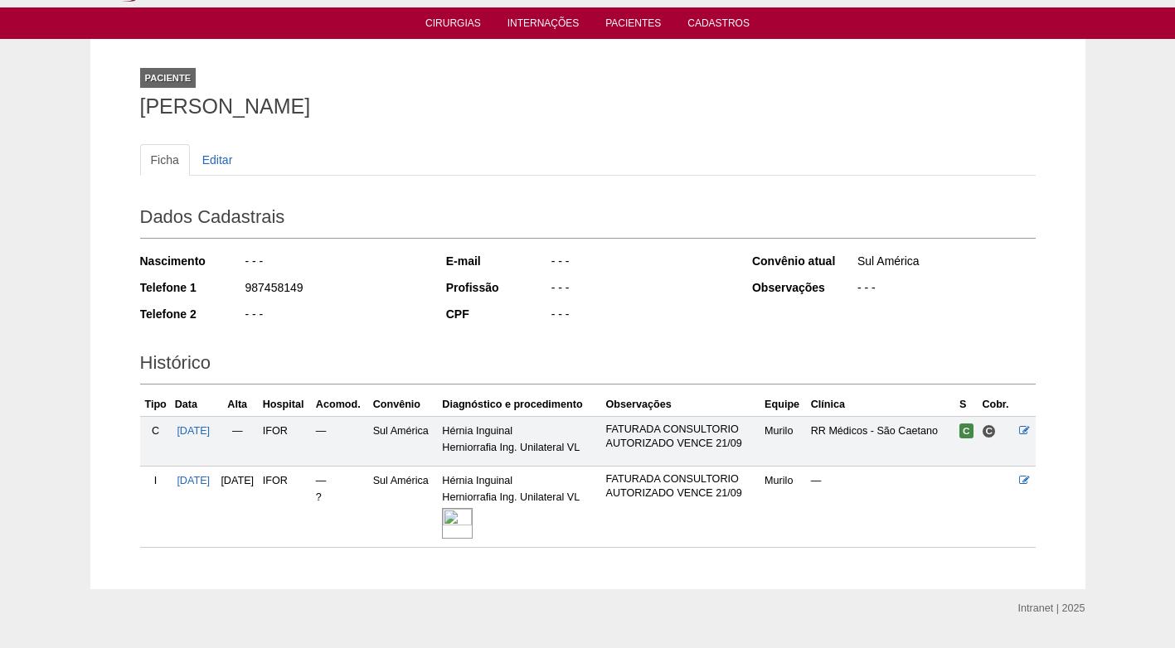
scroll to position [83, 0]
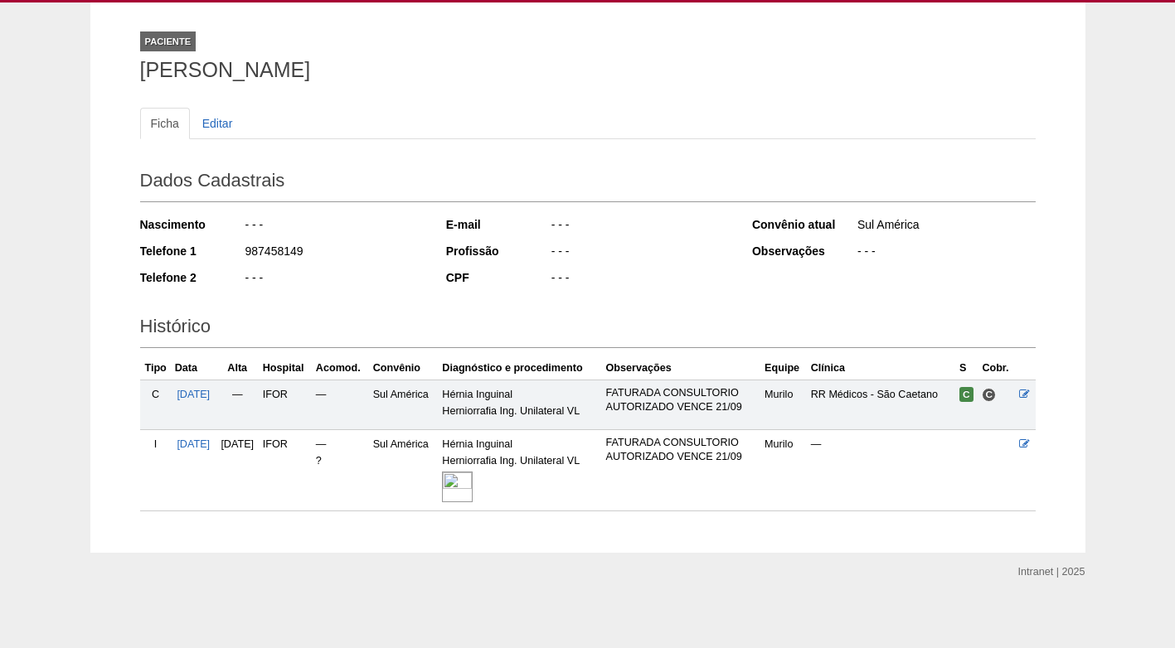
click at [473, 487] on img at bounding box center [457, 487] width 31 height 31
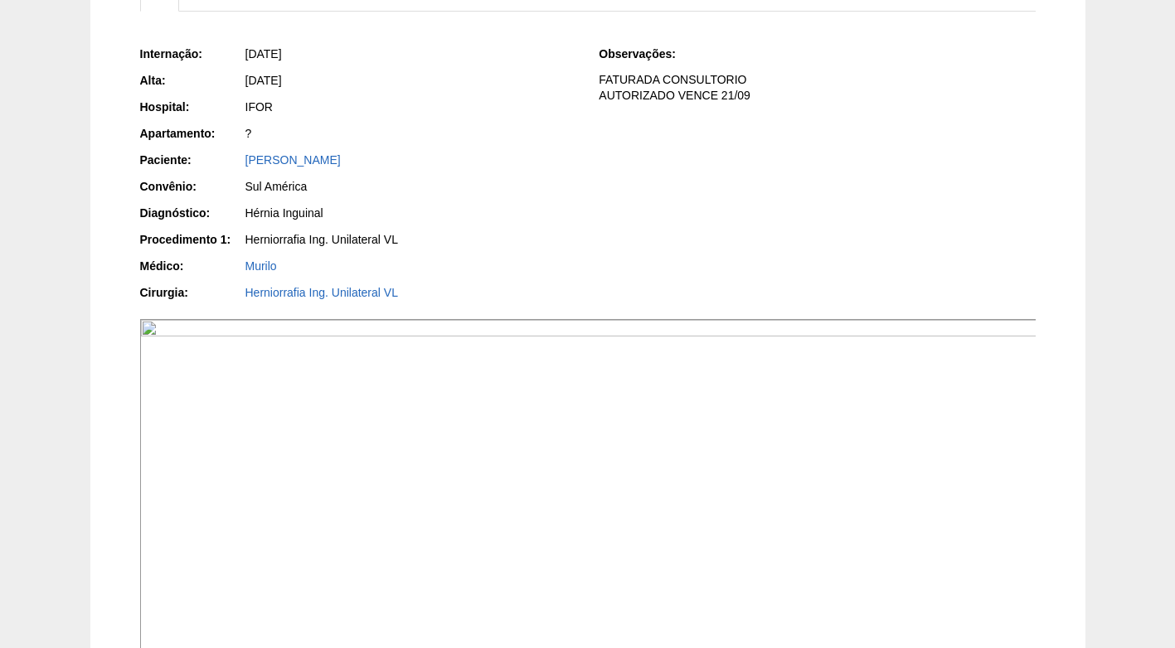
scroll to position [83, 0]
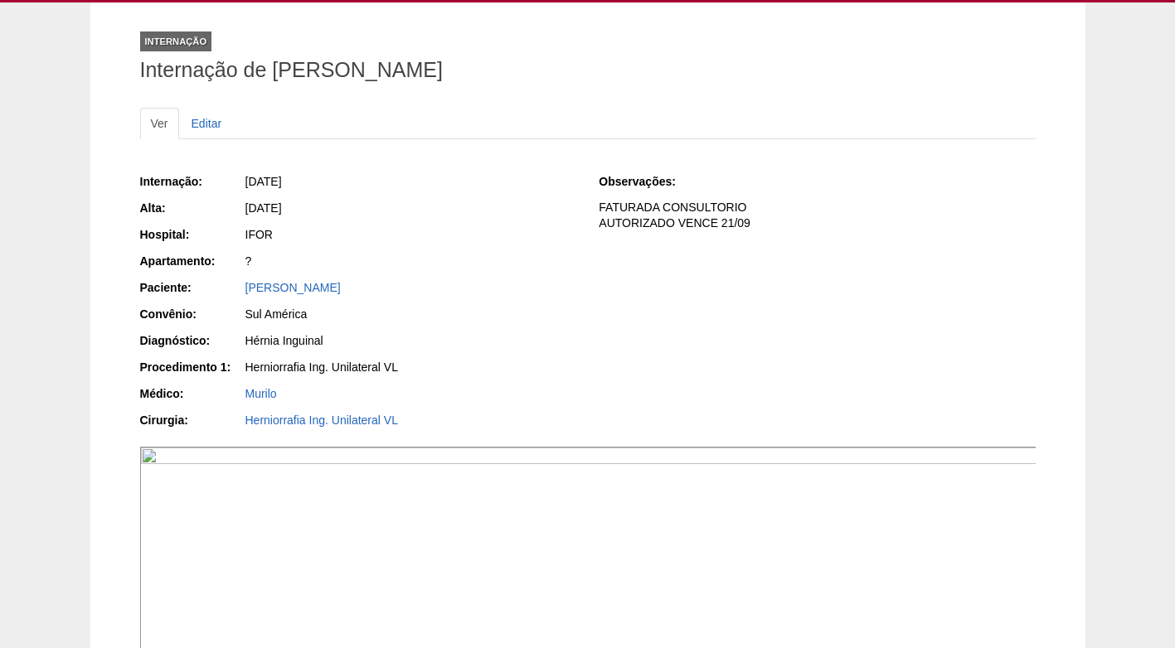
drag, startPoint x: 398, startPoint y: 287, endPoint x: 226, endPoint y: 286, distance: 172.5
click at [226, 286] on div "Paciente: Rodnei Marcelino Marinho" at bounding box center [358, 289] width 436 height 21
copy div "Paciente: Rodnei Marcelino Marinho"
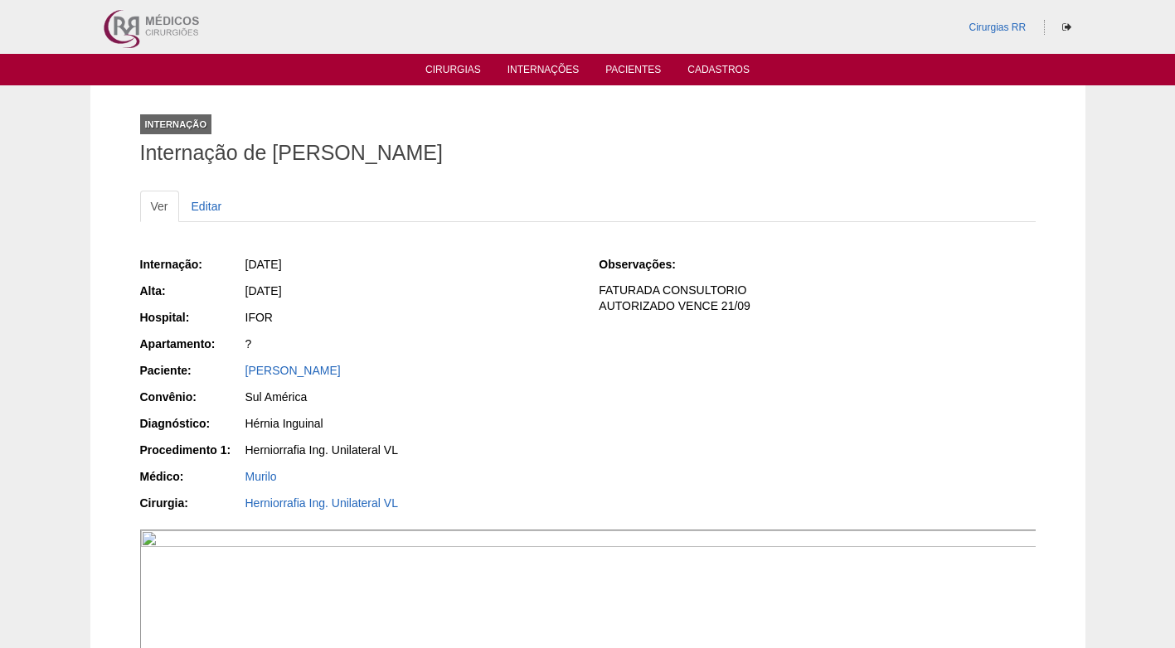
click at [488, 289] on div "[DATE]" at bounding box center [410, 291] width 331 height 17
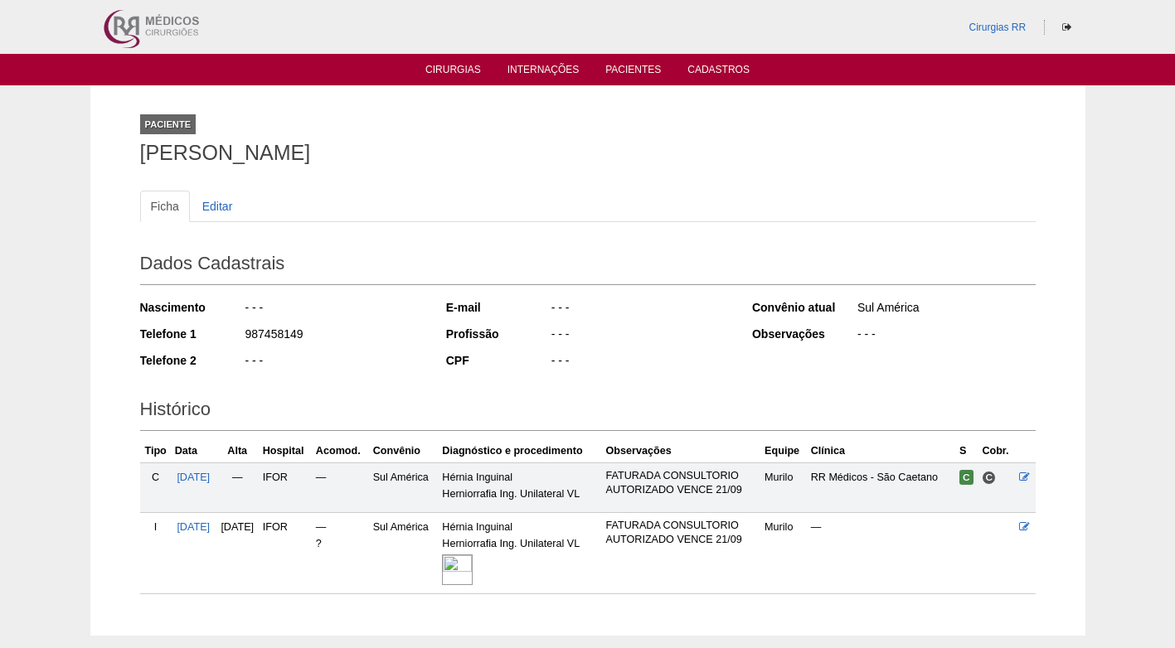
scroll to position [83, 0]
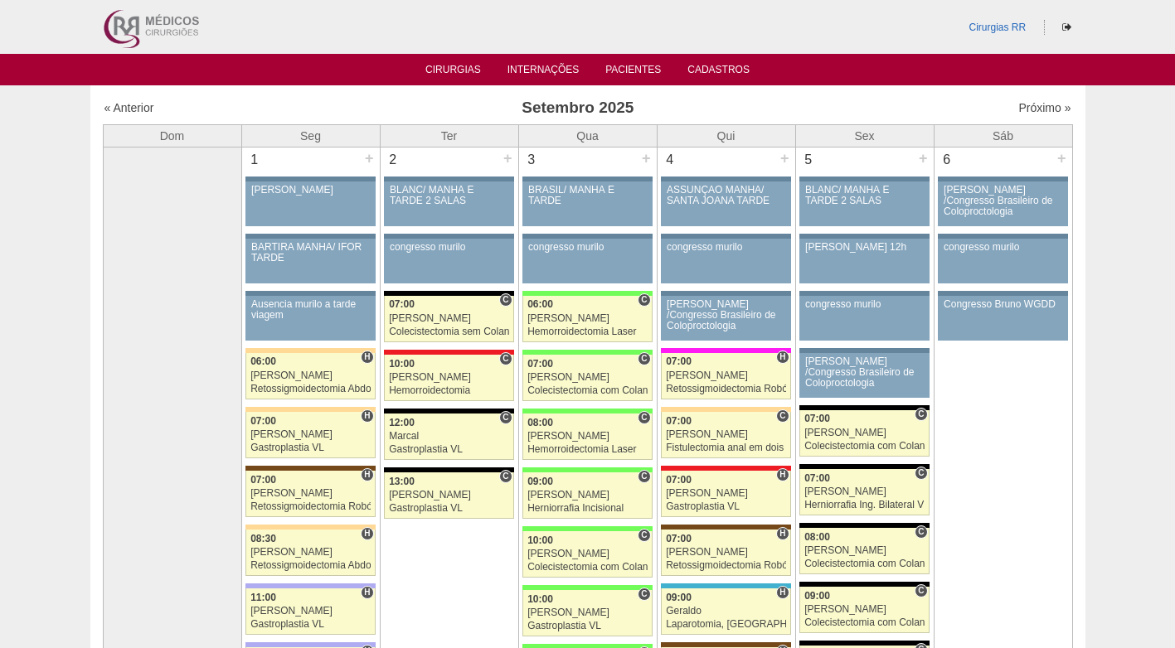
scroll to position [2819, 0]
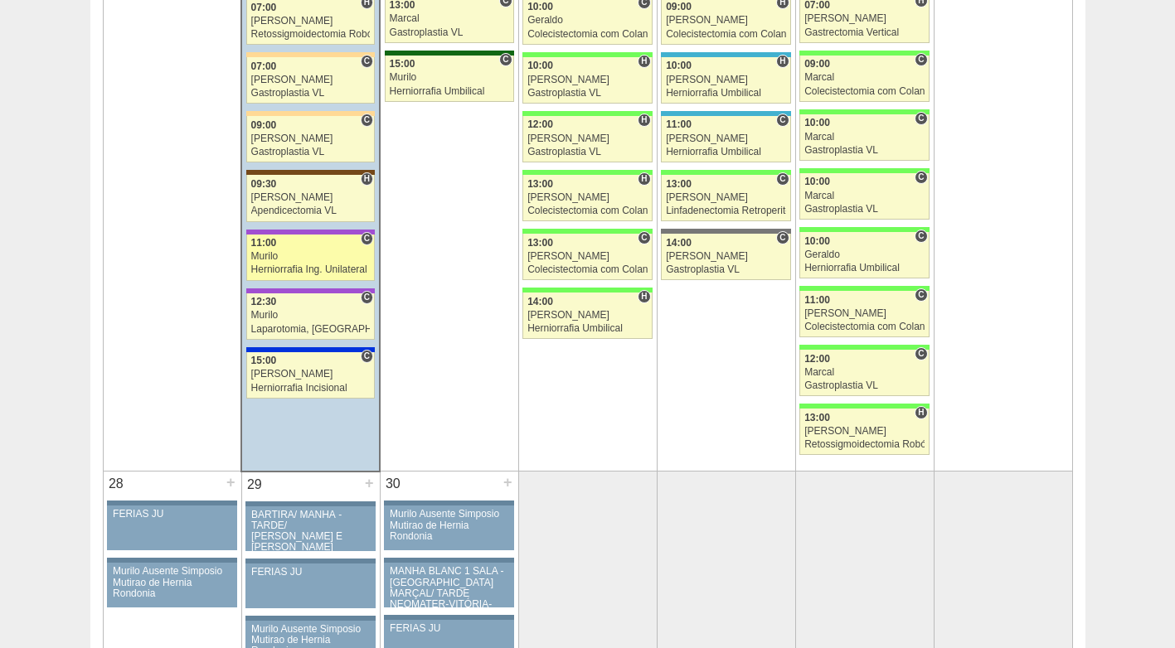
click at [289, 265] on div "Herniorrafia Ing. Unilateral VL" at bounding box center [310, 270] width 119 height 11
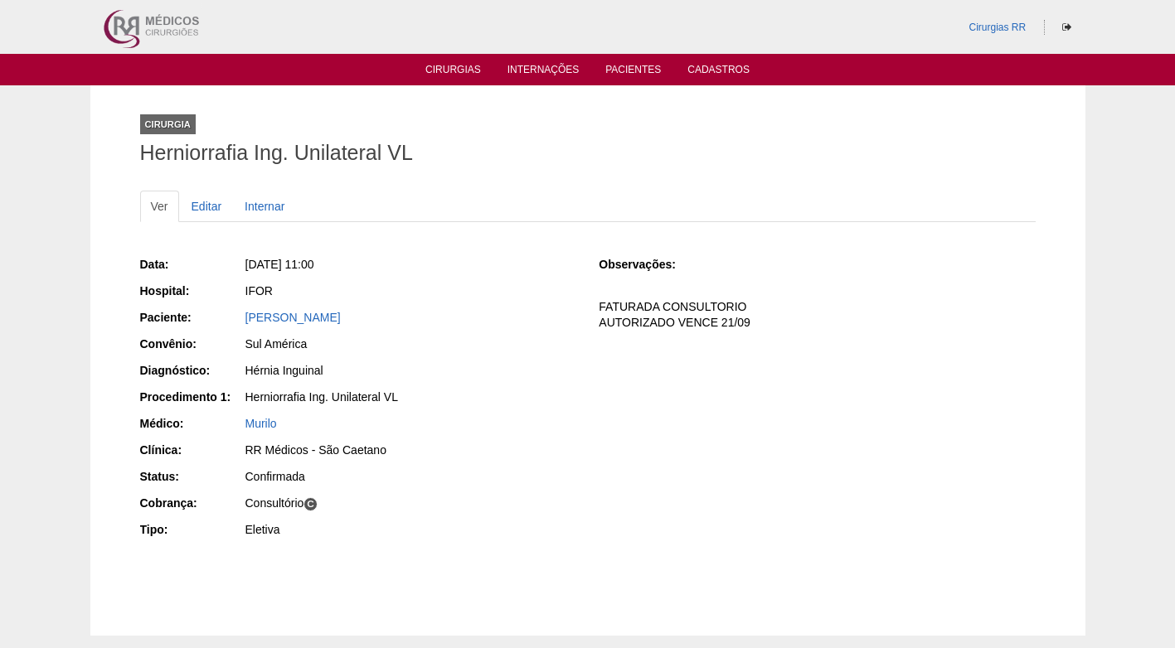
drag, startPoint x: 361, startPoint y: 314, endPoint x: 232, endPoint y: 318, distance: 128.6
click at [232, 318] on div "Paciente: Rodnei Marcelino Marinho" at bounding box center [358, 319] width 436 height 21
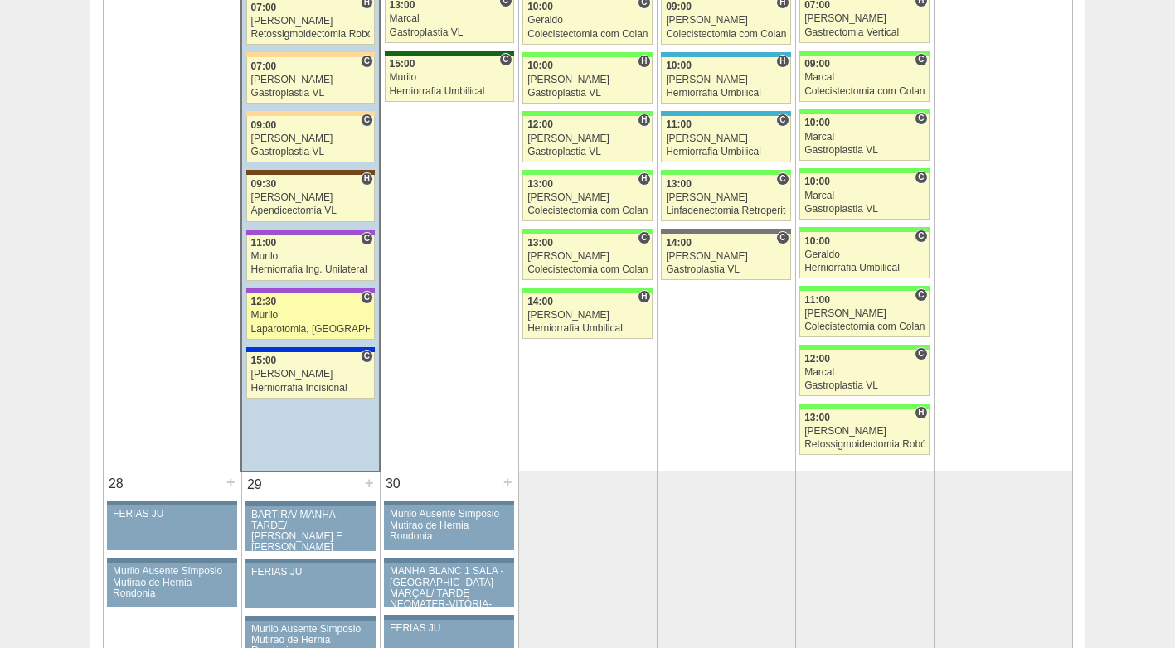
scroll to position [2819, 0]
click at [309, 313] on div "Murilo" at bounding box center [310, 315] width 119 height 11
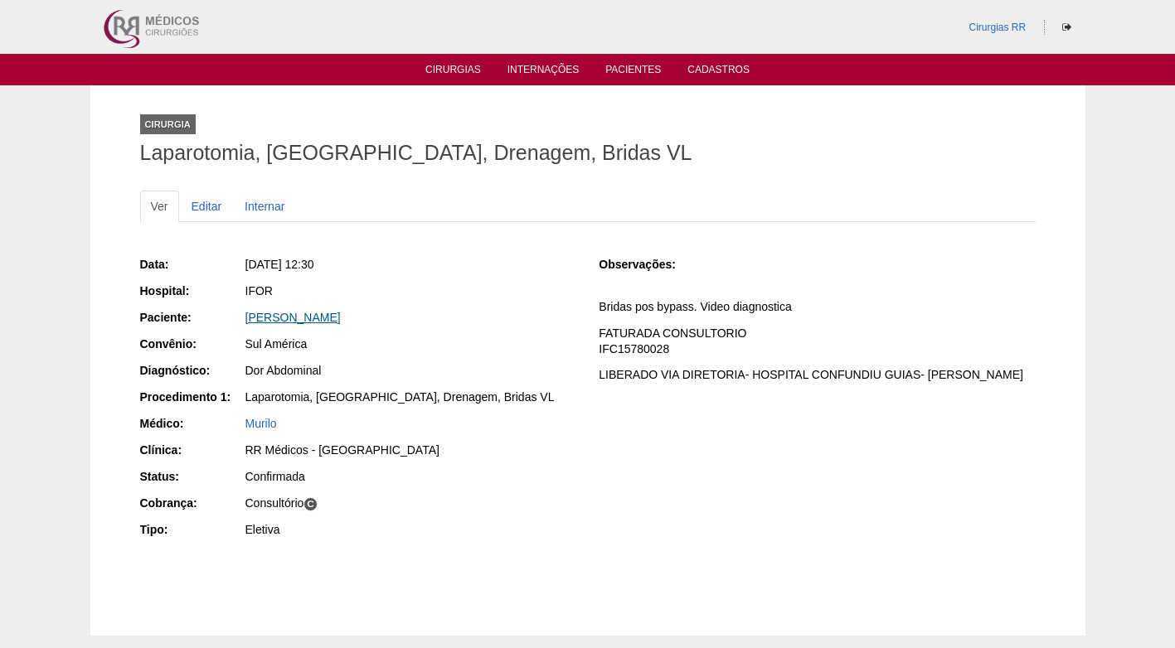
drag, startPoint x: 385, startPoint y: 318, endPoint x: 245, endPoint y: 318, distance: 139.3
click at [245, 318] on div "[PERSON_NAME]" at bounding box center [410, 317] width 331 height 17
copy link "[PERSON_NAME]"
click at [527, 336] on div "Sul América" at bounding box center [410, 344] width 331 height 17
drag, startPoint x: 385, startPoint y: 314, endPoint x: 240, endPoint y: 316, distance: 145.1
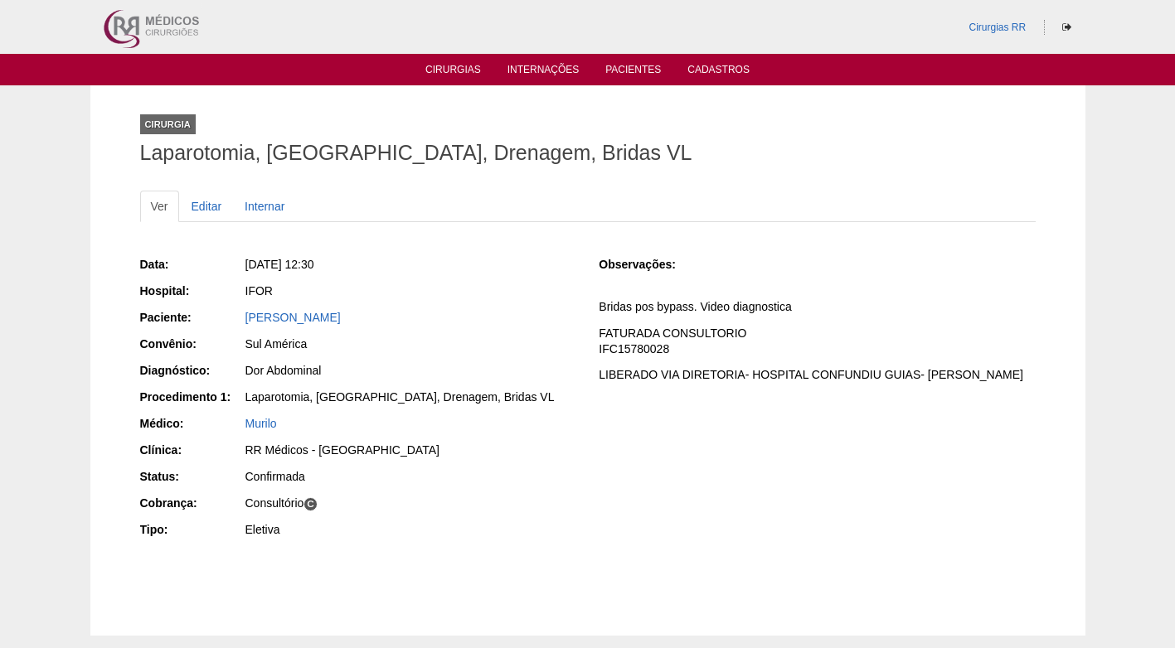
click at [240, 316] on div "Paciente: [PERSON_NAME]" at bounding box center [358, 319] width 436 height 21
copy div "Paciente: Miriam Augusto Sanches"
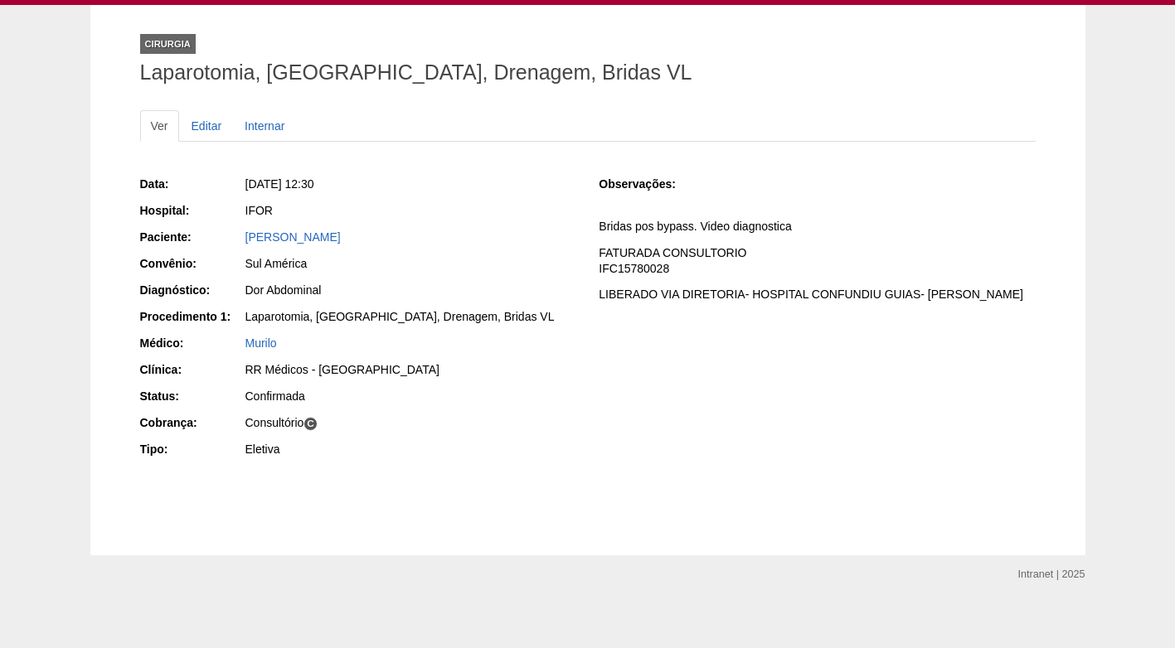
scroll to position [83, 0]
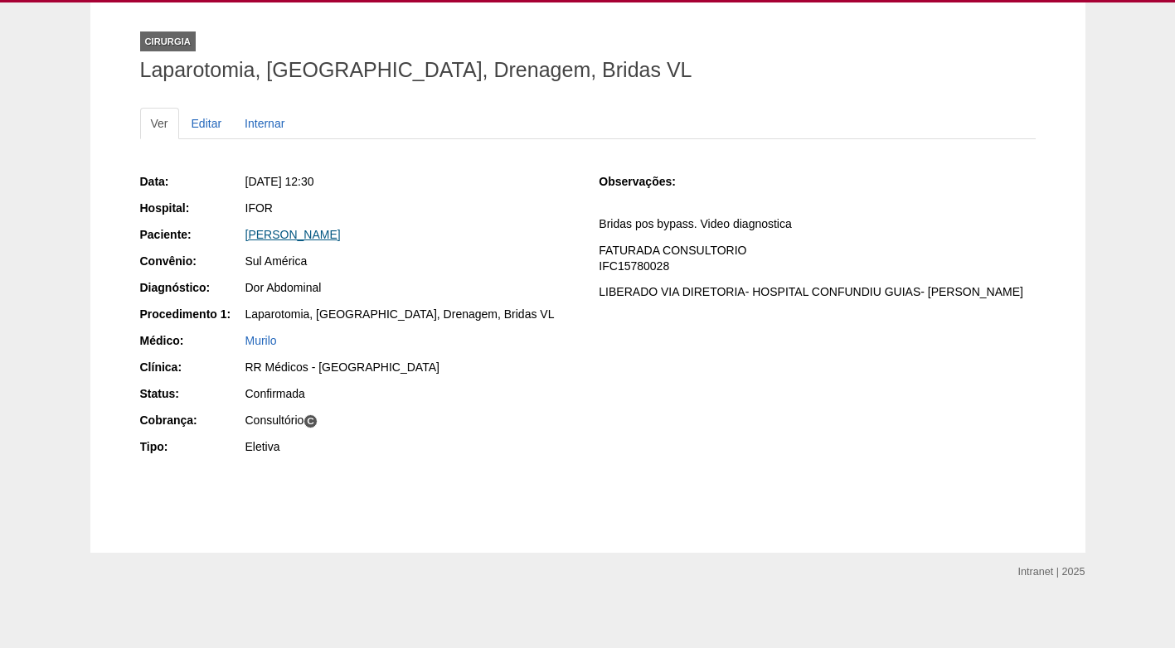
click at [274, 235] on link "[PERSON_NAME]" at bounding box center [292, 234] width 95 height 13
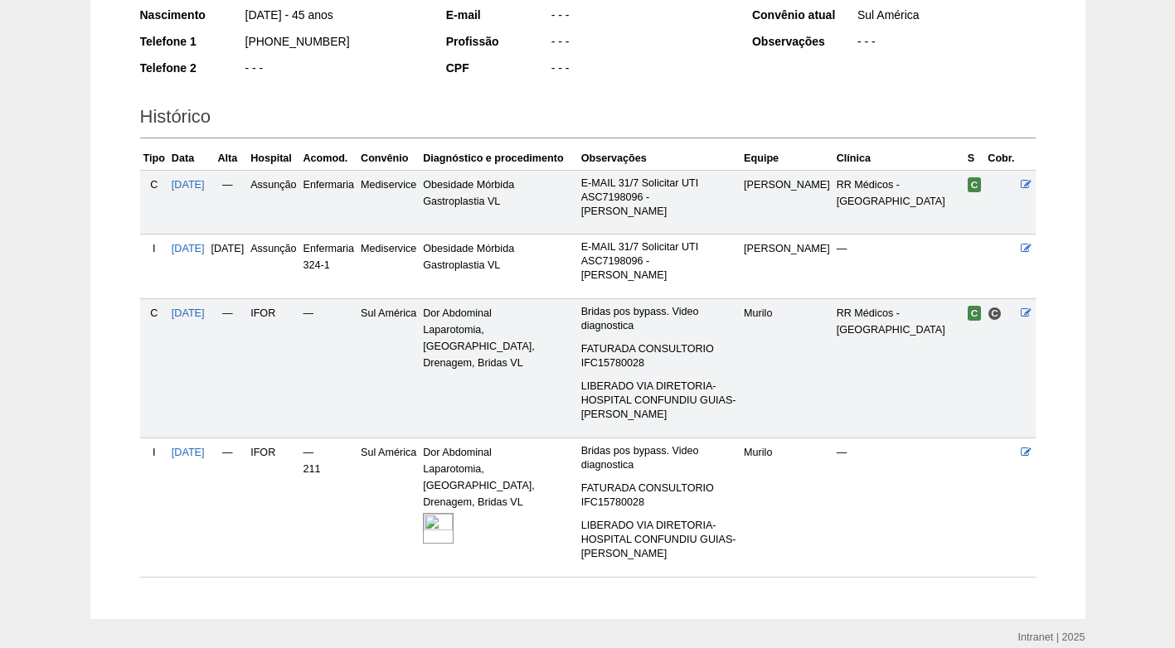
scroll to position [295, 0]
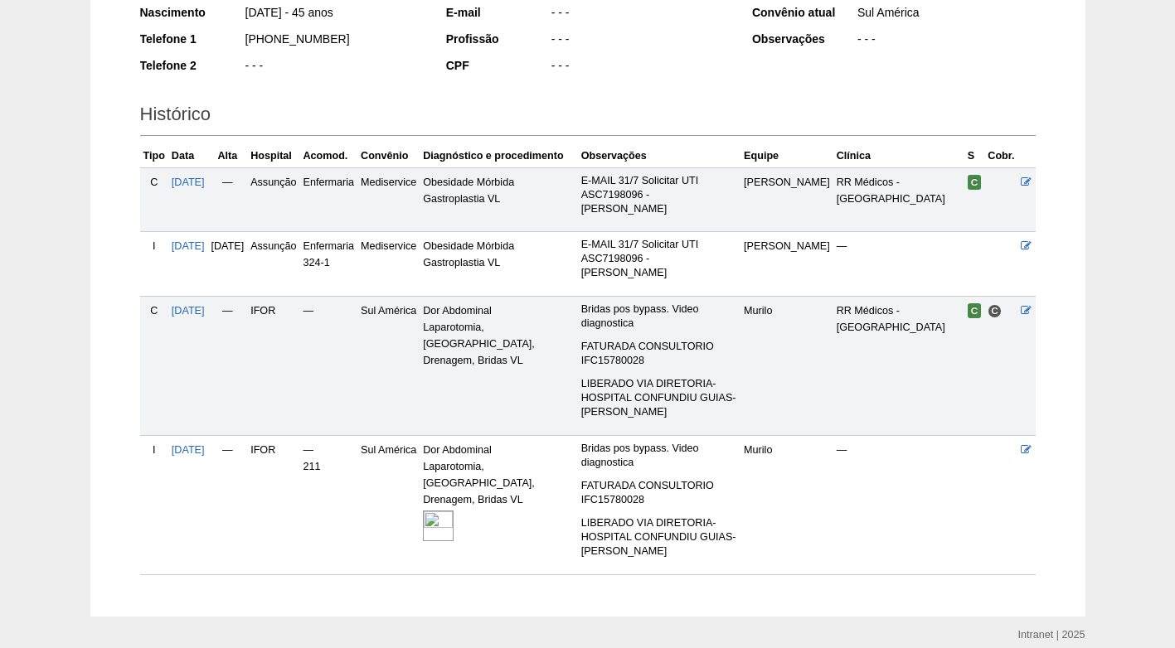
click at [454, 511] on img at bounding box center [438, 526] width 31 height 31
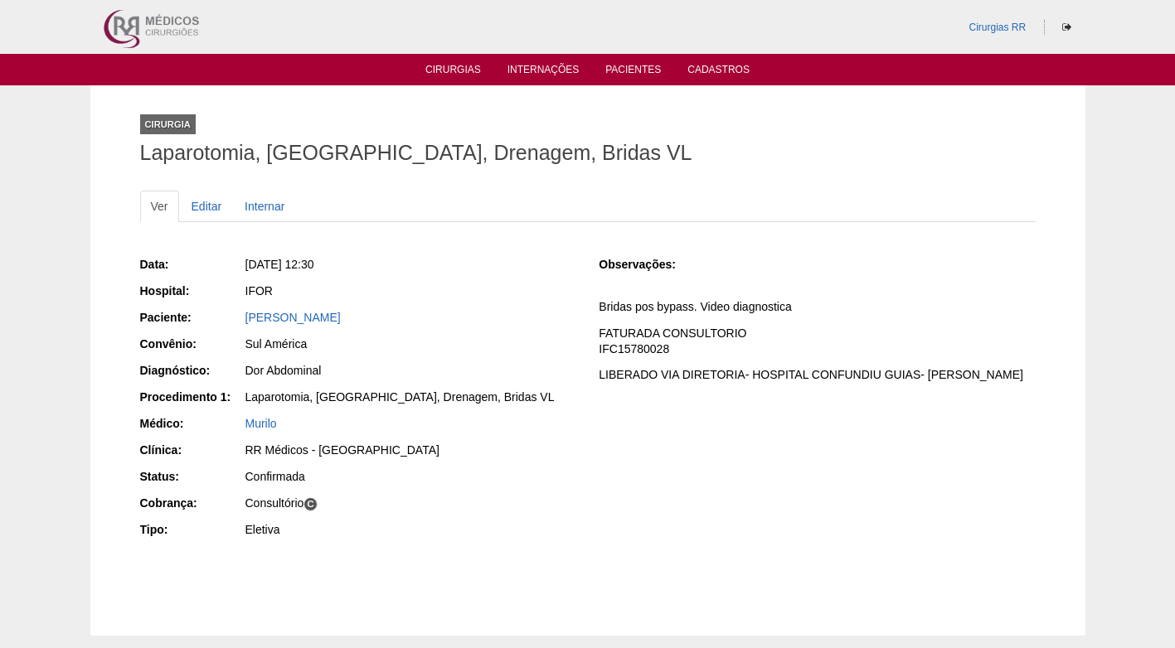
scroll to position [83, 0]
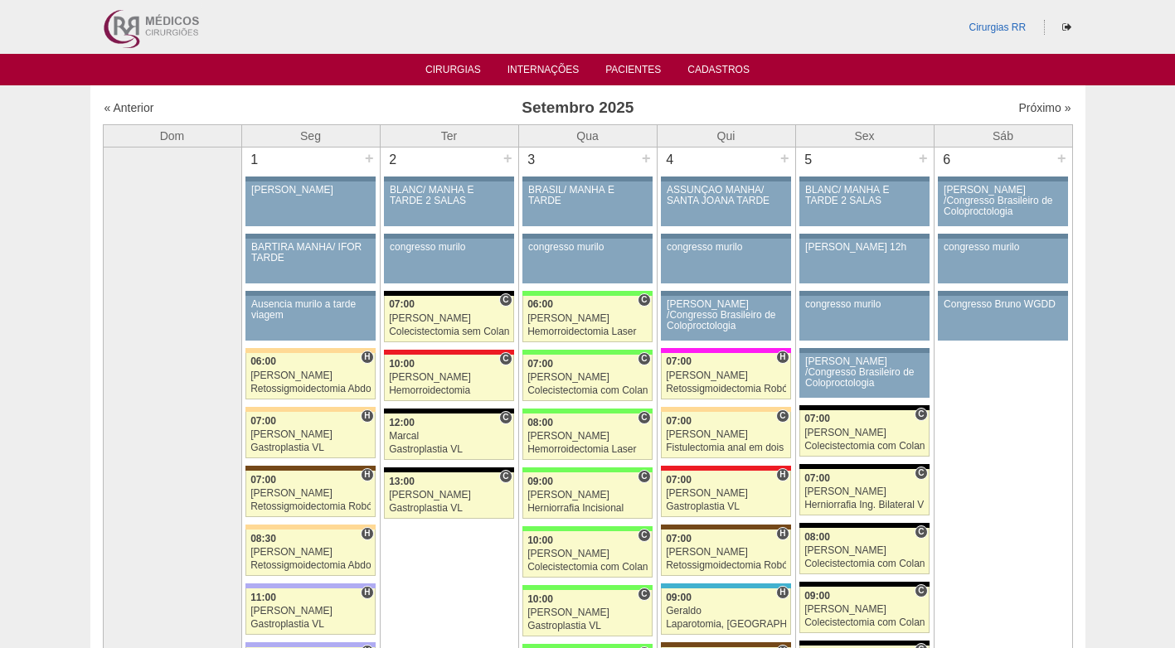
scroll to position [2819, 0]
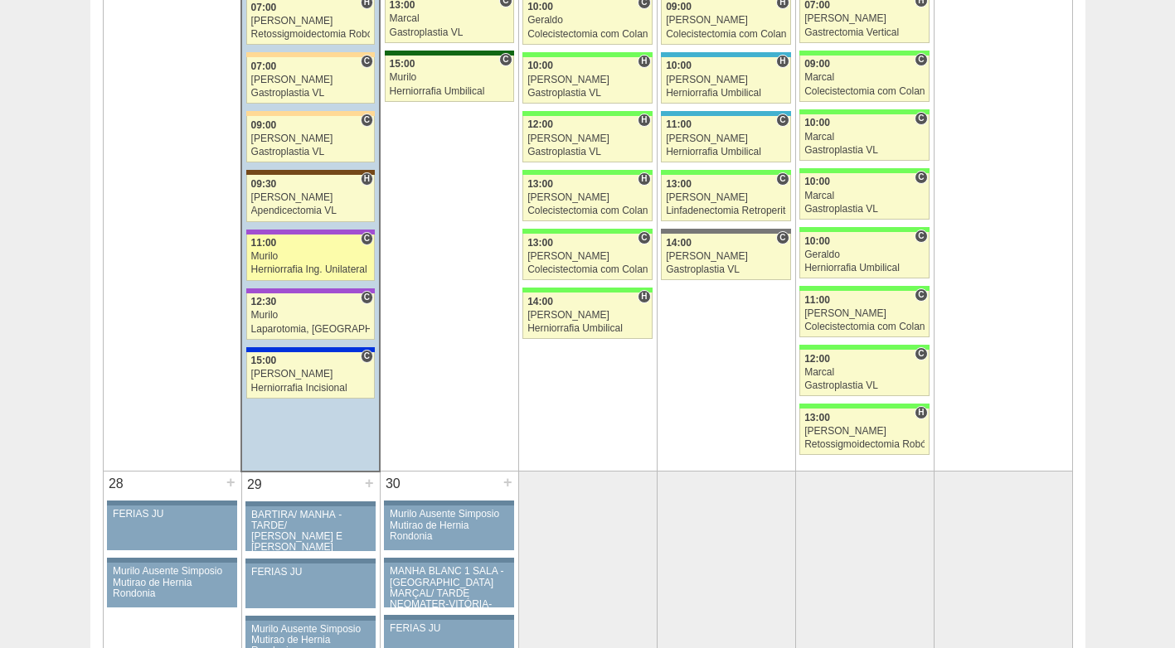
click at [318, 260] on div "Murilo" at bounding box center [310, 256] width 119 height 11
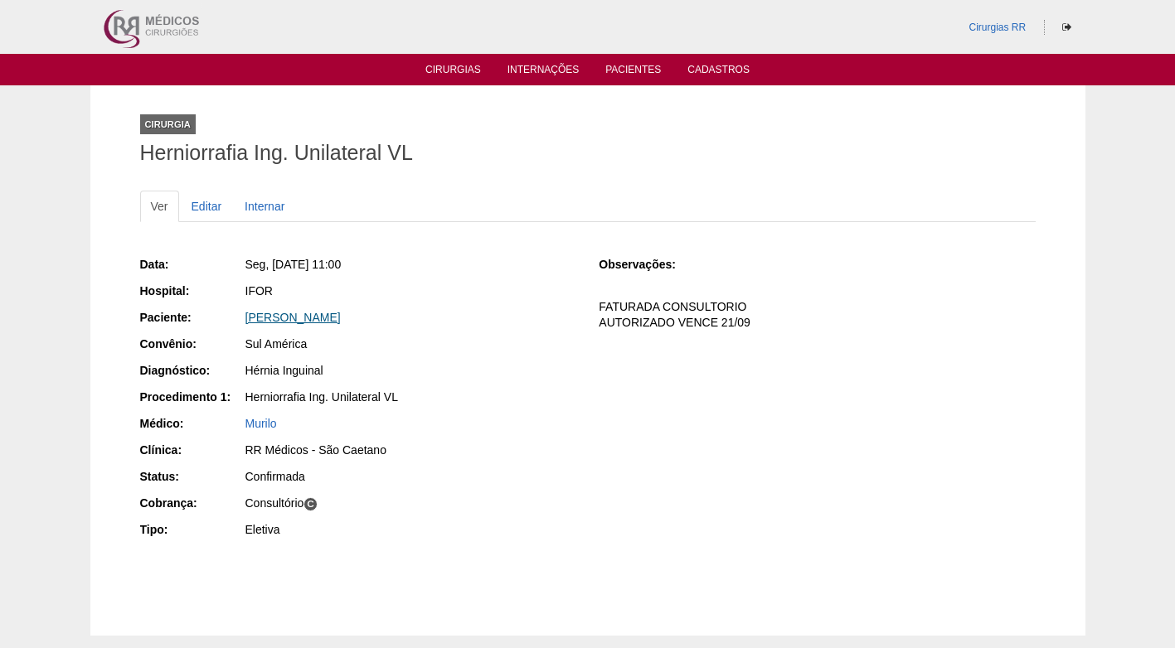
click at [318, 316] on link "[PERSON_NAME]" at bounding box center [292, 317] width 95 height 13
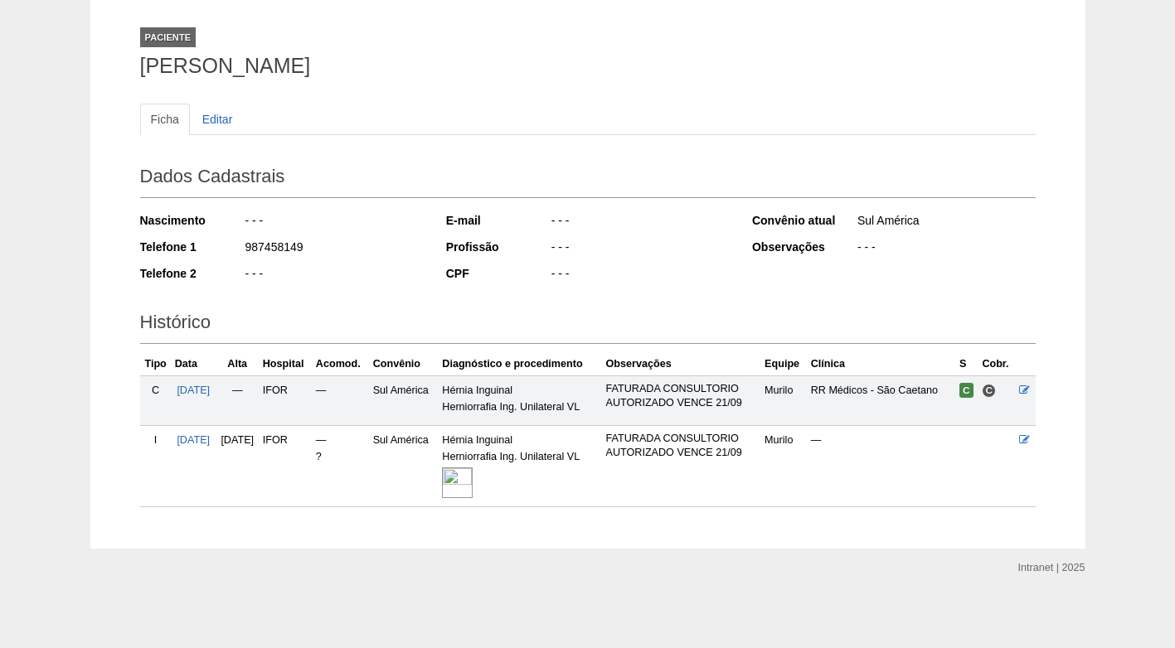
scroll to position [88, 0]
click at [473, 479] on img at bounding box center [457, 482] width 31 height 31
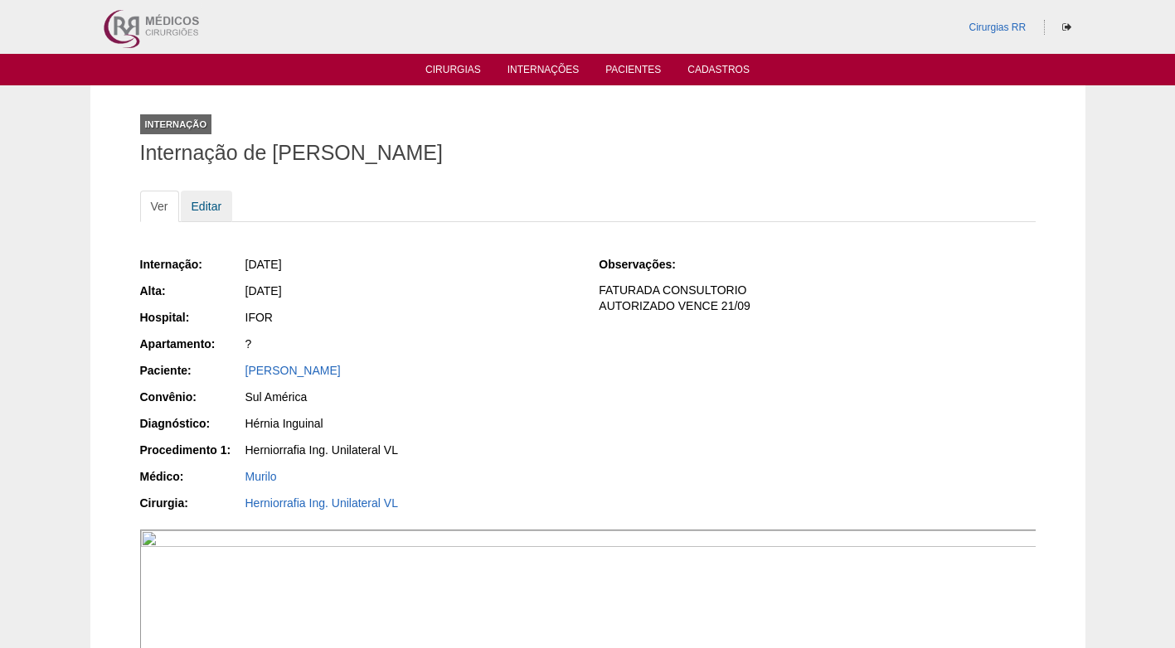
click at [201, 207] on link "Editar" at bounding box center [207, 207] width 52 height 32
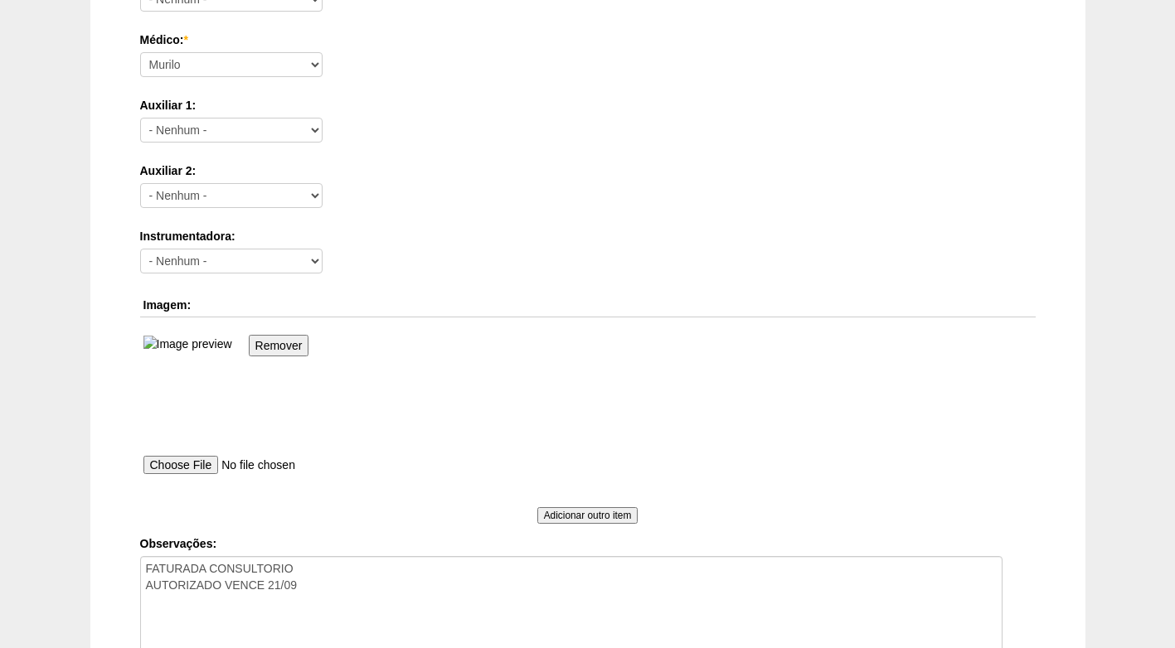
scroll to position [995, 0]
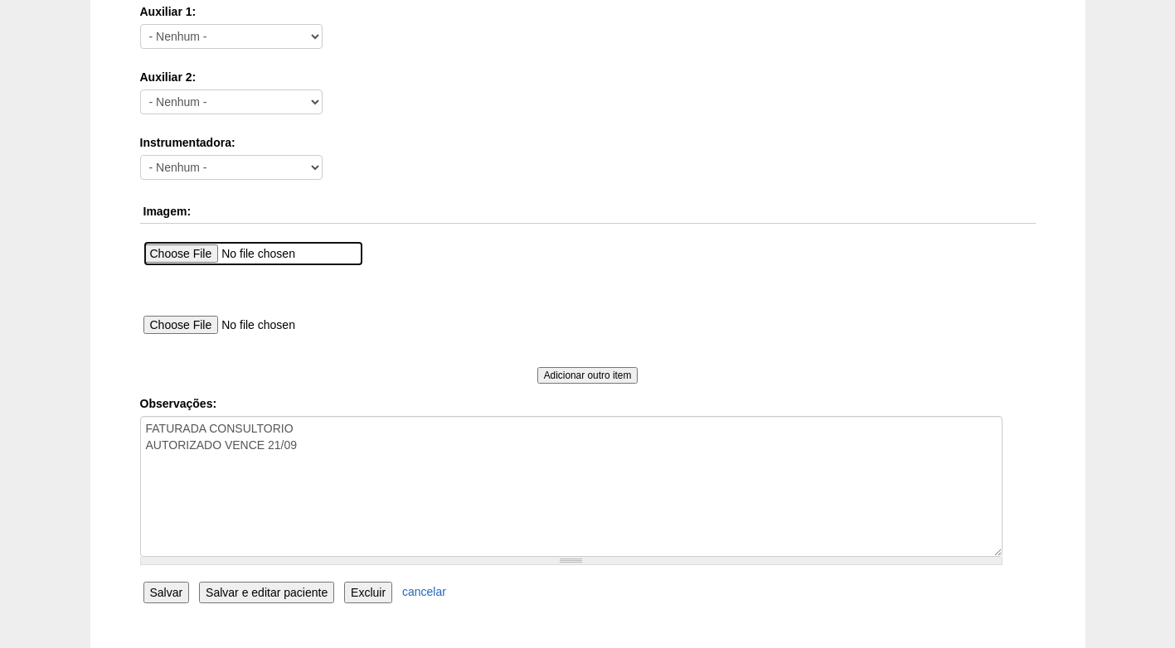
click at [216, 255] on input "file" at bounding box center [253, 253] width 220 height 25
type input "C:\fakepath\WhatsApp Image 2025-09-22 at 17.23.13.jpeg"
click at [167, 594] on input "Salvar" at bounding box center [166, 593] width 46 height 22
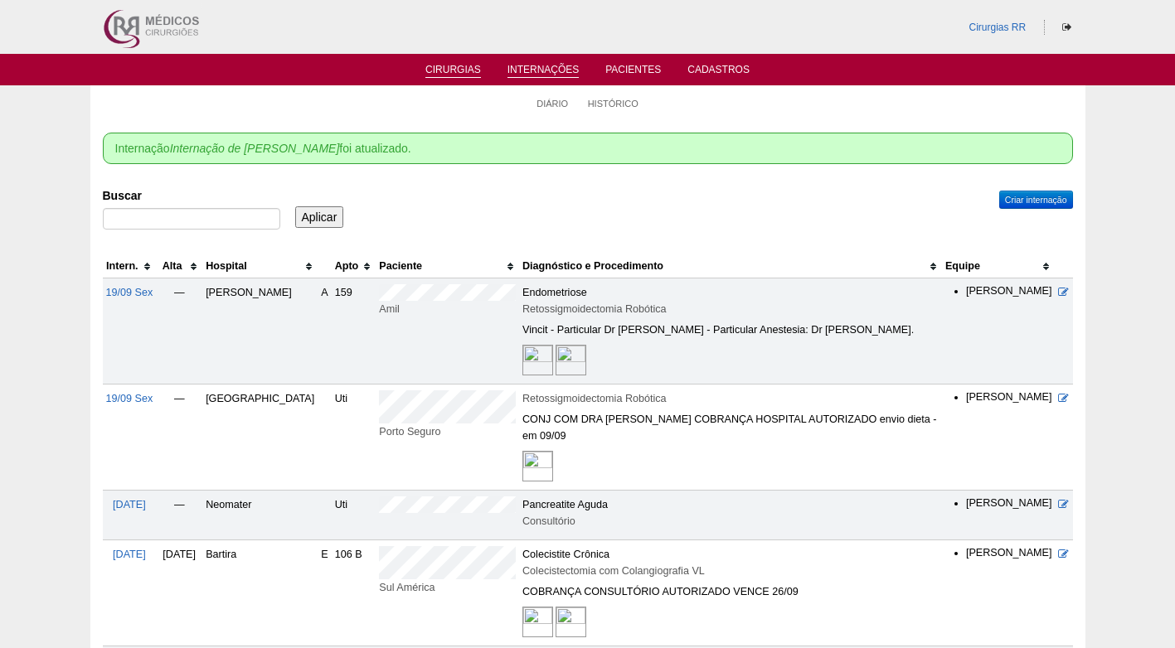
click at [458, 72] on link "Cirurgias" at bounding box center [453, 71] width 56 height 14
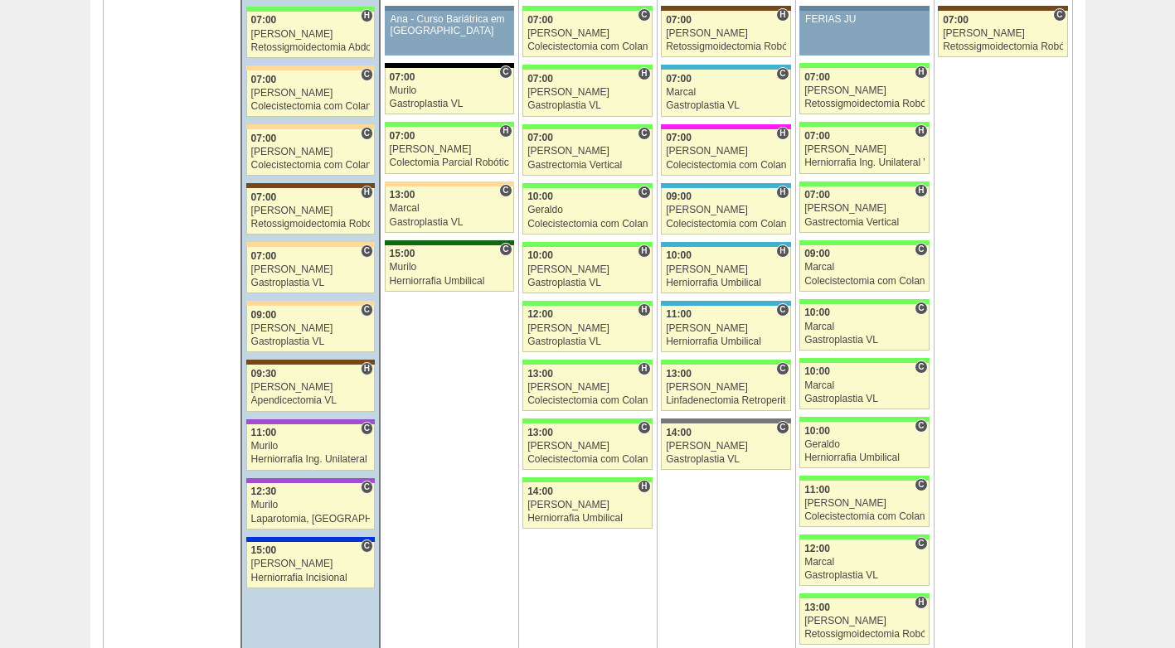
scroll to position [2736, 0]
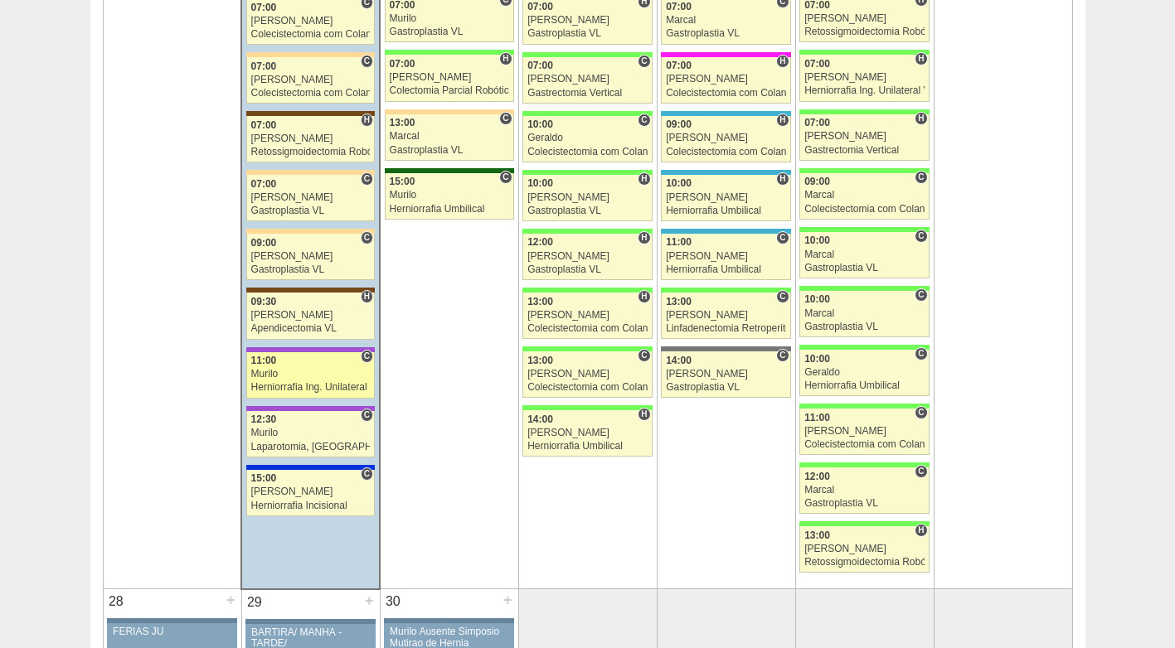
click at [290, 375] on div "Murilo" at bounding box center [310, 374] width 119 height 11
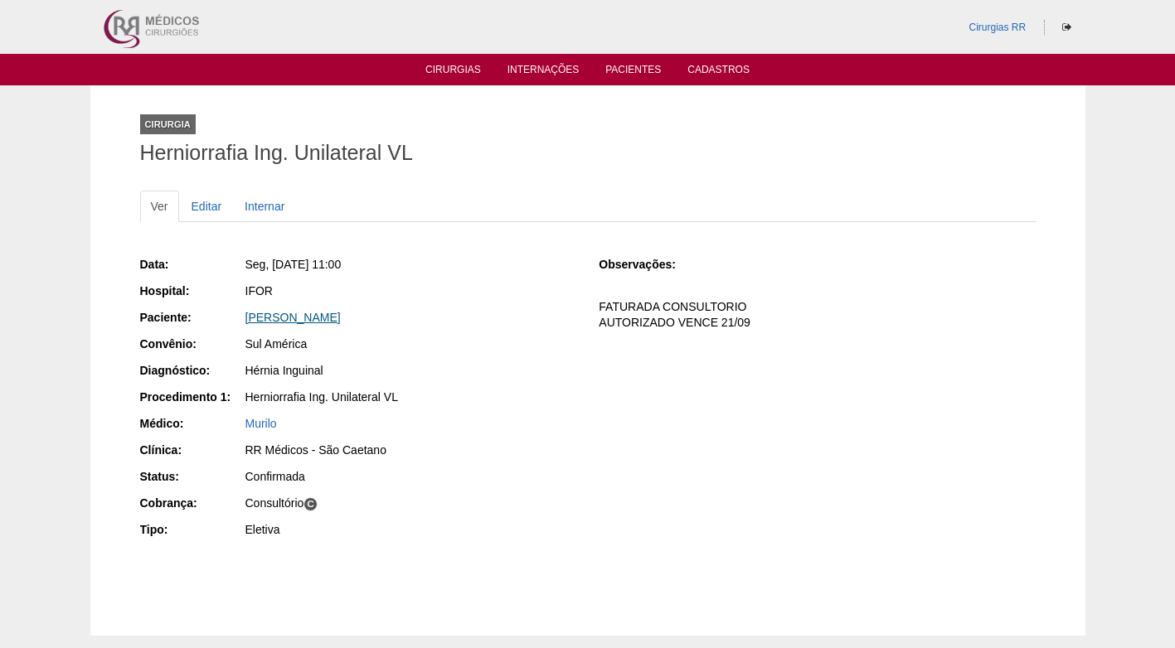
click at [326, 315] on link "[PERSON_NAME]" at bounding box center [292, 317] width 95 height 13
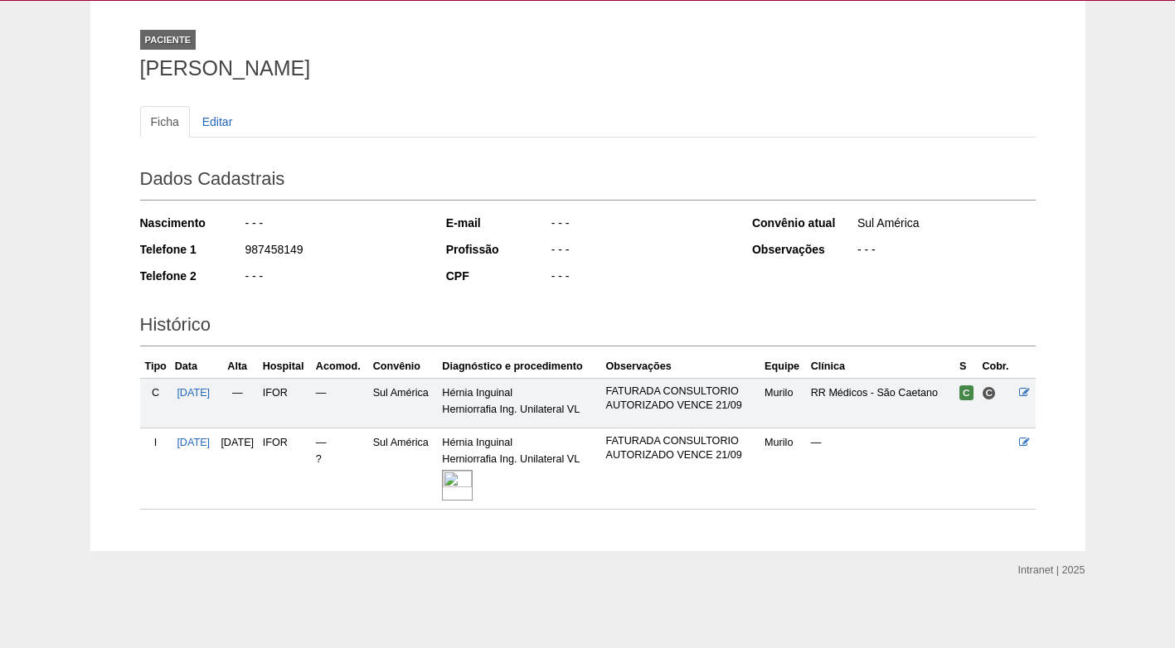
scroll to position [88, 0]
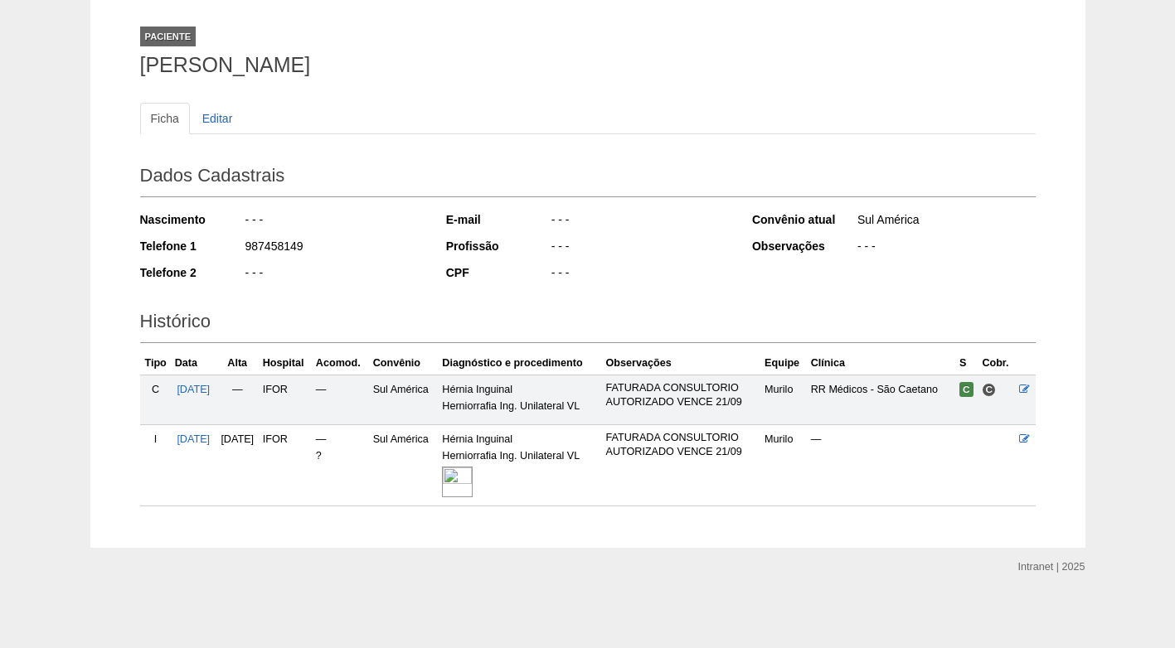
click at [473, 484] on img at bounding box center [457, 482] width 31 height 31
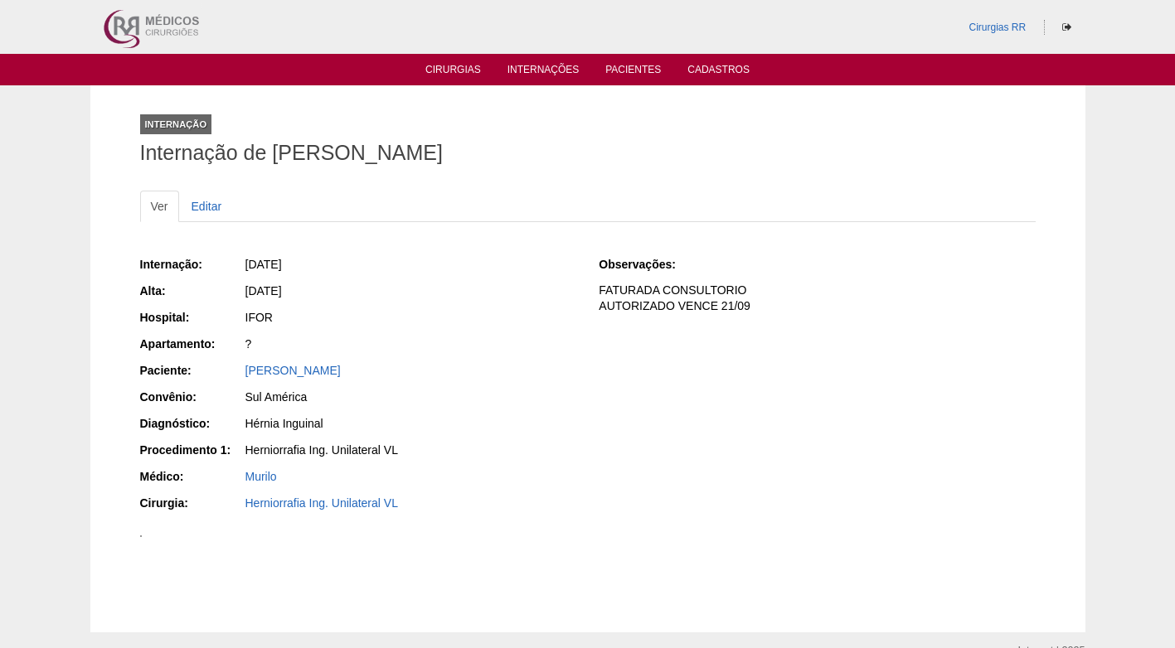
drag, startPoint x: 448, startPoint y: 317, endPoint x: 448, endPoint y: 328, distance: 11.6
click at [448, 321] on div "IFOR" at bounding box center [410, 317] width 331 height 17
drag, startPoint x: 493, startPoint y: 302, endPoint x: 493, endPoint y: 288, distance: 14.1
click at [493, 298] on div "[DATE]" at bounding box center [410, 293] width 332 height 21
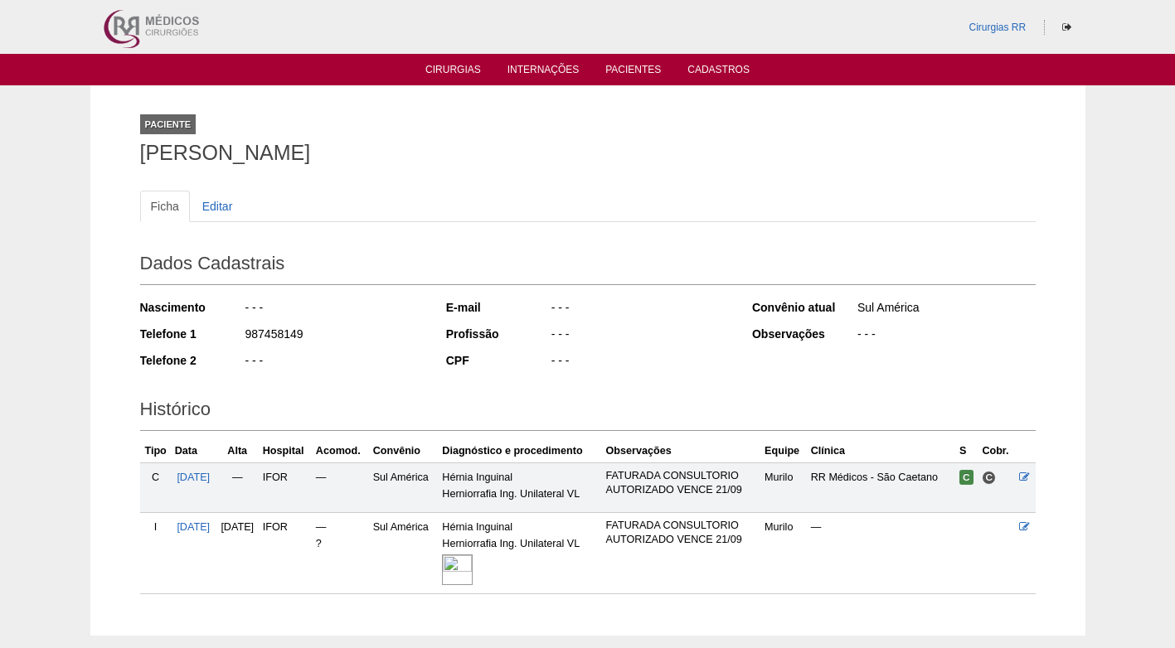
scroll to position [88, 0]
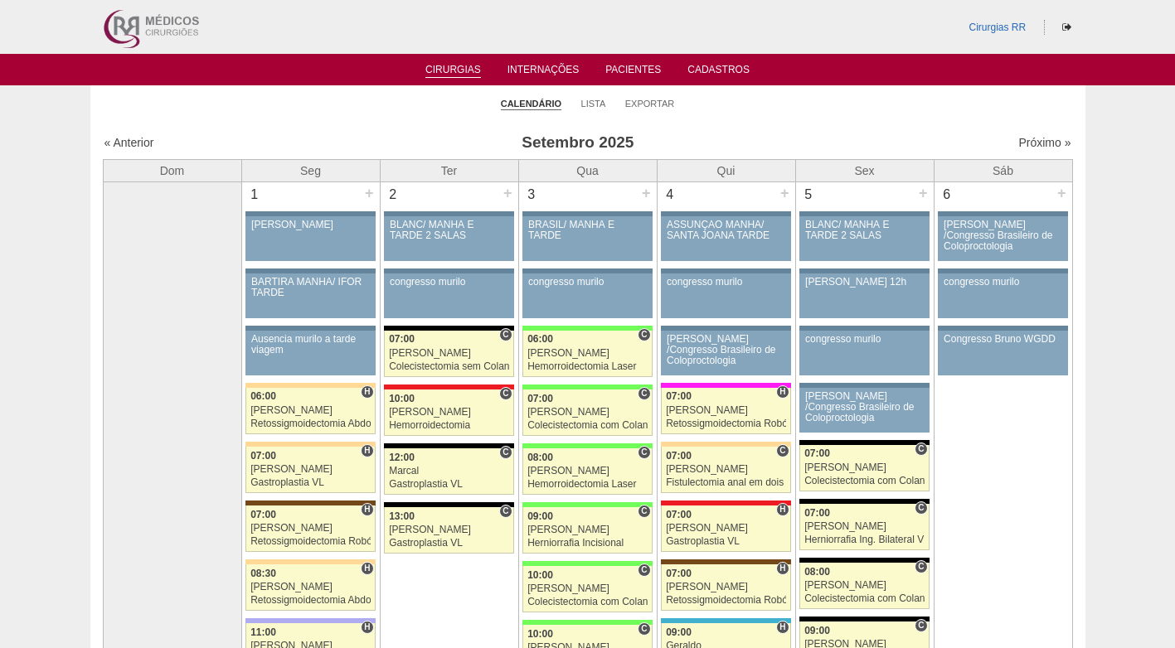
scroll to position [2736, 0]
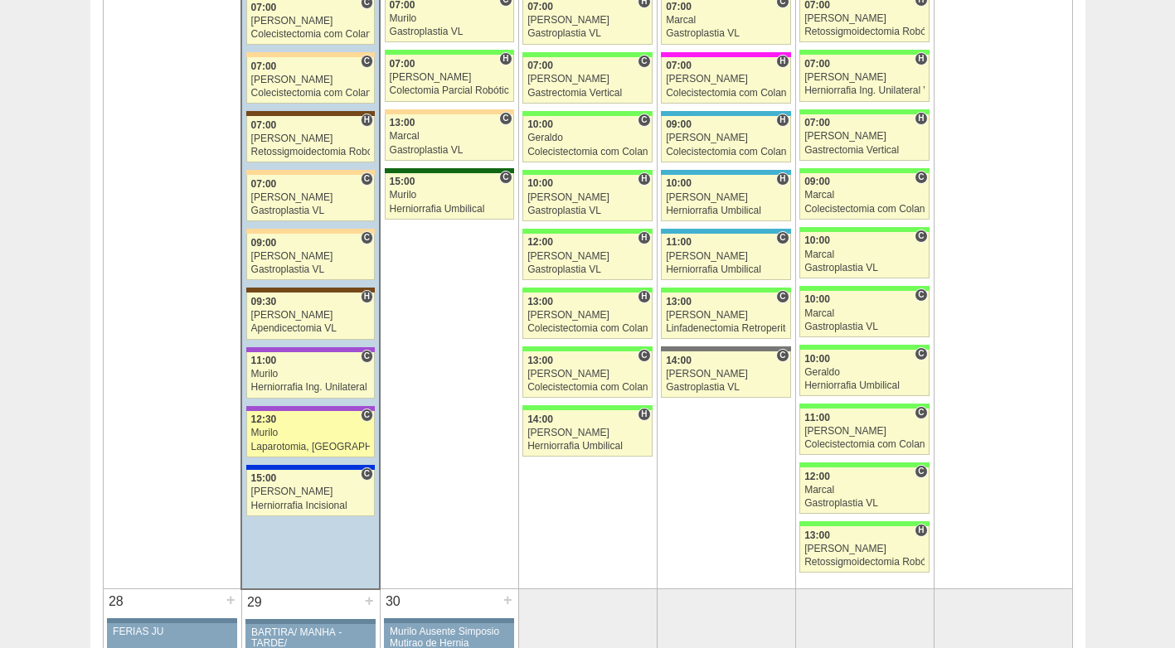
click at [282, 424] on div "12:30" at bounding box center [310, 420] width 119 height 11
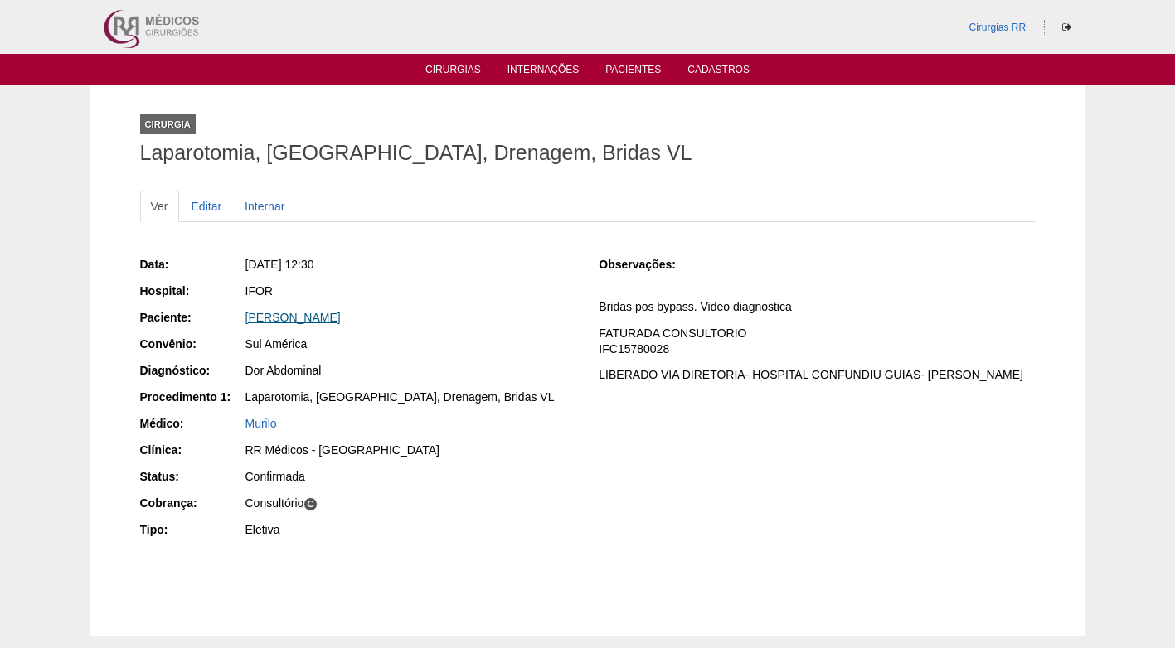
click at [294, 311] on link "[PERSON_NAME]" at bounding box center [292, 317] width 95 height 13
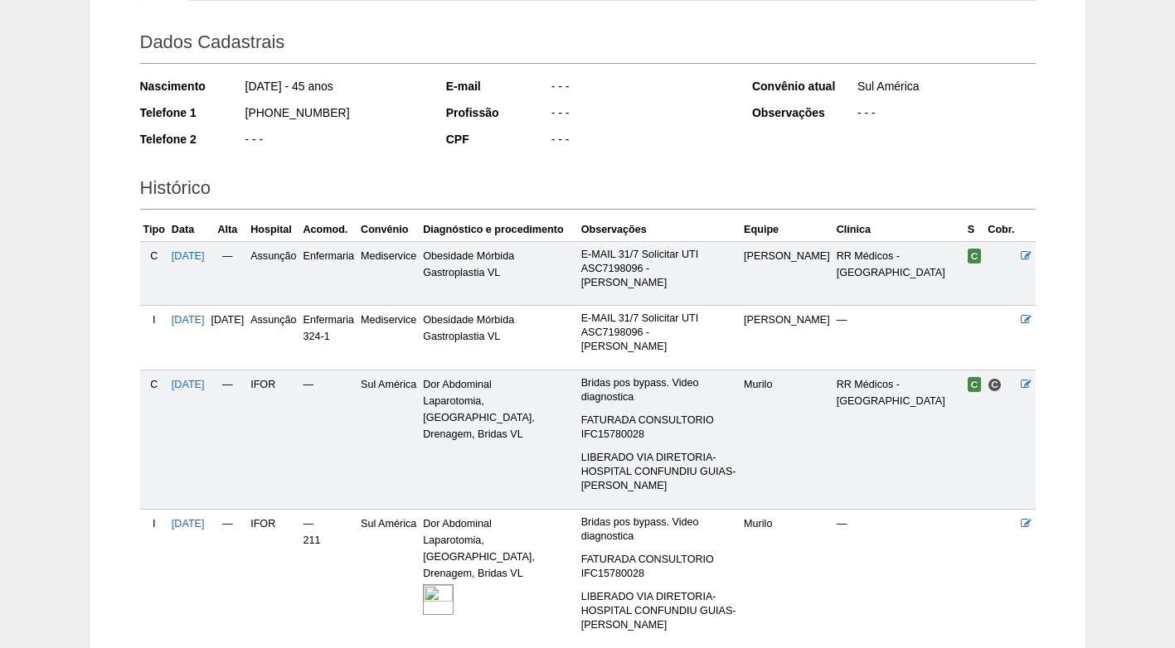
scroll to position [295, 0]
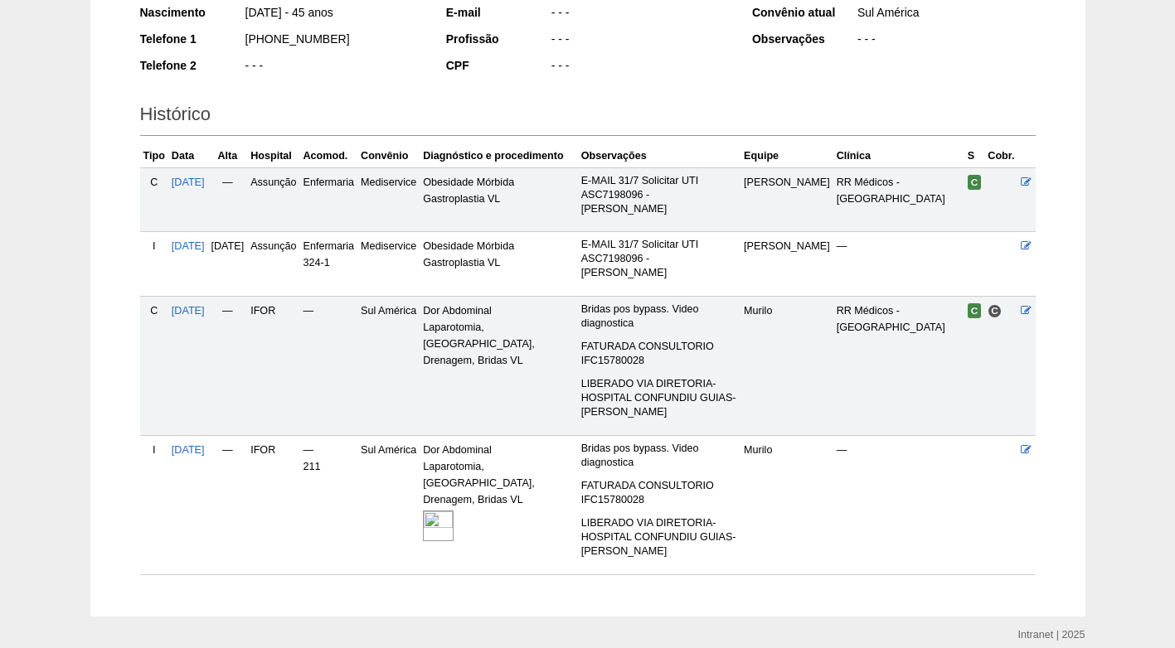
click at [454, 511] on img at bounding box center [438, 526] width 31 height 31
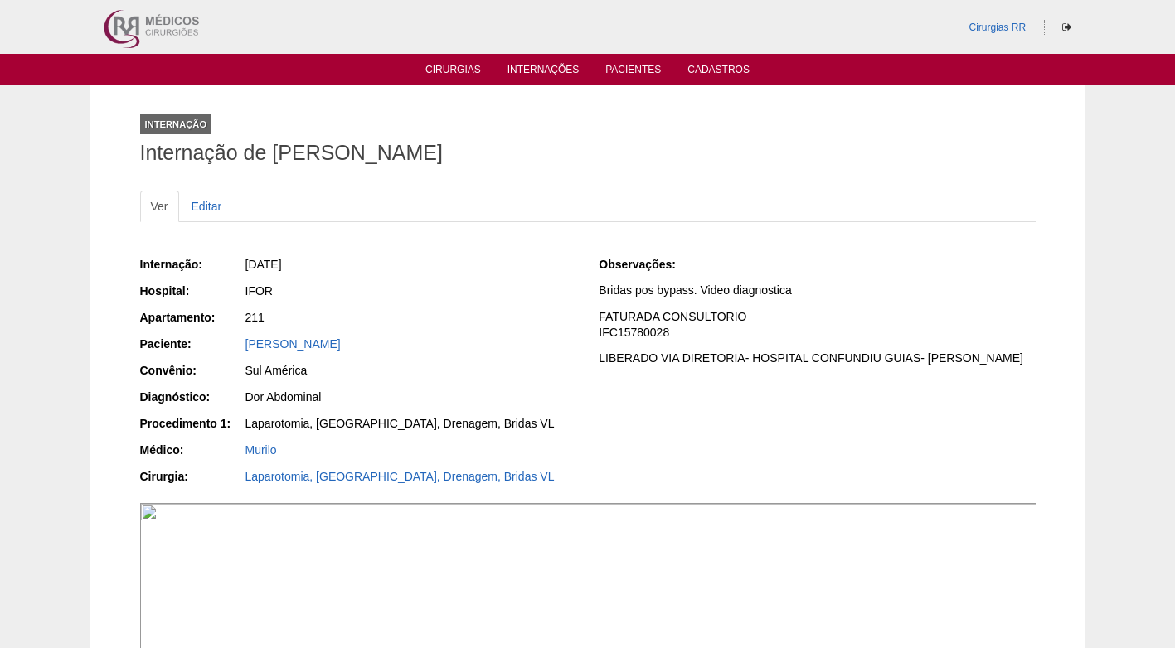
click at [478, 300] on div "IFOR" at bounding box center [410, 293] width 332 height 21
click at [486, 278] on div "Internação: [DATE] Hospital: IFOR Apartamento: 211 Paciente: [PERSON_NAME] Conv…" at bounding box center [358, 372] width 436 height 245
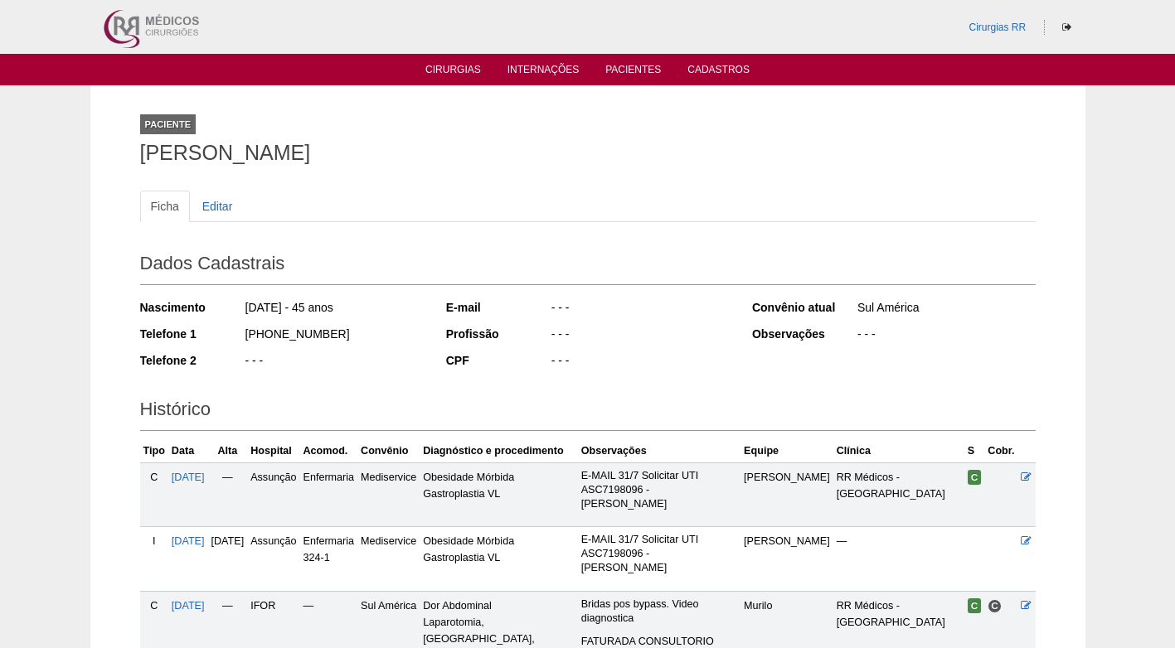
scroll to position [295, 0]
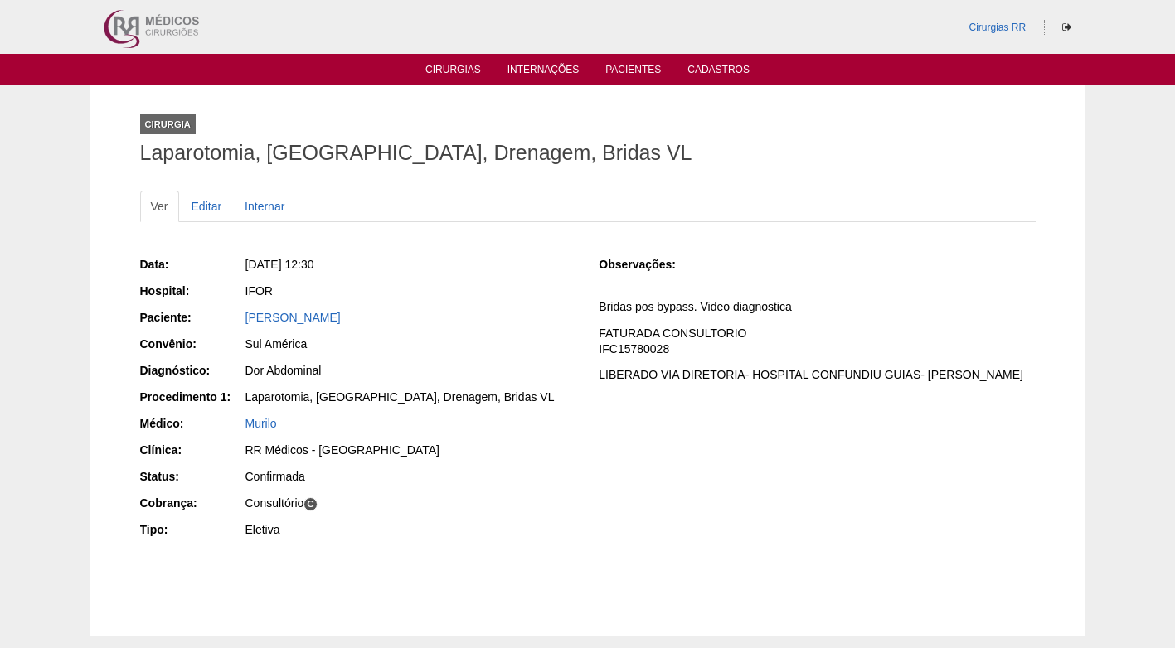
drag, startPoint x: 548, startPoint y: 209, endPoint x: 501, endPoint y: 267, distance: 74.9
click at [547, 210] on ul "Ver Editar Internar" at bounding box center [587, 207] width 895 height 32
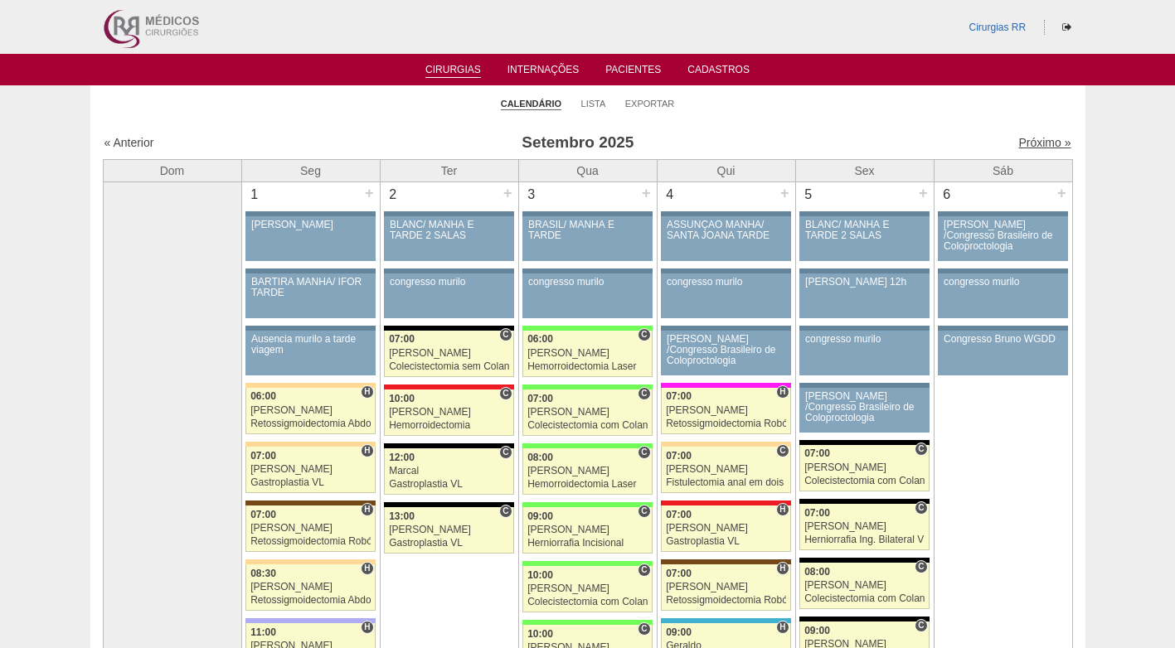
click at [1045, 141] on link "Próximo »" at bounding box center [1044, 142] width 52 height 13
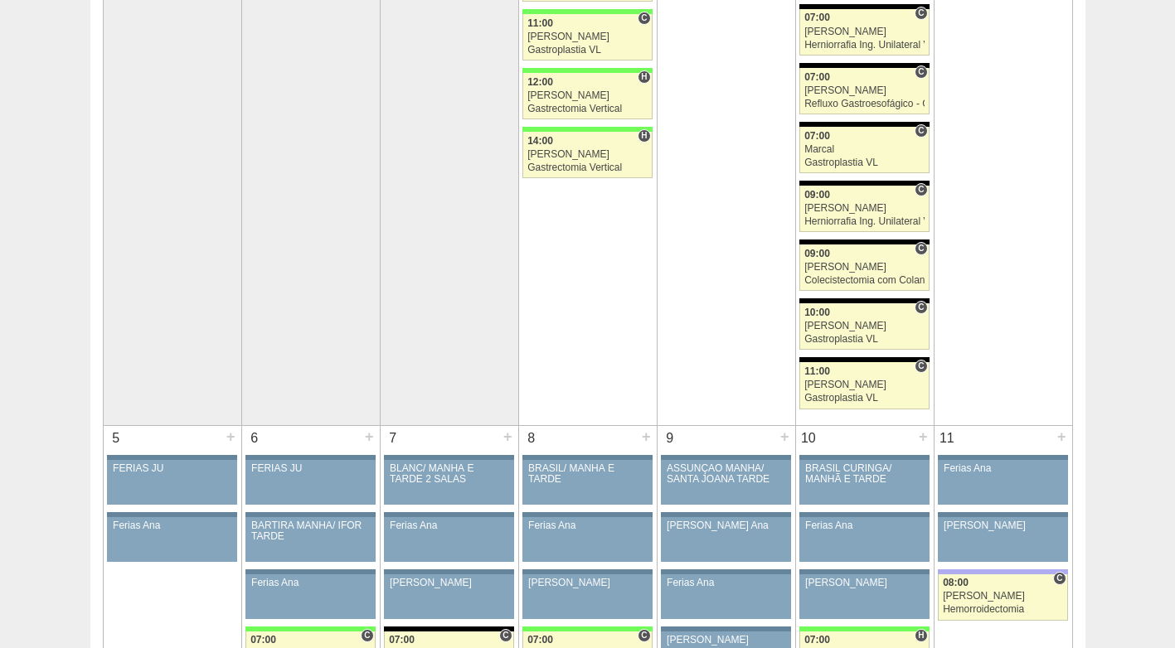
scroll to position [829, 0]
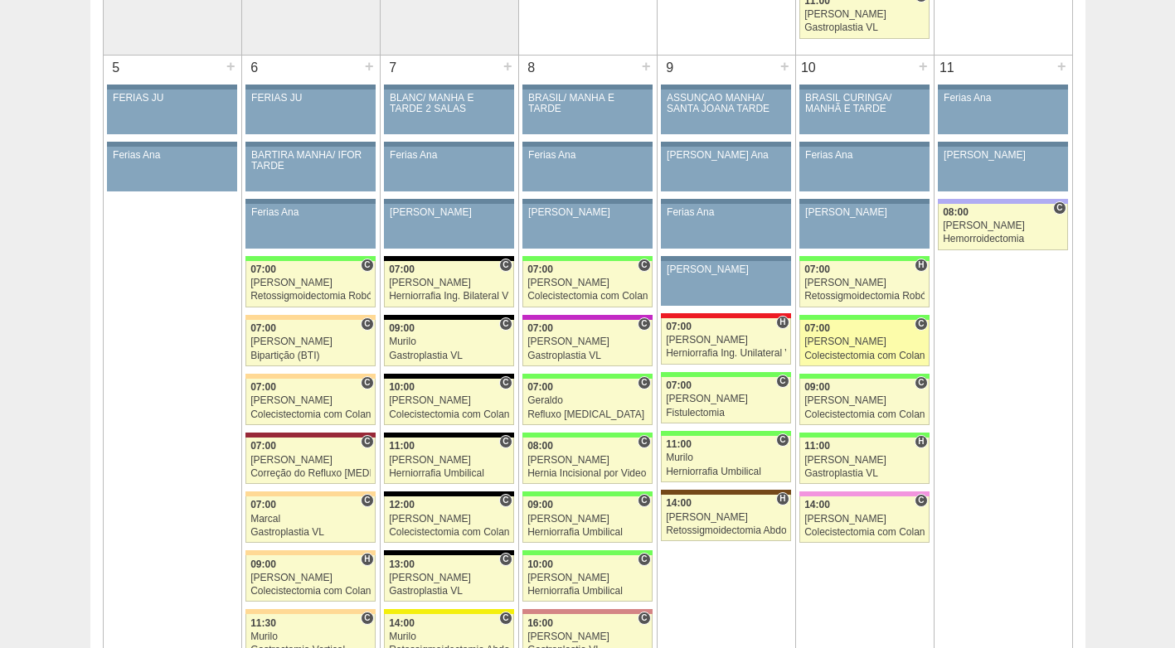
click at [874, 342] on div "[PERSON_NAME]" at bounding box center [864, 342] width 120 height 11
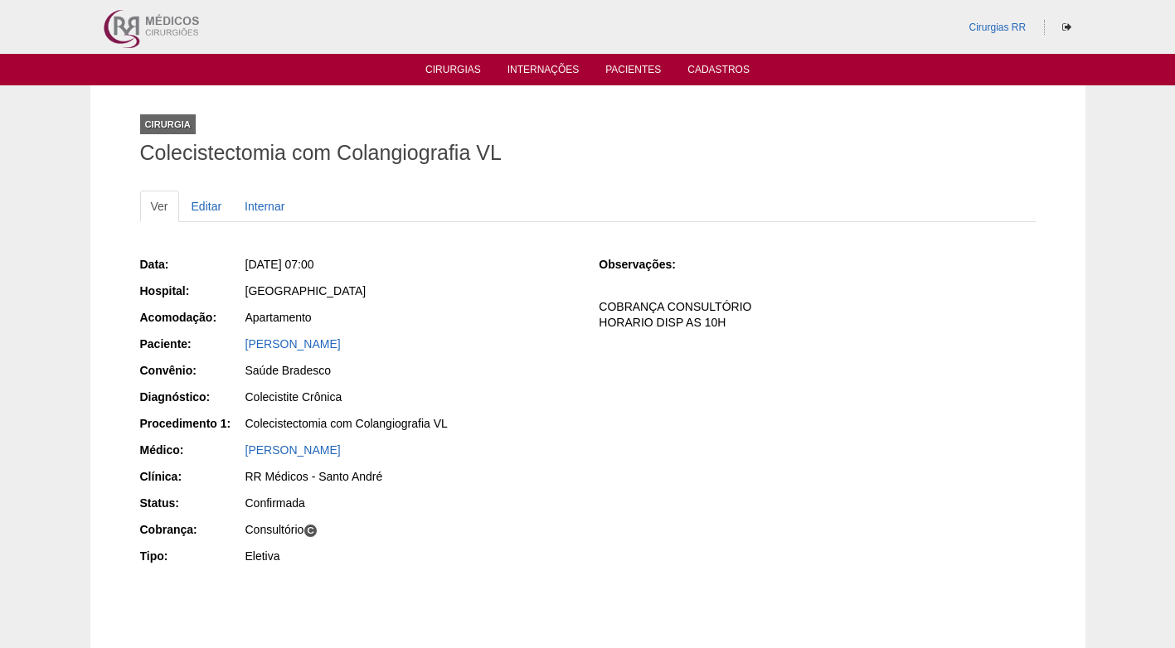
drag, startPoint x: 400, startPoint y: 345, endPoint x: 216, endPoint y: 347, distance: 183.3
click at [216, 347] on div "Paciente: [PERSON_NAME]" at bounding box center [358, 346] width 436 height 21
copy div "Paciente: [PERSON_NAME]"
click at [785, 415] on div "Data: [DATE] 07:00 Hospital: [GEOGRAPHIC_DATA] Acomodação: Apartamento Paciente…" at bounding box center [587, 412] width 895 height 324
